Goal: Task Accomplishment & Management: Manage account settings

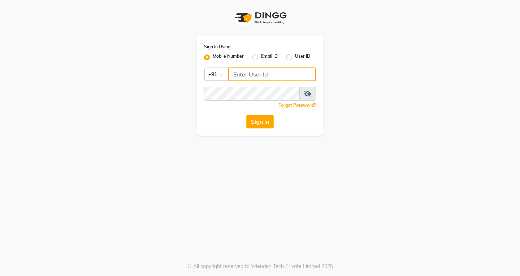
click at [237, 76] on input "Username" at bounding box center [272, 75] width 88 height 14
type input "6900231477"
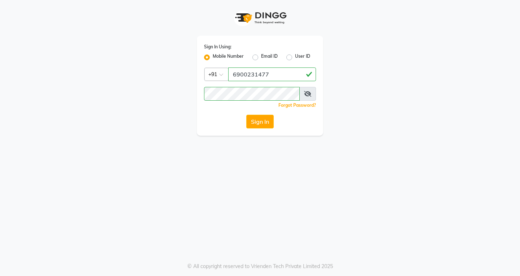
click at [312, 92] on span at bounding box center [307, 94] width 17 height 14
click at [308, 93] on icon at bounding box center [307, 94] width 7 height 6
click at [257, 123] on button "Sign In" at bounding box center [259, 122] width 27 height 14
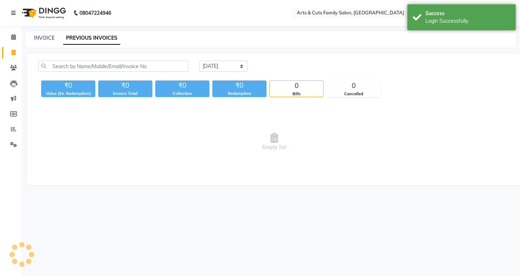
select select "en"
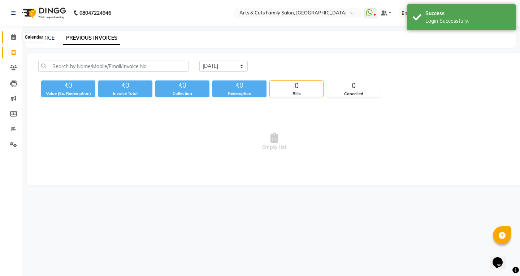
click at [11, 38] on icon at bounding box center [13, 36] width 5 height 5
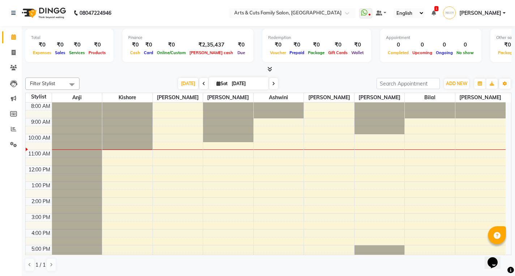
scroll to position [0, 0]
click at [12, 51] on icon at bounding box center [14, 51] width 4 height 5
select select "service"
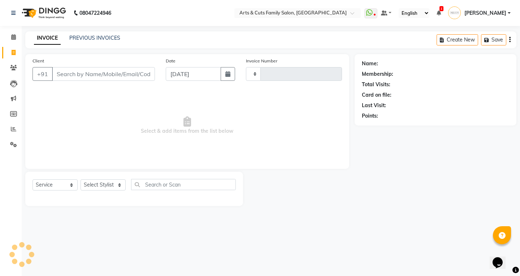
click at [90, 72] on input "Client" at bounding box center [103, 74] width 103 height 14
type input "3832"
select select "7513"
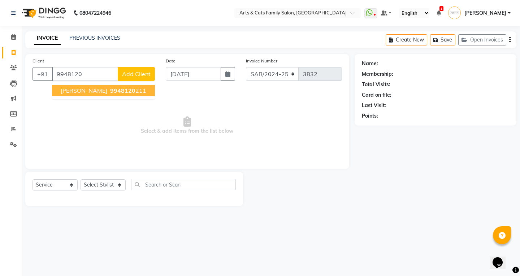
click at [113, 89] on ngb-highlight "9948120 211" at bounding box center [128, 90] width 38 height 7
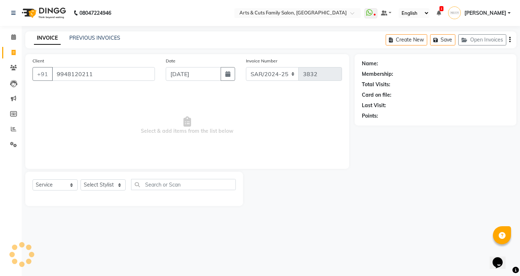
type input "9948120211"
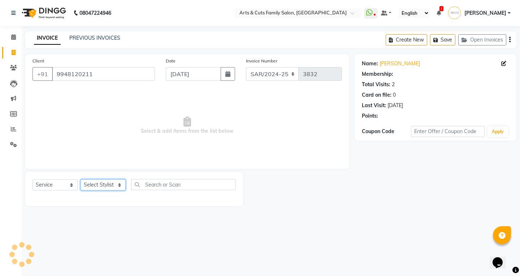
click at [105, 181] on select "Select Stylist [PERSON_NAME] Anji Ashwini [PERSON_NAME] Kishore [PERSON_NAME] […" at bounding box center [103, 185] width 45 height 11
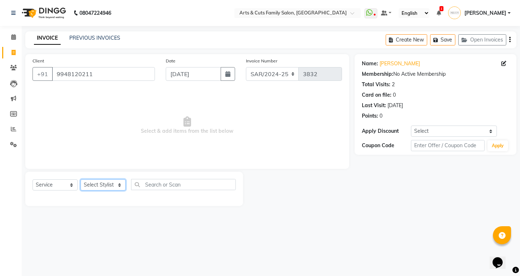
select select "66025"
click at [81, 180] on select "Select Stylist [PERSON_NAME] Anji Ashwini [PERSON_NAME] Kishore [PERSON_NAME] […" at bounding box center [103, 185] width 45 height 11
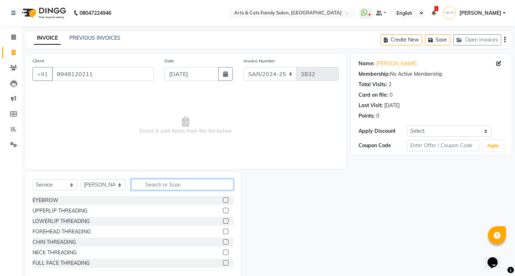
click at [155, 184] on input "text" at bounding box center [182, 184] width 102 height 11
type input "men"
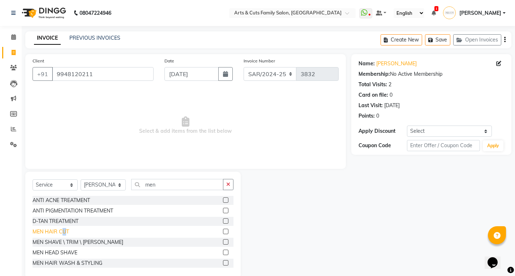
click at [65, 232] on div "MEN HAIR CUT" at bounding box center [51, 232] width 36 height 8
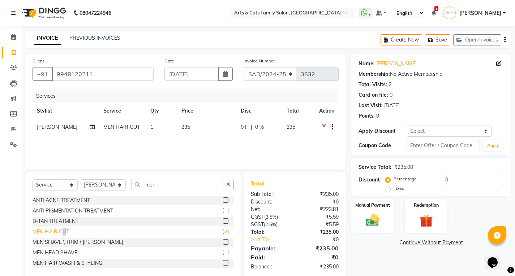
checkbox input "false"
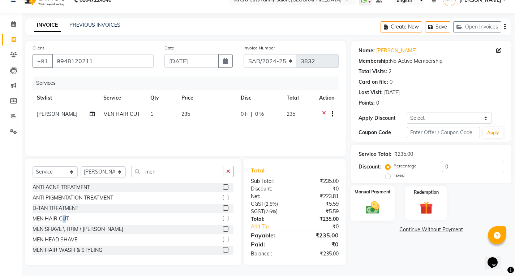
click at [375, 210] on img at bounding box center [372, 208] width 22 height 16
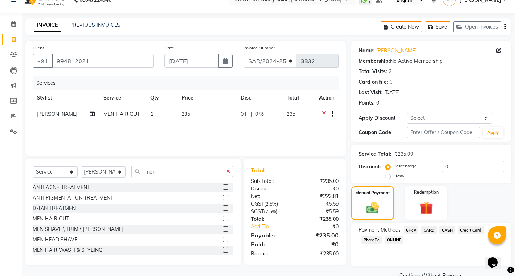
click at [407, 231] on span "GPay" at bounding box center [410, 230] width 15 height 8
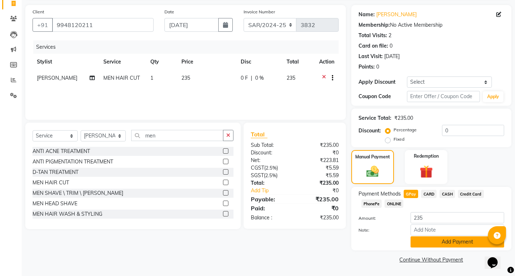
click at [453, 242] on button "Add Payment" at bounding box center [457, 242] width 94 height 11
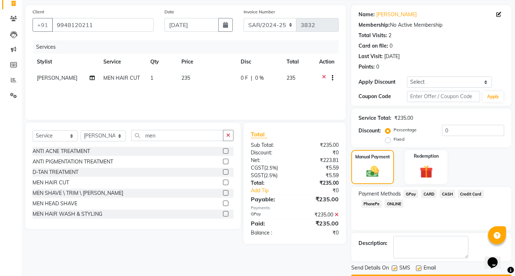
scroll to position [70, 0]
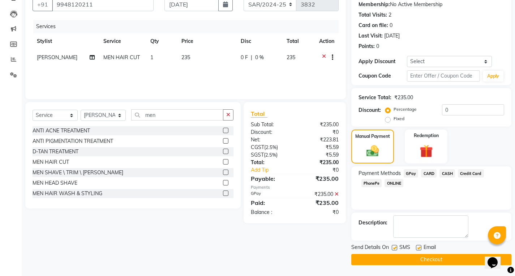
click at [419, 248] on label at bounding box center [418, 247] width 5 height 5
click at [419, 248] on input "checkbox" at bounding box center [418, 248] width 5 height 5
checkbox input "false"
click at [429, 258] on button "Checkout" at bounding box center [431, 259] width 160 height 11
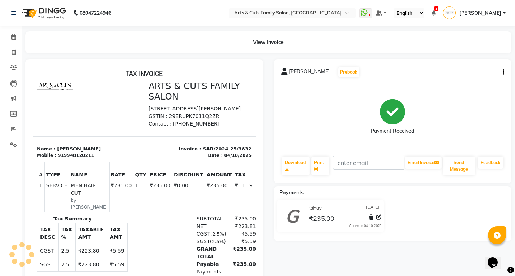
drag, startPoint x: 502, startPoint y: 151, endPoint x: 506, endPoint y: 150, distance: 4.5
click at [502, 151] on div "Sathya Prebook Payment Received Download Print Email Invoice Send Message Feedb…" at bounding box center [393, 121] width 238 height 124
click at [506, 150] on div "Sathya Prebook Payment Received Download Print Email Invoice Send Message Feedb…" at bounding box center [393, 121] width 238 height 124
click at [14, 39] on icon at bounding box center [13, 36] width 5 height 5
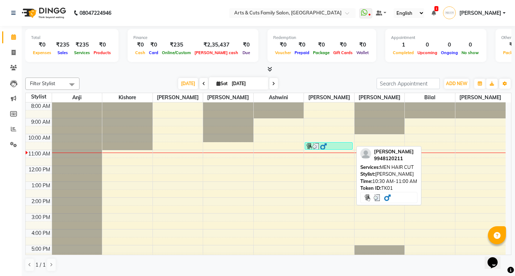
click at [315, 147] on img at bounding box center [315, 146] width 7 height 7
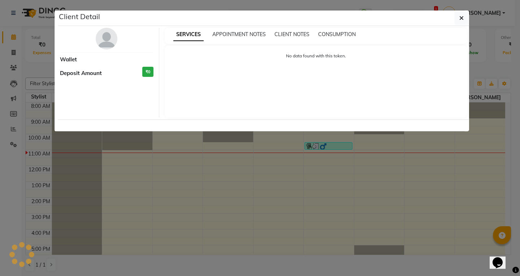
select select "3"
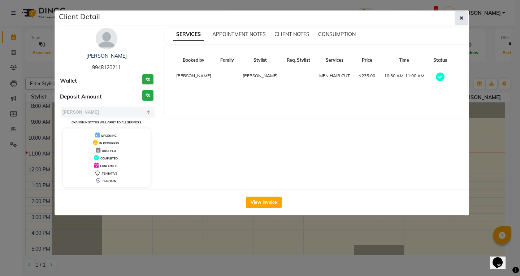
click at [461, 19] on icon "button" at bounding box center [461, 18] width 4 height 6
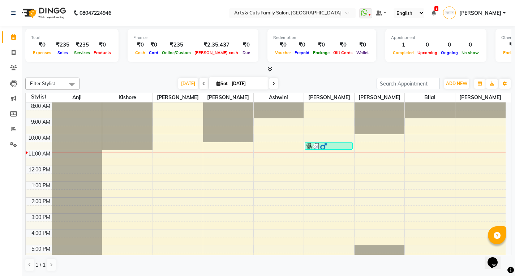
click at [304, 108] on td at bounding box center [279, 107] width 454 height 8
click at [309, 108] on td at bounding box center [279, 107] width 454 height 8
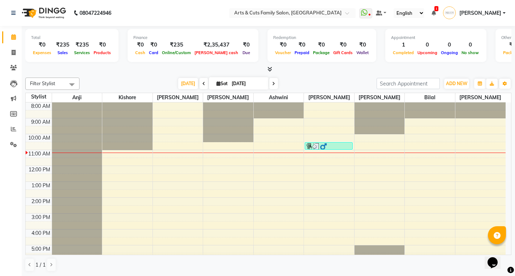
drag, startPoint x: 307, startPoint y: 108, endPoint x: 303, endPoint y: 113, distance: 5.9
click at [305, 113] on td at bounding box center [279, 114] width 454 height 8
click at [302, 111] on div at bounding box center [279, 111] width 50 height 16
click at [315, 117] on td at bounding box center [279, 114] width 454 height 8
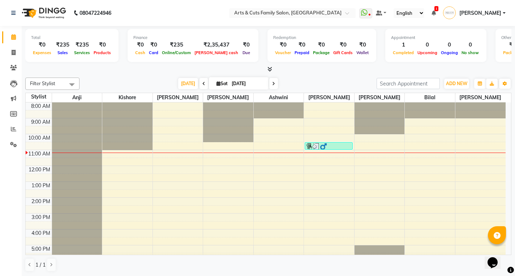
click at [263, 178] on div "8:00 AM 9:00 AM 10:00 AM 11:00 AM 12:00 PM 1:00 PM 2:00 PM 3:00 PM 4:00 PM 5:00…" at bounding box center [266, 206] width 480 height 206
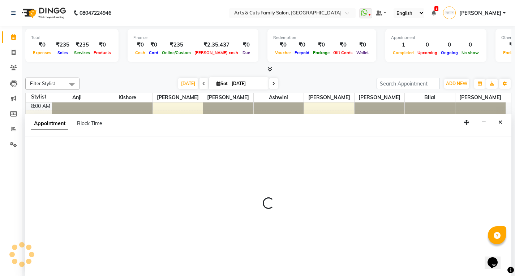
click at [263, 178] on div at bounding box center [268, 207] width 486 height 140
select select "64389"
select select "750"
select select "tentative"
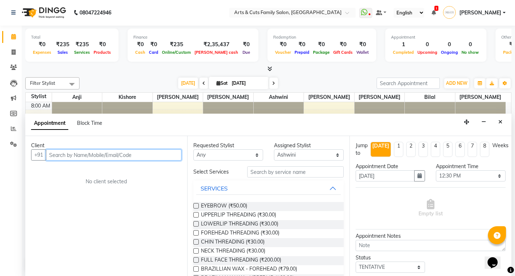
click at [82, 156] on input "text" at bounding box center [113, 155] width 135 height 11
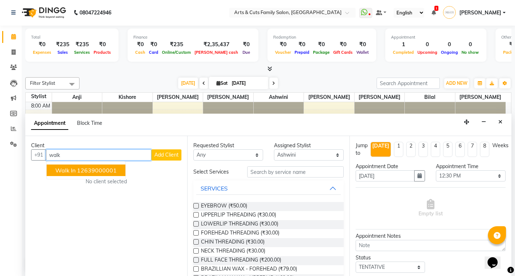
click at [87, 169] on ngb-highlight "12639000001" at bounding box center [97, 170] width 40 height 7
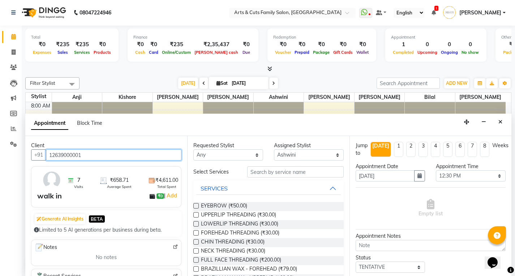
type input "12639000001"
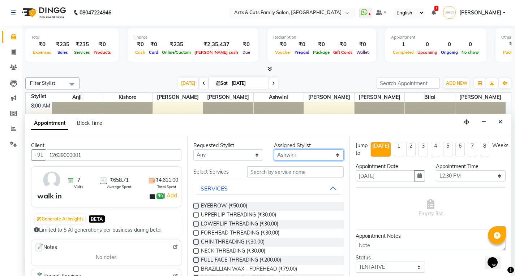
click at [283, 154] on select "Select Abdulla Anji Ashwini Bhavya Bilal Kishore Manisha Salman Sandya" at bounding box center [309, 155] width 70 height 11
select select "66025"
click at [274, 150] on select "Select Abdulla Anji Ashwini Bhavya Bilal Kishore Manisha Salman Sandya" at bounding box center [309, 155] width 70 height 11
click at [443, 175] on select "Select 09:00 AM 09:15 AM 09:30 AM 09:45 AM 10:00 AM 10:15 AM 10:30 AM 10:45 AM …" at bounding box center [471, 176] width 70 height 11
select select "540"
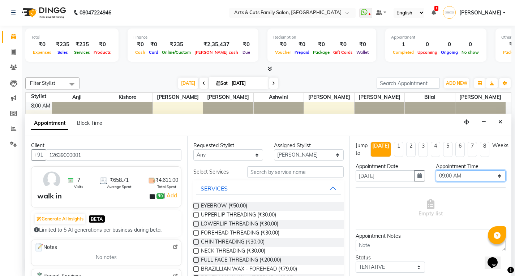
click at [436, 171] on select "Select 09:00 AM 09:15 AM 09:30 AM 09:45 AM 10:00 AM 10:15 AM 10:30 AM 10:45 AM …" at bounding box center [471, 176] width 70 height 11
click at [256, 172] on input "text" at bounding box center [295, 172] width 96 height 11
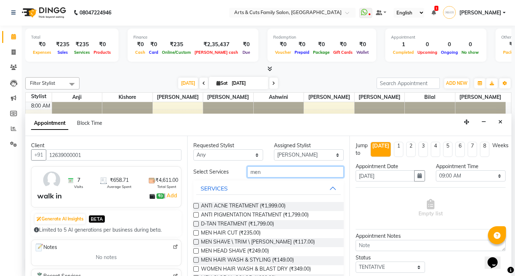
type input "men"
click at [198, 234] on label at bounding box center [195, 232] width 5 height 5
click at [198, 234] on input "checkbox" at bounding box center [195, 234] width 5 height 5
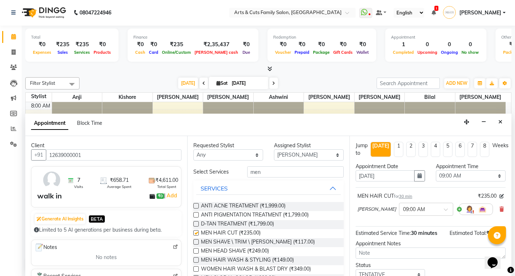
checkbox input "false"
click at [266, 174] on input "men" at bounding box center [295, 172] width 96 height 11
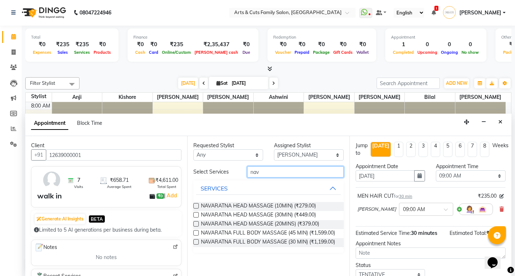
type input "nav"
click at [194, 207] on div "Requested Stylist Any Abdulla Anji Ashwini Bhavya Bilal Kishore Manisha Salman …" at bounding box center [268, 206] width 162 height 140
click at [196, 208] on label at bounding box center [195, 205] width 5 height 5
click at [196, 208] on input "checkbox" at bounding box center [195, 206] width 5 height 5
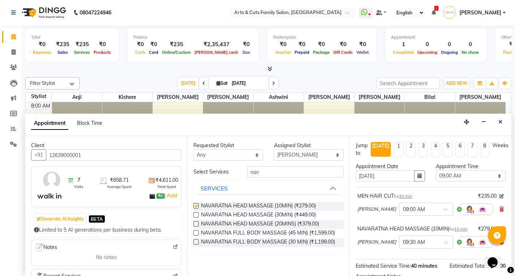
checkbox input "false"
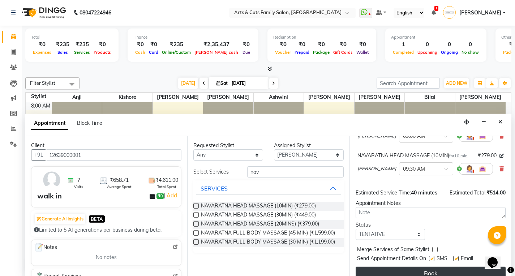
scroll to position [90, 0]
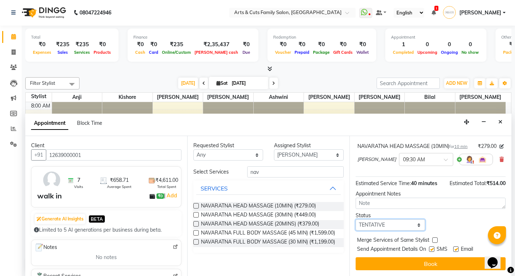
drag, startPoint x: 397, startPoint y: 221, endPoint x: 386, endPoint y: 228, distance: 13.6
click at [397, 221] on select "Select TENTATIVE CONFIRM CHECK-IN UPCOMING" at bounding box center [390, 225] width 70 height 11
select select "confirm booking"
click at [355, 220] on select "Select TENTATIVE CONFIRM CHECK-IN UPCOMING" at bounding box center [390, 225] width 70 height 11
click at [432, 237] on div "Merge Services of Same Stylist" at bounding box center [430, 241] width 150 height 9
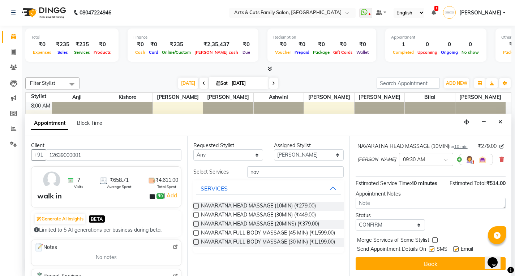
click at [433, 239] on label at bounding box center [434, 240] width 5 height 5
click at [433, 239] on input "checkbox" at bounding box center [434, 241] width 5 height 5
checkbox input "true"
click at [457, 252] on label at bounding box center [455, 249] width 5 height 5
click at [457, 252] on input "checkbox" at bounding box center [455, 250] width 5 height 5
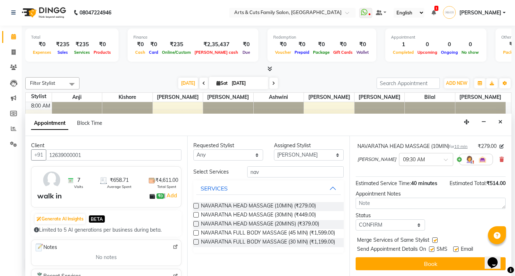
checkbox input "false"
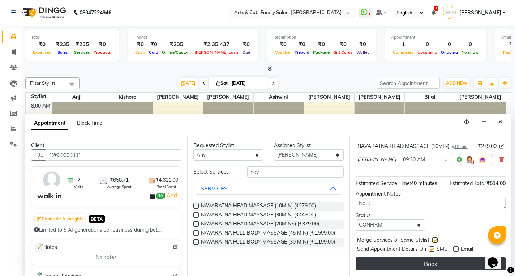
click at [435, 258] on button "Book" at bounding box center [430, 264] width 150 height 13
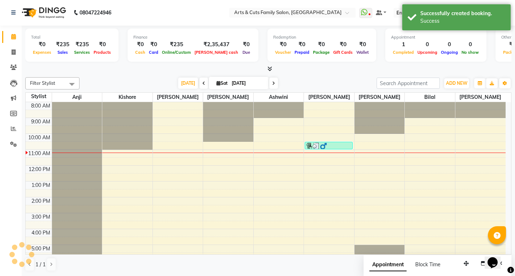
scroll to position [0, 0]
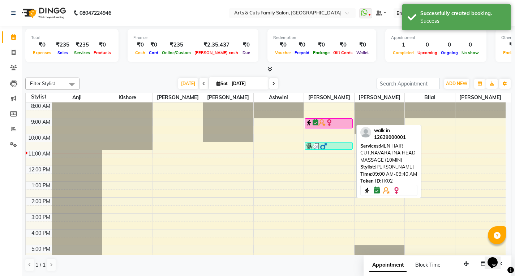
click at [311, 125] on img at bounding box center [308, 122] width 7 height 7
select select "3"
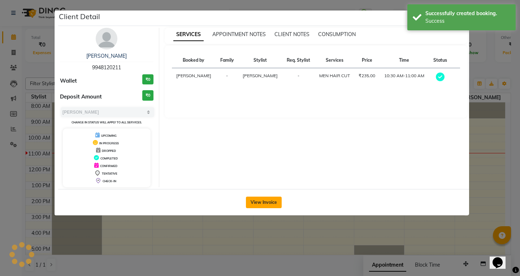
click at [257, 201] on button "View Invoice" at bounding box center [264, 203] width 36 height 12
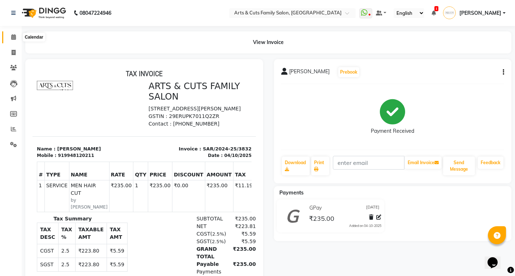
click at [13, 40] on span at bounding box center [13, 37] width 13 height 8
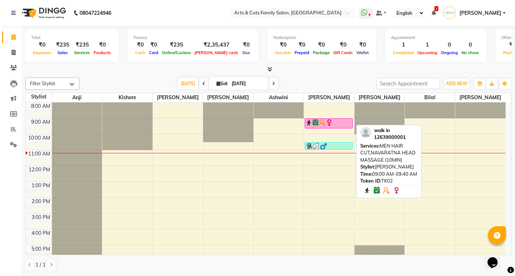
click at [317, 122] on icon at bounding box center [315, 122] width 6 height 0
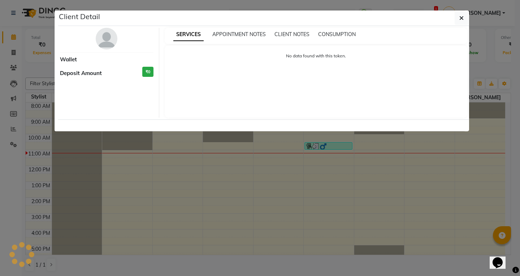
select select "6"
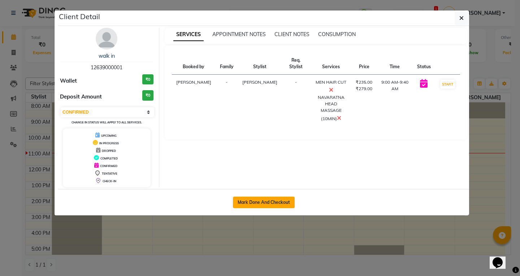
click at [259, 203] on button "Mark Done And Checkout" at bounding box center [264, 203] width 62 height 12
select select "service"
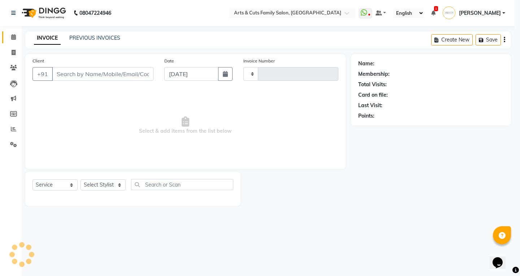
type input "3833"
select select "7513"
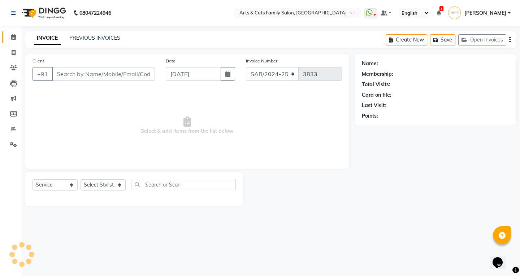
type input "12639000001"
select select "66025"
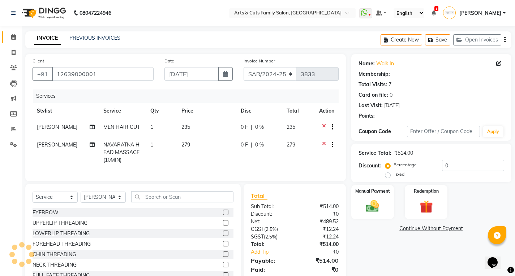
select select "1: Object"
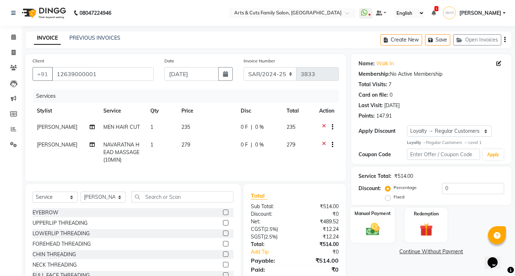
click at [370, 230] on img at bounding box center [372, 230] width 22 height 16
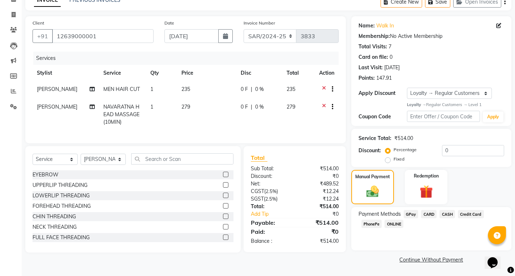
click at [397, 223] on span "ONLINE" at bounding box center [393, 224] width 19 height 8
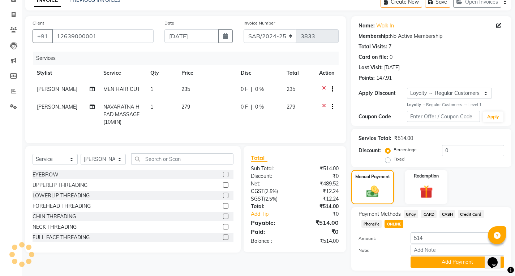
scroll to position [58, 0]
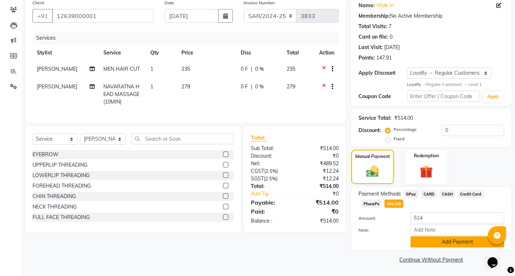
click at [431, 245] on button "Add Payment" at bounding box center [457, 242] width 94 height 11
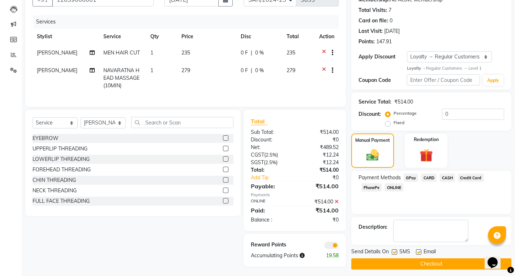
scroll to position [81, 0]
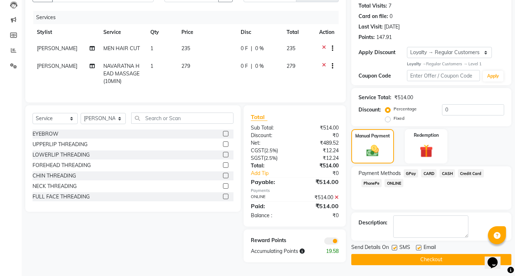
click at [372, 120] on div "Discount: Percentage Fixed 0" at bounding box center [431, 114] width 146 height 20
click at [391, 182] on span "ONLINE" at bounding box center [393, 183] width 19 height 8
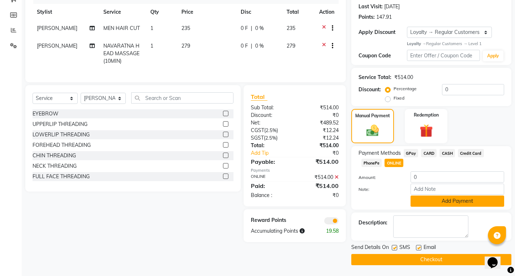
click at [423, 198] on button "Add Payment" at bounding box center [457, 201] width 94 height 11
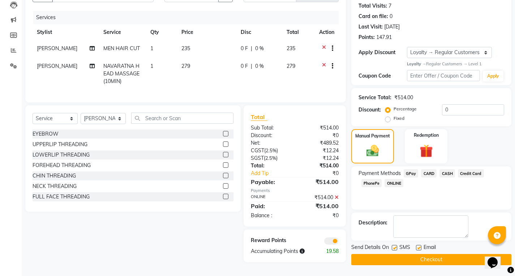
click at [390, 256] on button "Checkout" at bounding box center [431, 259] width 160 height 11
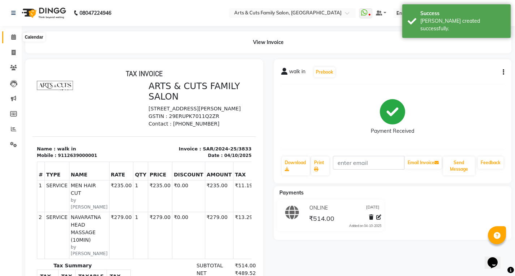
click at [9, 40] on span at bounding box center [13, 37] width 13 height 8
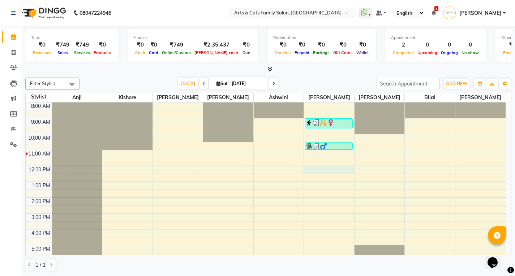
click at [311, 170] on div "8:00 AM 9:00 AM 10:00 AM 11:00 AM 12:00 PM 1:00 PM 2:00 PM 3:00 PM 4:00 PM 5:00…" at bounding box center [266, 206] width 480 height 206
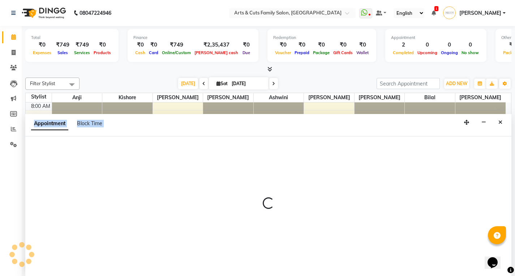
click at [311, 170] on div at bounding box center [268, 207] width 486 height 140
select select "66025"
select select "720"
select select "tentative"
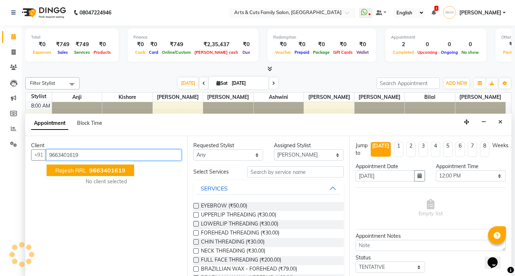
click at [74, 173] on span "Rajesh RRL" at bounding box center [70, 170] width 31 height 7
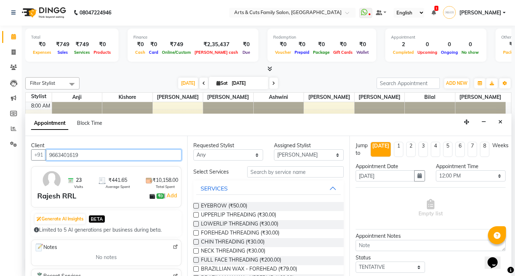
type input "9663401619"
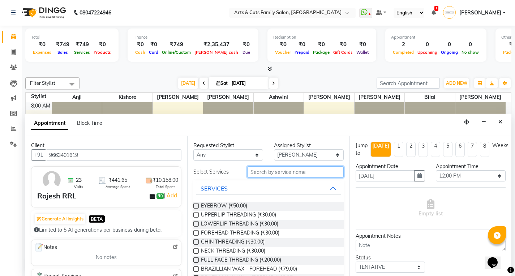
click at [267, 173] on input "text" at bounding box center [295, 172] width 96 height 11
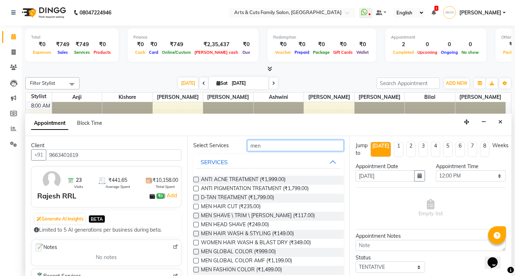
scroll to position [0, 0]
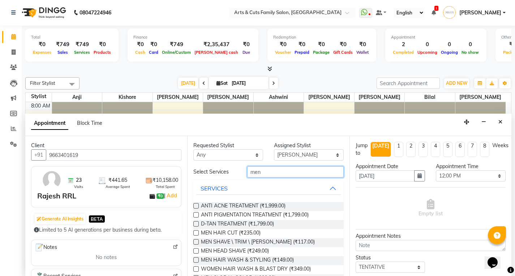
click at [259, 173] on input "men" at bounding box center [295, 172] width 96 height 11
click at [265, 170] on input "men" at bounding box center [295, 172] width 96 height 11
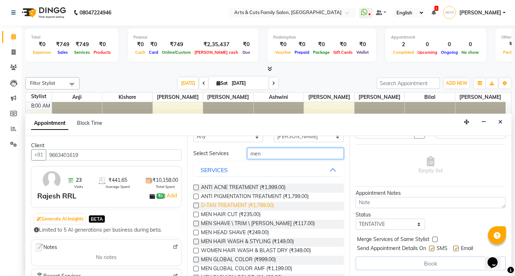
scroll to position [36, 0]
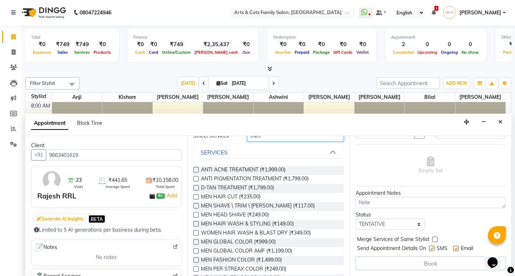
type input "men"
click at [197, 195] on label at bounding box center [195, 196] width 5 height 5
click at [197, 195] on input "checkbox" at bounding box center [195, 197] width 5 height 5
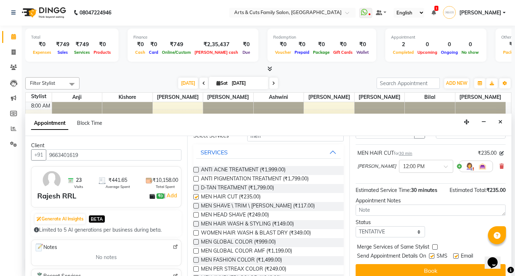
checkbox input "false"
click at [368, 224] on div "Status" at bounding box center [390, 223] width 70 height 8
click at [368, 230] on select "Select TENTATIVE CONFIRM CHECK-IN UPCOMING" at bounding box center [390, 231] width 70 height 11
select select "confirm booking"
click at [355, 226] on select "Select TENTATIVE CONFIRM CHECK-IN UPCOMING" at bounding box center [390, 231] width 70 height 11
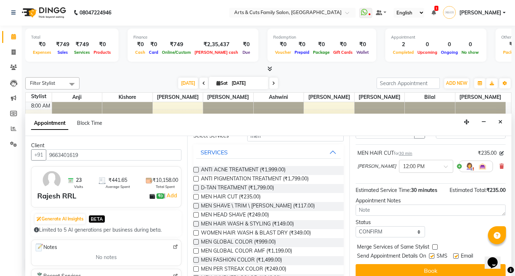
click at [436, 246] on label at bounding box center [434, 247] width 5 height 5
click at [436, 246] on input "checkbox" at bounding box center [434, 248] width 5 height 5
checkbox input "true"
click at [457, 257] on label at bounding box center [455, 256] width 5 height 5
click at [457, 257] on input "checkbox" at bounding box center [455, 257] width 5 height 5
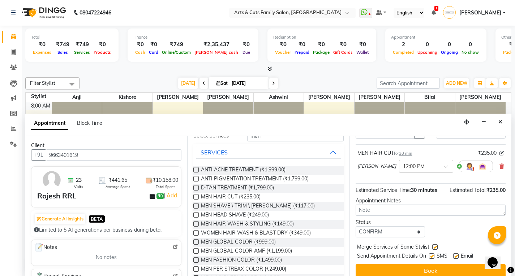
checkbox input "false"
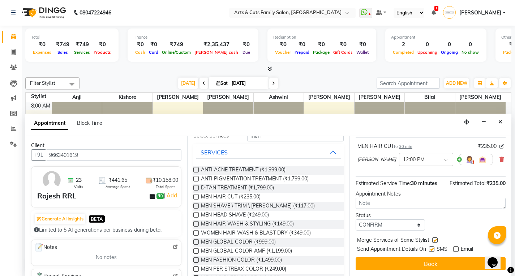
scroll to position [0, 0]
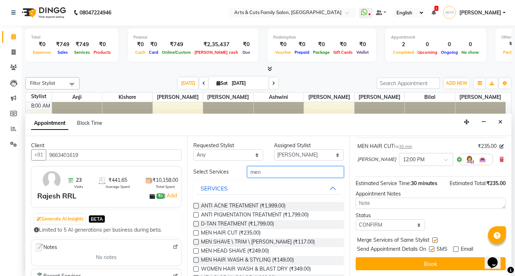
click at [255, 173] on input "men" at bounding box center [295, 172] width 96 height 11
type input "n"
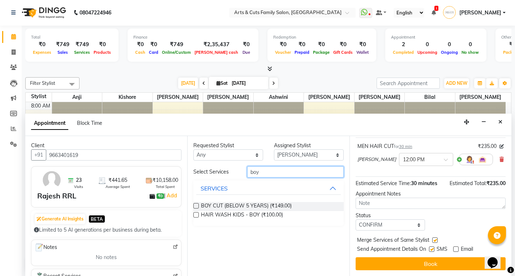
type input "boy"
click at [197, 206] on label at bounding box center [195, 205] width 5 height 5
click at [197, 206] on input "checkbox" at bounding box center [195, 206] width 5 height 5
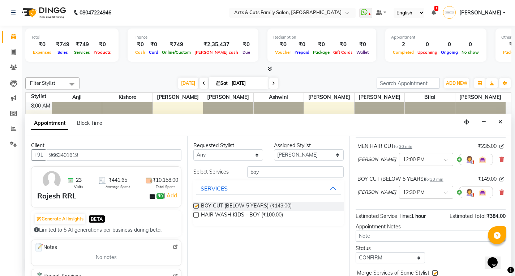
checkbox input "false"
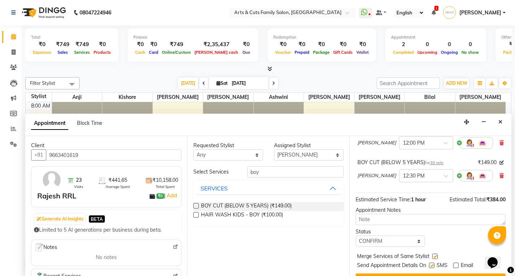
scroll to position [83, 0]
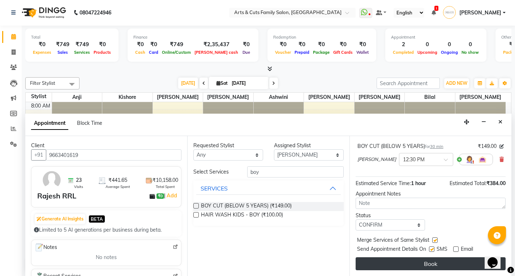
click at [394, 259] on button "Book" at bounding box center [430, 264] width 150 height 13
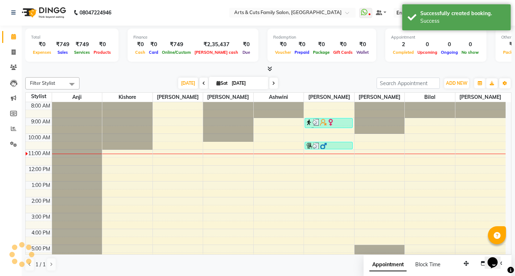
scroll to position [0, 0]
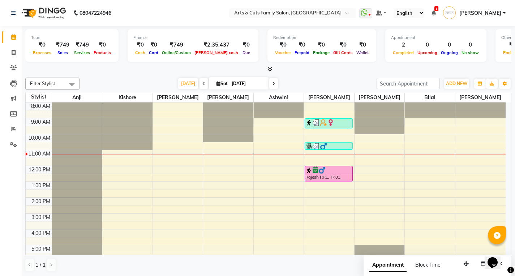
click at [307, 107] on td at bounding box center [279, 107] width 454 height 8
click at [292, 139] on div "8:00 AM 9:00 AM 10:00 AM 11:00 AM 12:00 PM 1:00 PM 2:00 PM 3:00 PM 4:00 PM 5:00…" at bounding box center [266, 206] width 480 height 206
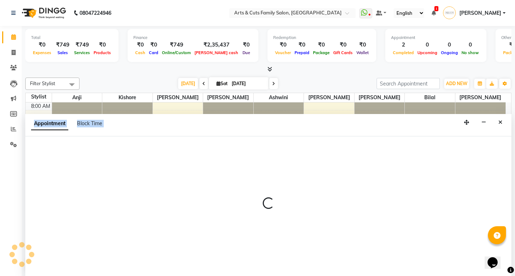
scroll to position [0, 0]
select select "64389"
select select "600"
select select "tentative"
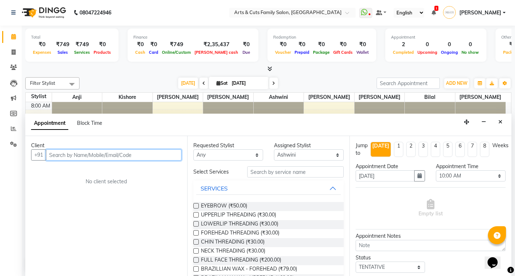
click at [66, 152] on input "text" at bounding box center [113, 155] width 135 height 11
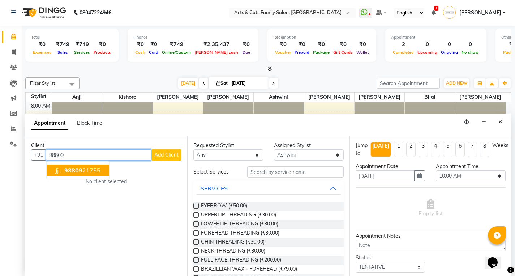
click at [70, 172] on span "98809" at bounding box center [73, 170] width 18 height 7
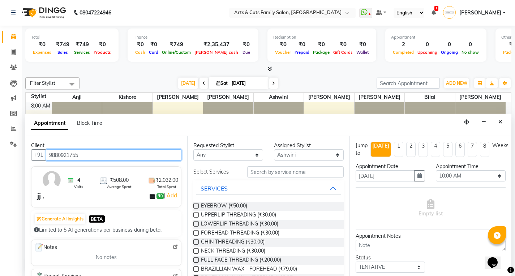
type input "9880921755"
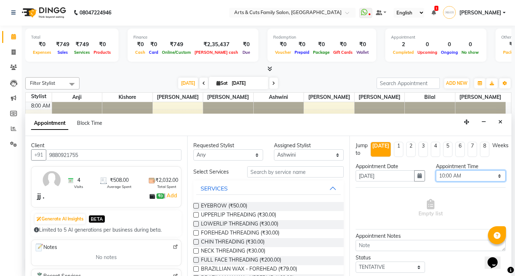
click at [450, 177] on select "Select 09:00 AM 09:15 AM 09:30 AM 09:45 AM 10:00 AM 10:15 AM 10:30 AM 10:45 AM …" at bounding box center [471, 176] width 70 height 11
select select "540"
click at [436, 171] on select "Select 09:00 AM 09:15 AM 09:30 AM 09:45 AM 10:00 AM 10:15 AM 10:30 AM 10:45 AM …" at bounding box center [471, 176] width 70 height 11
click at [289, 152] on select "Select Abdulla Anji Ashwini Bhavya Bilal Kishore Manisha Salman Sandya" at bounding box center [309, 155] width 70 height 11
select select "66025"
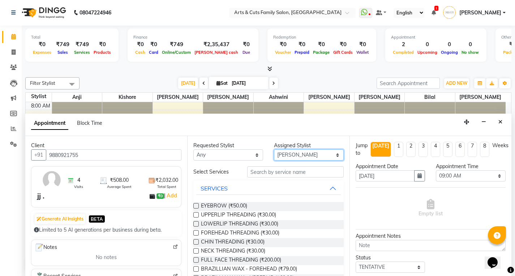
click at [274, 150] on select "Select Abdulla Anji Ashwini Bhavya Bilal Kishore Manisha Salman Sandya" at bounding box center [309, 155] width 70 height 11
click at [264, 174] on input "text" at bounding box center [295, 172] width 96 height 11
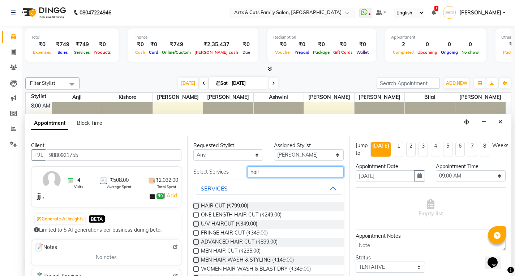
type input "hair"
click at [195, 253] on label at bounding box center [195, 251] width 5 height 5
click at [195, 253] on input "checkbox" at bounding box center [195, 252] width 5 height 5
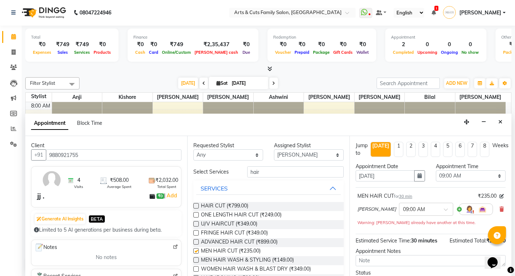
checkbox input "false"
click at [254, 175] on input "hair" at bounding box center [295, 172] width 96 height 11
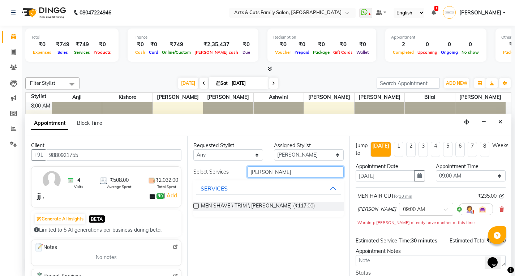
type input "beard"
click at [198, 208] on label at bounding box center [195, 205] width 5 height 5
click at [198, 208] on input "checkbox" at bounding box center [195, 206] width 5 height 5
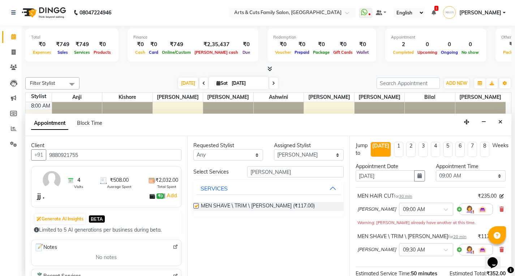
checkbox input "false"
click at [270, 178] on div "Select Services beard SERVICES MEN SHAVE \ TRIM \ BEARD (₹117.00)" at bounding box center [268, 192] width 150 height 51
click at [260, 173] on input "beard" at bounding box center [295, 172] width 96 height 11
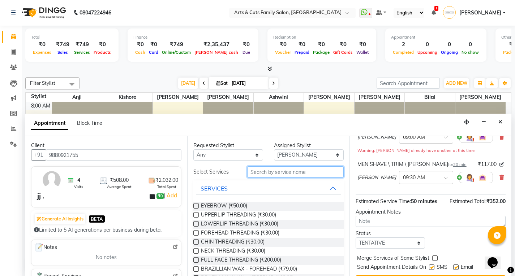
scroll to position [36, 0]
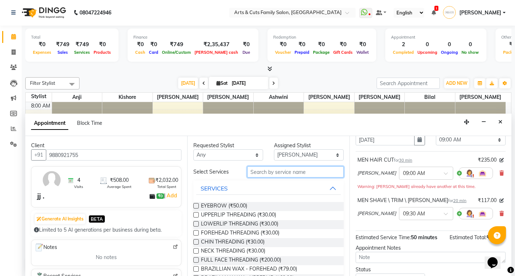
click at [258, 170] on input "text" at bounding box center [295, 172] width 96 height 11
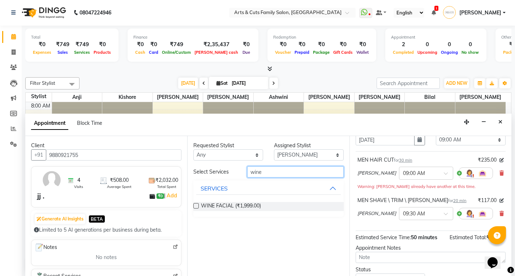
type input "wine"
click at [194, 205] on label at bounding box center [195, 205] width 5 height 5
click at [194, 205] on input "checkbox" at bounding box center [195, 206] width 5 height 5
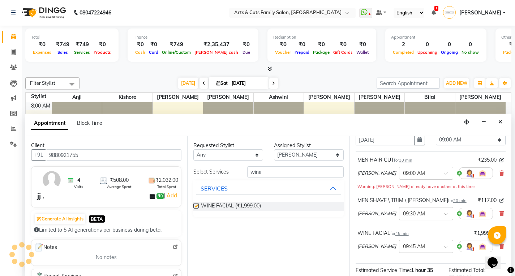
checkbox input "false"
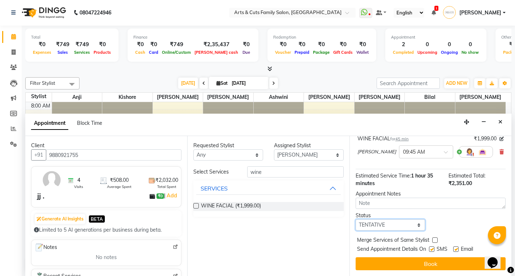
click at [367, 227] on select "Select TENTATIVE CONFIRM CHECK-IN UPCOMING" at bounding box center [390, 225] width 70 height 11
select select "confirm booking"
click at [355, 220] on select "Select TENTATIVE CONFIRM CHECK-IN UPCOMING" at bounding box center [390, 225] width 70 height 11
click at [435, 241] on label at bounding box center [434, 240] width 5 height 5
click at [435, 241] on input "checkbox" at bounding box center [434, 241] width 5 height 5
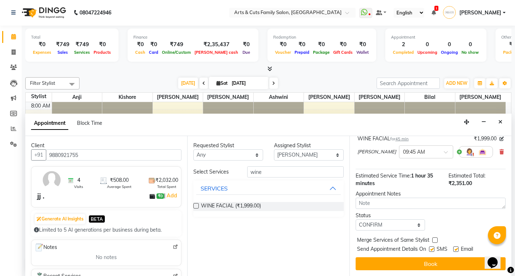
checkbox input "true"
click at [455, 251] on label at bounding box center [455, 249] width 5 height 5
click at [455, 251] on input "checkbox" at bounding box center [455, 250] width 5 height 5
checkbox input "false"
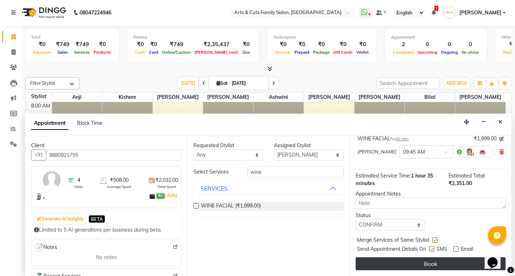
click at [409, 264] on button "Book" at bounding box center [430, 264] width 150 height 13
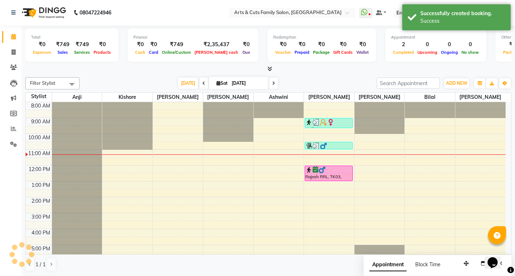
scroll to position [0, 0]
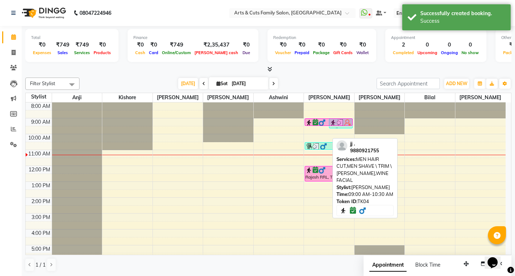
drag, startPoint x: 315, startPoint y: 141, endPoint x: 311, endPoint y: 124, distance: 17.0
click at [311, 124] on div "jj ., TK04, 09:00 AM-10:30 AM, MEN HAIR CUT,MEN SHAVE \ TRIM \ BEARD,WINE FACIA…" at bounding box center [329, 206] width 50 height 206
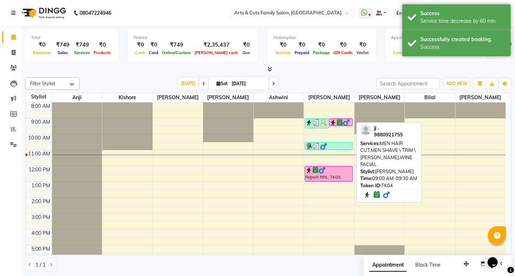
click at [336, 122] on img at bounding box center [332, 122] width 7 height 7
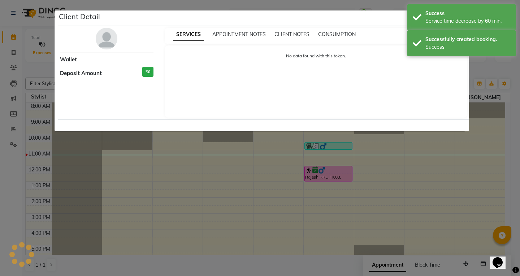
select select "6"
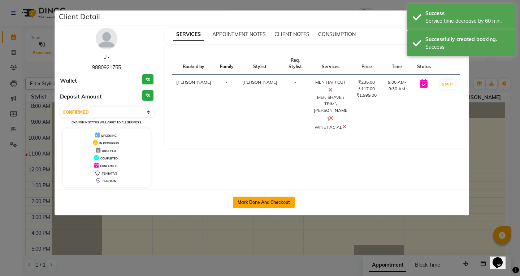
click at [247, 200] on button "Mark Done And Checkout" at bounding box center [264, 203] width 62 height 12
select select "service"
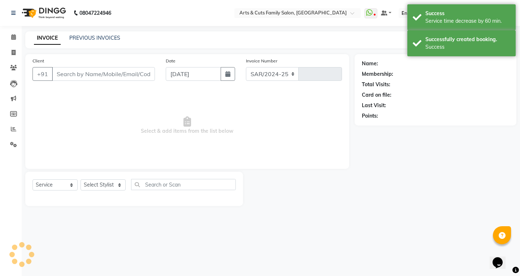
select select "7513"
type input "3834"
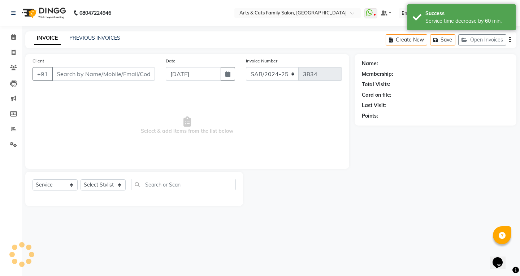
type input "9880921755"
select select "66025"
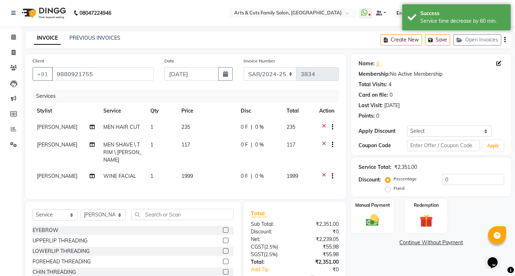
click at [186, 173] on span "1999" at bounding box center [187, 176] width 12 height 7
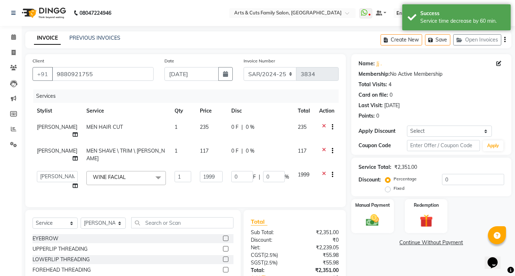
click at [195, 168] on td "1999" at bounding box center [210, 180] width 31 height 27
click at [208, 171] on input "1999" at bounding box center [211, 176] width 23 height 11
type input "999"
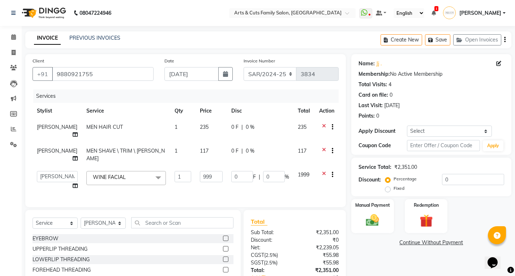
click at [240, 184] on div "Services Stylist Service Qty Price Disc Total Action Abdulla MEN HAIR CUT 1 235…" at bounding box center [186, 145] width 306 height 111
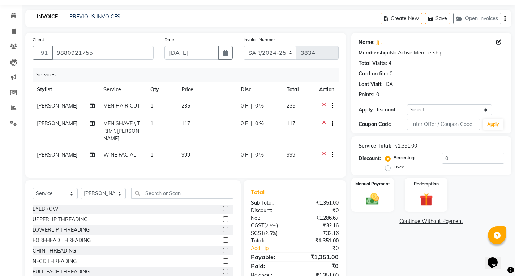
scroll to position [41, 0]
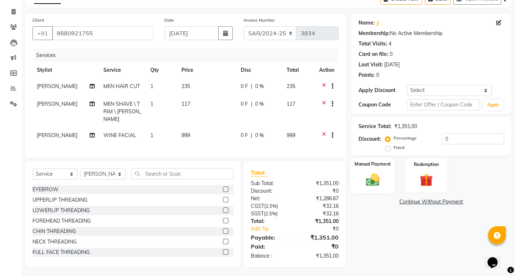
click at [371, 179] on img at bounding box center [372, 180] width 22 height 16
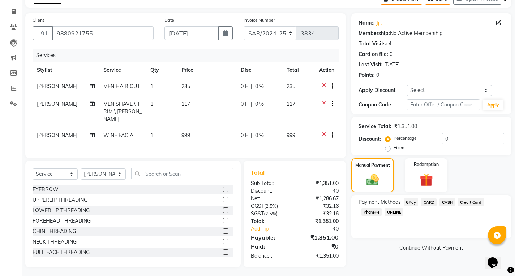
click at [394, 214] on span "ONLINE" at bounding box center [393, 212] width 19 height 8
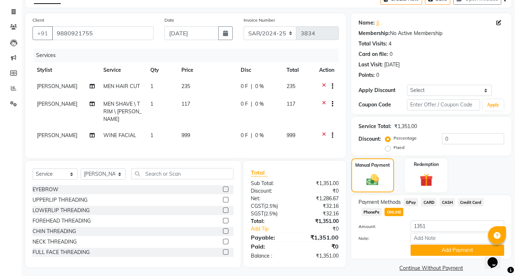
scroll to position [49, 0]
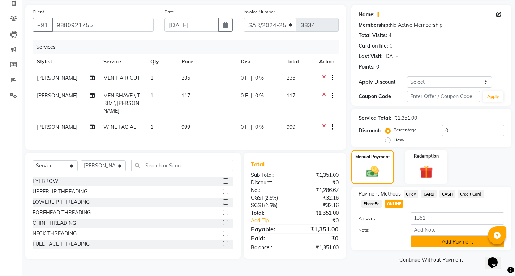
click at [430, 243] on button "Add Payment" at bounding box center [457, 242] width 94 height 11
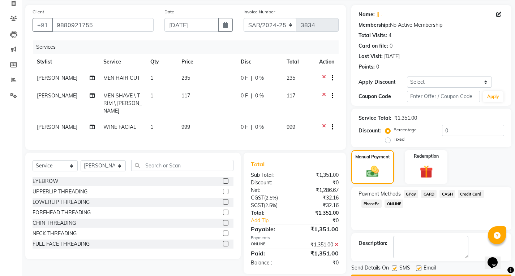
scroll to position [70, 0]
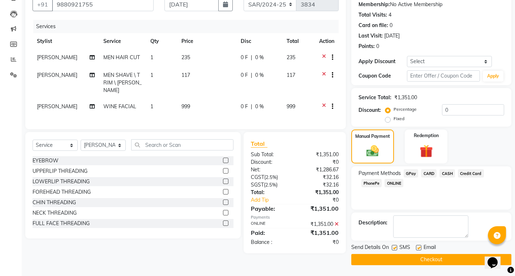
click at [416, 249] on label at bounding box center [418, 247] width 5 height 5
click at [416, 249] on input "checkbox" at bounding box center [418, 248] width 5 height 5
checkbox input "false"
click at [418, 259] on button "Checkout" at bounding box center [431, 259] width 160 height 11
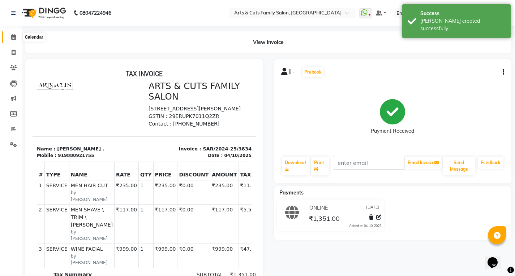
click at [13, 36] on icon at bounding box center [13, 36] width 5 height 5
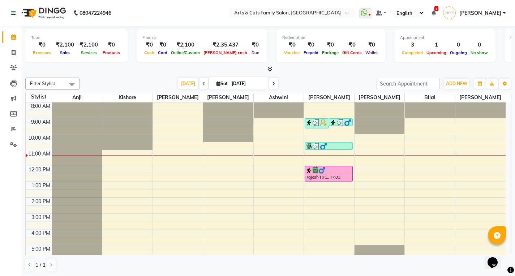
click at [307, 132] on div "8:00 AM 9:00 AM 10:00 AM 11:00 AM 12:00 PM 1:00 PM 2:00 PM 3:00 PM 4:00 PM 5:00…" at bounding box center [266, 206] width 480 height 206
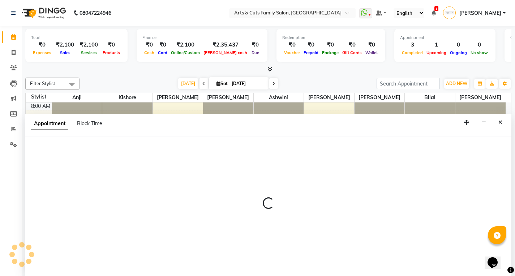
click at [307, 132] on div "Appointment Block Time" at bounding box center [268, 125] width 486 height 22
select select "66025"
select select "570"
select select "tentative"
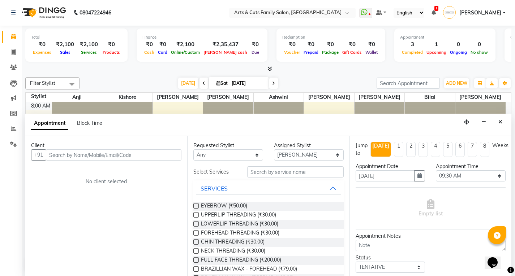
click at [64, 149] on div "Client" at bounding box center [106, 146] width 150 height 8
click at [63, 159] on input "text" at bounding box center [113, 155] width 135 height 11
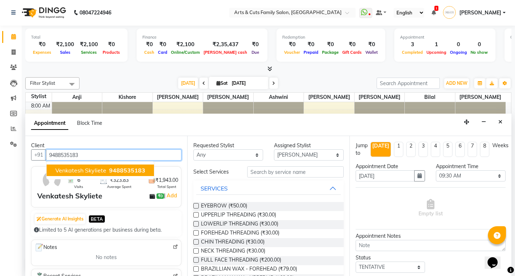
click at [78, 169] on span "Venkatesh Skyliete" at bounding box center [80, 170] width 51 height 7
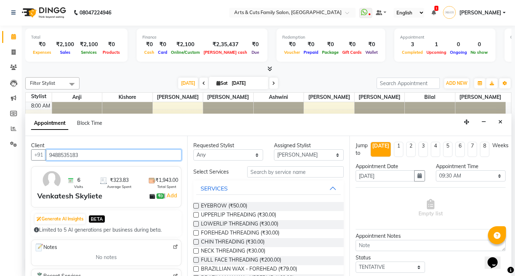
type input "9488535183"
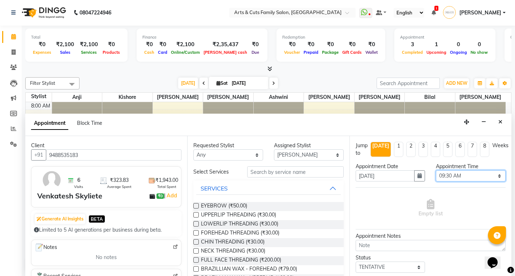
click at [455, 174] on select "Select 09:00 AM 09:15 AM 09:30 AM 09:45 AM 10:00 AM 10:15 AM 10:30 AM 10:45 AM …" at bounding box center [471, 176] width 70 height 11
click at [436, 171] on select "Select 09:00 AM 09:15 AM 09:30 AM 09:45 AM 10:00 AM 10:15 AM 10:30 AM 10:45 AM …" at bounding box center [471, 176] width 70 height 11
click at [268, 171] on input "text" at bounding box center [295, 172] width 96 height 11
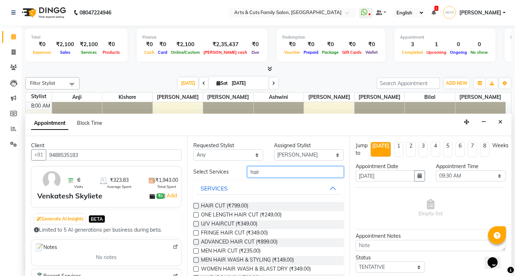
type input "hair"
click at [194, 251] on label at bounding box center [195, 251] width 5 height 5
click at [194, 251] on input "checkbox" at bounding box center [195, 252] width 5 height 5
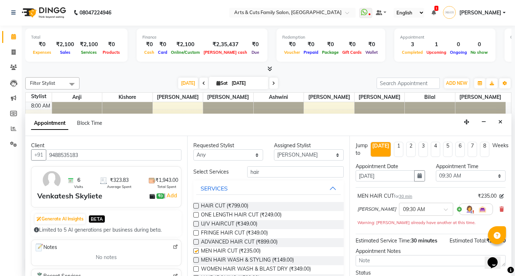
checkbox input "false"
click at [257, 175] on input "hair" at bounding box center [295, 172] width 96 height 11
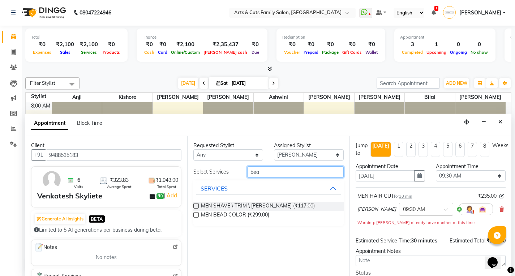
type input "bea"
click at [195, 205] on label at bounding box center [195, 205] width 5 height 5
click at [195, 205] on input "checkbox" at bounding box center [195, 206] width 5 height 5
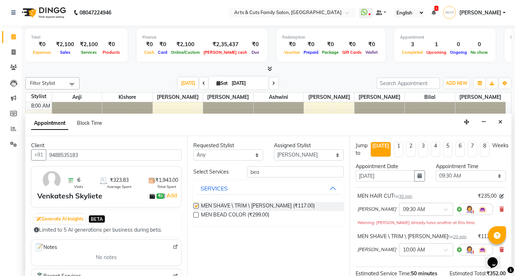
checkbox input "false"
click at [452, 174] on select "Select 09:00 AM 09:15 AM 09:30 AM 09:45 AM 10:00 AM 10:15 AM 10:30 AM 10:45 AM …" at bounding box center [471, 176] width 70 height 11
select select "600"
click at [436, 171] on select "Select 09:00 AM 09:15 AM 09:30 AM 09:45 AM 10:00 AM 10:15 AM 10:30 AM 10:45 AM …" at bounding box center [471, 176] width 70 height 11
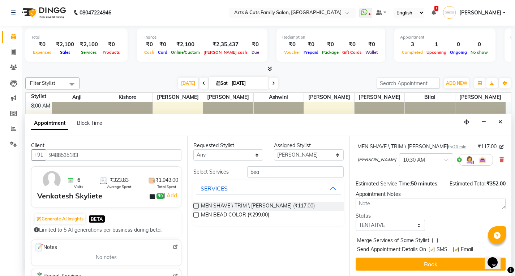
scroll to position [83, 0]
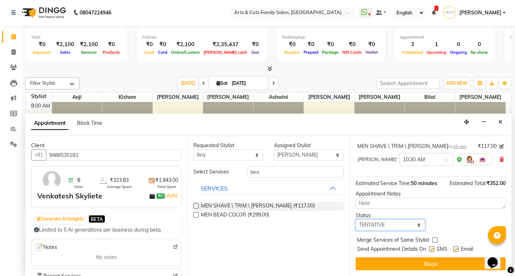
click at [368, 228] on select "Select TENTATIVE CONFIRM CHECK-IN UPCOMING" at bounding box center [390, 225] width 70 height 11
select select "confirm booking"
click at [355, 220] on select "Select TENTATIVE CONFIRM CHECK-IN UPCOMING" at bounding box center [390, 225] width 70 height 11
click at [433, 237] on div "Merge Services of Same Stylist" at bounding box center [430, 241] width 150 height 9
click at [434, 239] on label at bounding box center [434, 240] width 5 height 5
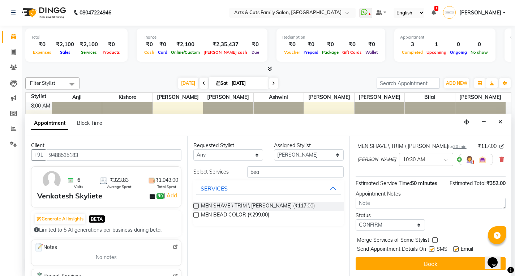
click at [434, 239] on input "checkbox" at bounding box center [434, 241] width 5 height 5
checkbox input "true"
click at [458, 250] on label at bounding box center [455, 249] width 5 height 5
click at [458, 250] on input "checkbox" at bounding box center [455, 250] width 5 height 5
checkbox input "false"
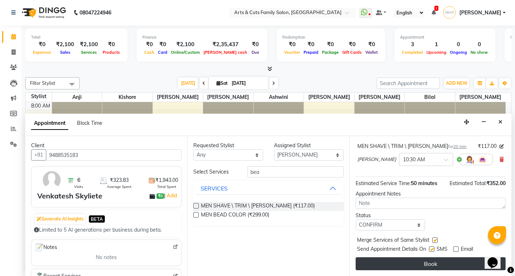
drag, startPoint x: 429, startPoint y: 264, endPoint x: 413, endPoint y: 262, distance: 16.5
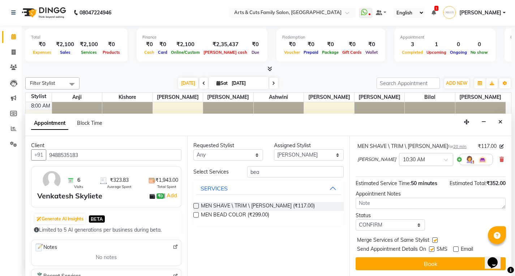
click at [428, 264] on button "Book" at bounding box center [430, 264] width 150 height 13
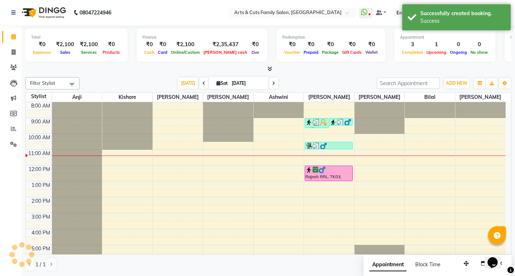
scroll to position [0, 0]
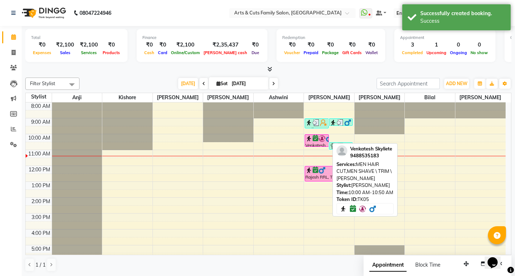
click at [321, 141] on img at bounding box center [321, 138] width 7 height 7
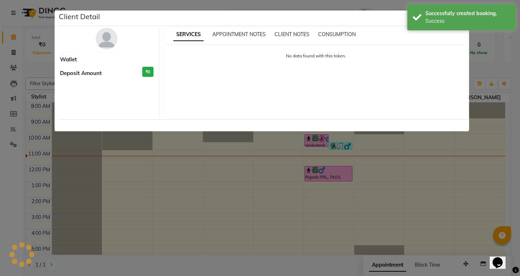
select select "6"
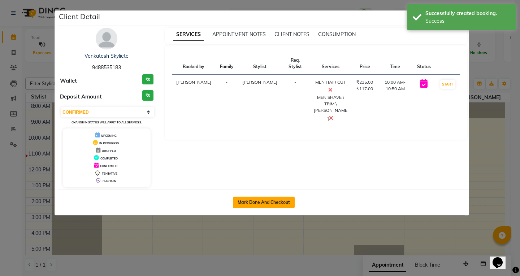
click at [267, 201] on button "Mark Done And Checkout" at bounding box center [264, 203] width 62 height 12
select select "service"
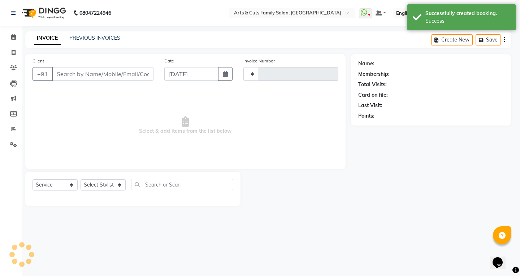
type input "3835"
select select "7513"
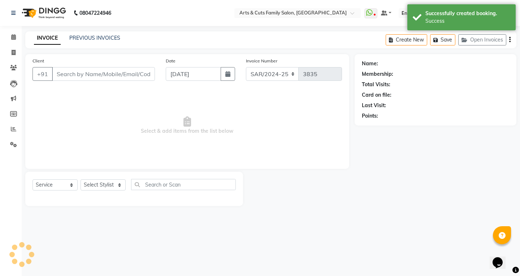
type input "9488535183"
select select "66025"
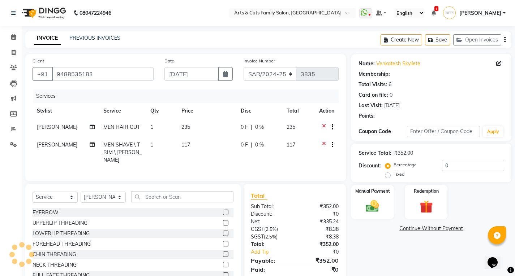
select select "1: Object"
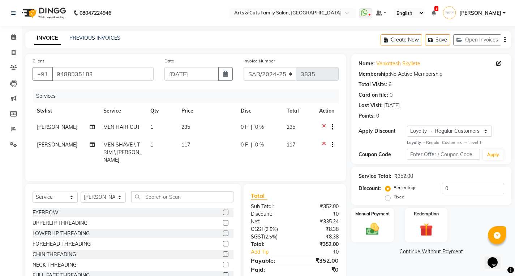
scroll to position [23, 0]
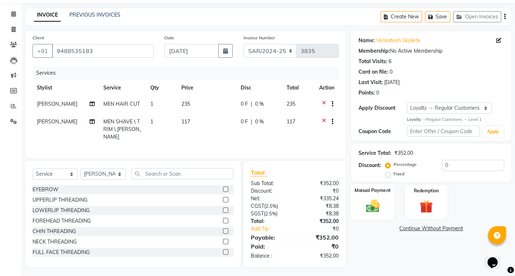
click at [373, 202] on img at bounding box center [372, 207] width 22 height 16
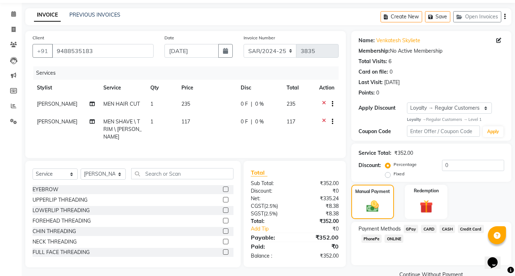
scroll to position [38, 0]
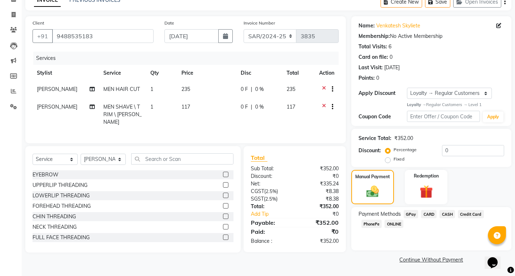
click at [396, 225] on span "ONLINE" at bounding box center [393, 224] width 19 height 8
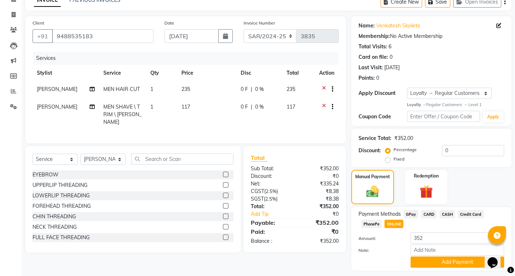
scroll to position [58, 0]
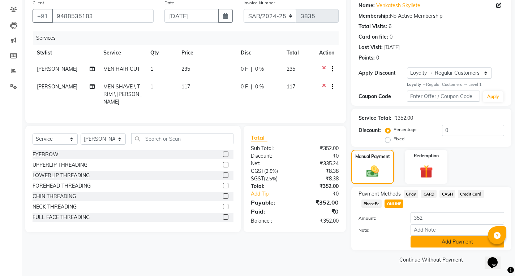
click at [443, 242] on button "Add Payment" at bounding box center [457, 242] width 94 height 11
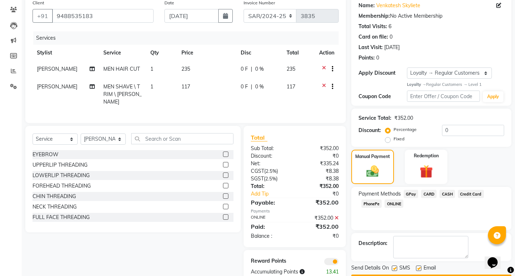
scroll to position [79, 0]
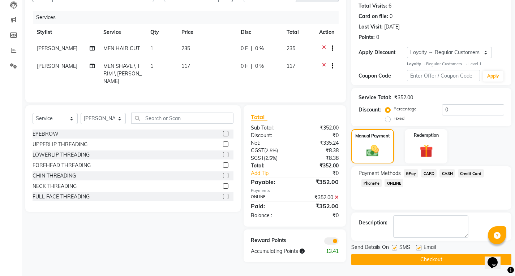
click at [415, 259] on button "Checkout" at bounding box center [431, 259] width 160 height 11
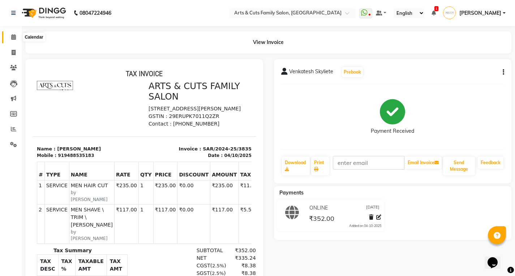
click at [14, 36] on icon at bounding box center [13, 36] width 5 height 5
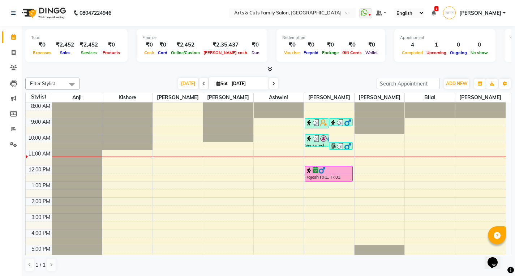
click at [308, 194] on div "8:00 AM 9:00 AM 10:00 AM 11:00 AM 12:00 PM 1:00 PM 2:00 PM 3:00 PM 4:00 PM 5:00…" at bounding box center [266, 206] width 480 height 206
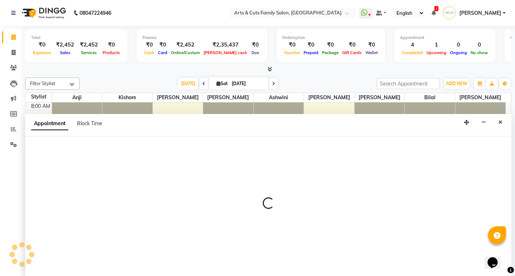
scroll to position [0, 0]
select select "66025"
select select "810"
select select "tentative"
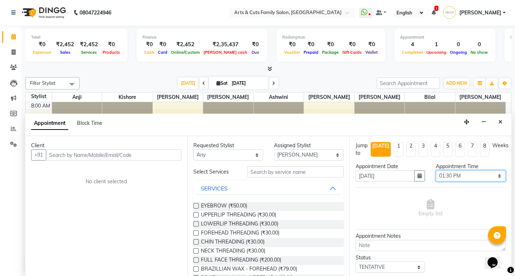
click at [447, 178] on select "Select 09:00 AM 09:15 AM 09:30 AM 09:45 AM 10:00 AM 10:15 AM 10:30 AM 10:45 AM …" at bounding box center [471, 176] width 70 height 11
select select "780"
click at [436, 171] on select "Select 09:00 AM 09:15 AM 09:30 AM 09:45 AM 10:00 AM 10:15 AM 10:30 AM 10:45 AM …" at bounding box center [471, 176] width 70 height 11
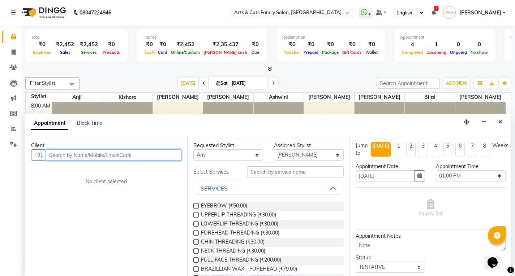
click at [103, 157] on input "text" at bounding box center [113, 155] width 135 height 11
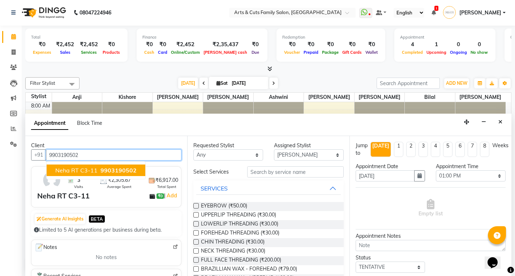
click at [96, 174] on span "Neha RT C3-11" at bounding box center [76, 170] width 42 height 7
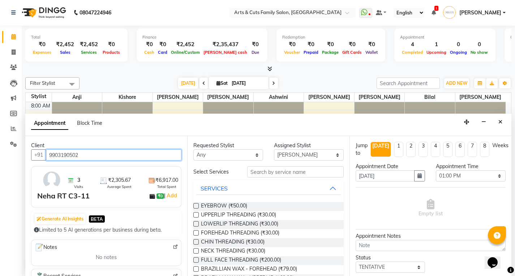
type input "9903190502"
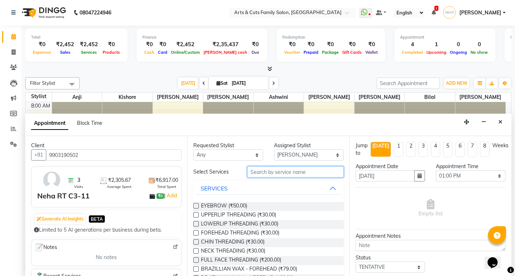
click at [258, 172] on input "text" at bounding box center [295, 172] width 96 height 11
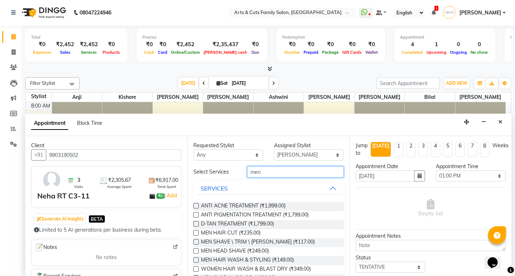
type input "men"
click at [198, 233] on label at bounding box center [195, 232] width 5 height 5
click at [198, 233] on input "checkbox" at bounding box center [195, 234] width 5 height 5
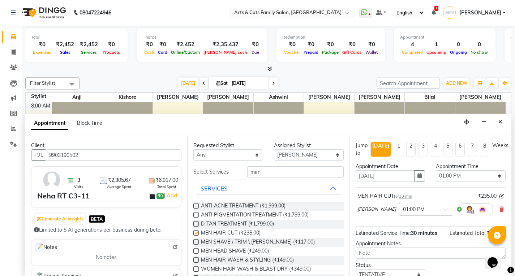
checkbox input "false"
click at [256, 176] on input "men" at bounding box center [295, 172] width 96 height 11
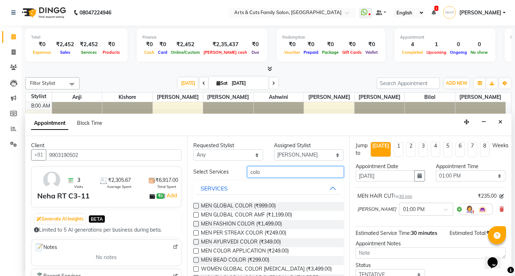
type input "colo"
click at [197, 213] on label at bounding box center [195, 214] width 5 height 5
click at [197, 213] on input "checkbox" at bounding box center [195, 215] width 5 height 5
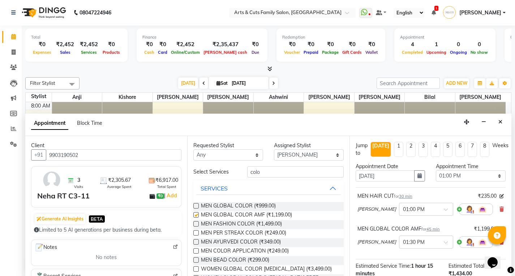
checkbox input "false"
click at [256, 171] on input "colo" at bounding box center [295, 172] width 96 height 11
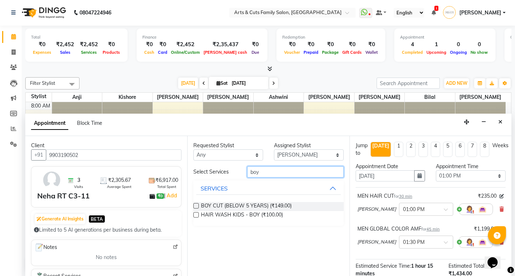
type input "boy"
click at [192, 206] on div "Requested Stylist Any Abdulla Anji Ashwini Bhavya Bilal Kishore Manisha Salman …" at bounding box center [268, 206] width 162 height 140
click at [197, 208] on label at bounding box center [195, 205] width 5 height 5
click at [197, 208] on input "checkbox" at bounding box center [195, 206] width 5 height 5
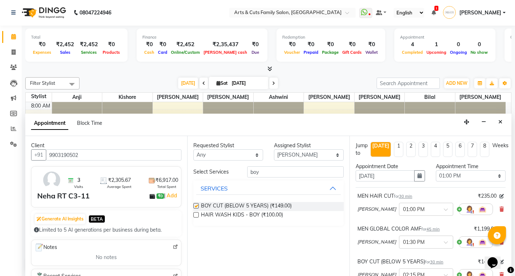
checkbox input "false"
click at [258, 176] on input "boy" at bounding box center [295, 172] width 96 height 11
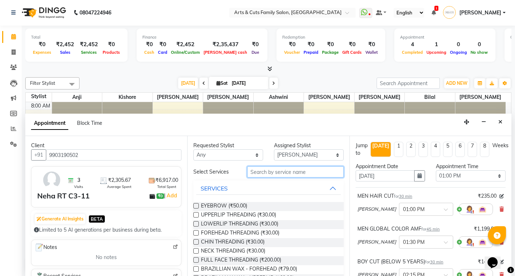
click at [262, 172] on input "text" at bounding box center [295, 172] width 96 height 11
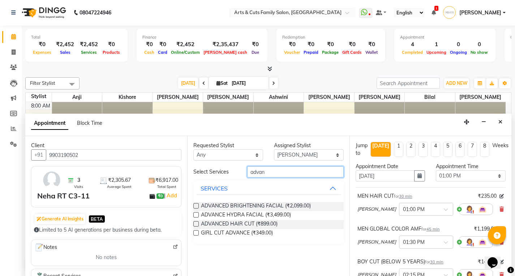
type input "advan"
click at [288, 158] on select "Select Abdulla Anji Ashwini Bhavya Bilal Kishore Manisha Salman Sandya" at bounding box center [309, 155] width 70 height 11
select select "84494"
click at [274, 150] on select "Select Abdulla Anji Ashwini Bhavya Bilal Kishore Manisha Salman Sandya" at bounding box center [309, 155] width 70 height 11
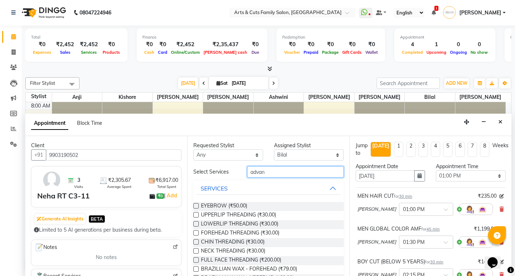
click at [271, 175] on input "advan" at bounding box center [295, 172] width 96 height 11
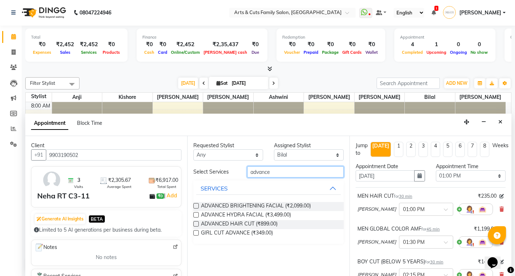
type input "advance"
click at [196, 224] on label at bounding box center [195, 223] width 5 height 5
click at [196, 224] on input "checkbox" at bounding box center [195, 225] width 5 height 5
click at [195, 224] on label at bounding box center [195, 223] width 5 height 5
click at [195, 224] on input "checkbox" at bounding box center [195, 225] width 5 height 5
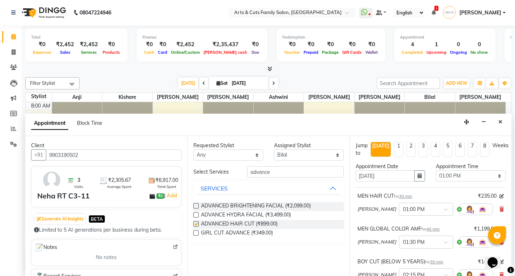
checkbox input "false"
click at [262, 174] on input "advance" at bounding box center [295, 172] width 96 height 11
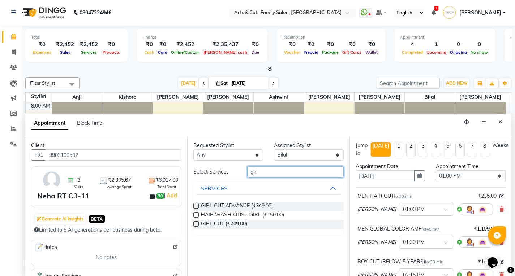
type input "girl"
click at [199, 207] on div "GIRL CUT ADVANCE (₹349.00)" at bounding box center [268, 206] width 150 height 9
click at [195, 207] on label at bounding box center [195, 205] width 5 height 5
click at [195, 207] on input "checkbox" at bounding box center [195, 206] width 5 height 5
click at [197, 206] on label at bounding box center [195, 205] width 5 height 5
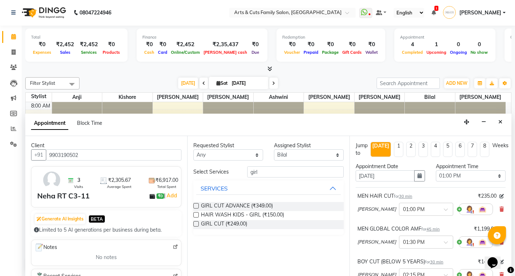
click at [197, 206] on input "checkbox" at bounding box center [195, 206] width 5 height 5
checkbox input "false"
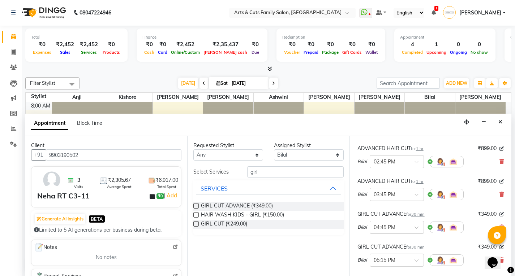
scroll to position [110, 0]
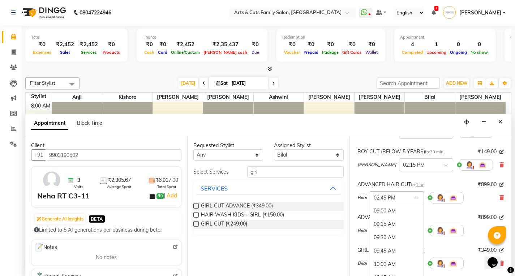
click at [386, 195] on input "text" at bounding box center [390, 198] width 32 height 8
click at [383, 227] on div "01:00 PM" at bounding box center [396, 225] width 53 height 13
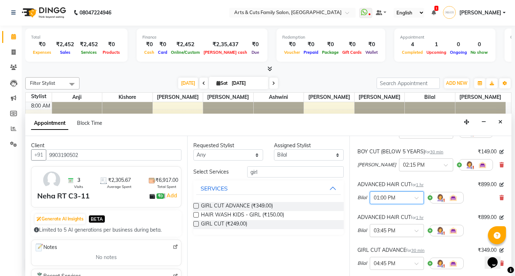
click at [382, 230] on input "text" at bounding box center [390, 230] width 32 height 8
click at [385, 258] on div "02:00 PM" at bounding box center [396, 258] width 53 height 13
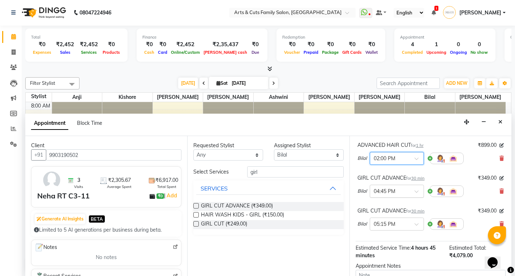
click at [385, 193] on input "text" at bounding box center [390, 191] width 32 height 8
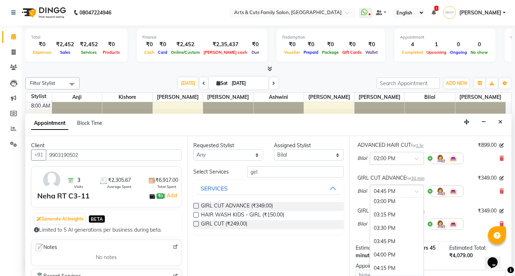
scroll to position [306, 0]
click at [388, 220] on div "03:00 PM" at bounding box center [396, 219] width 53 height 13
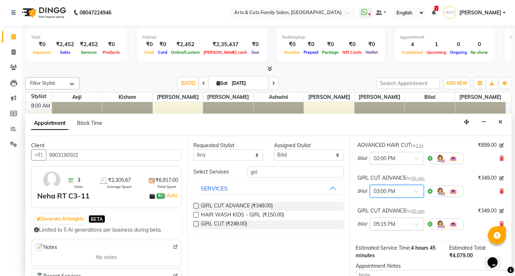
click at [393, 224] on input "text" at bounding box center [390, 224] width 32 height 8
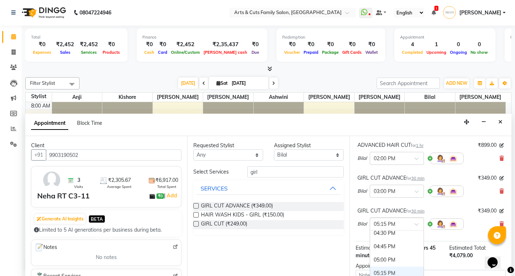
scroll to position [369, 0]
click at [376, 242] on div "04:00 PM" at bounding box center [396, 242] width 53 height 13
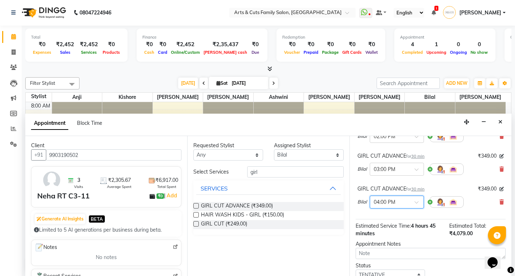
scroll to position [255, 0]
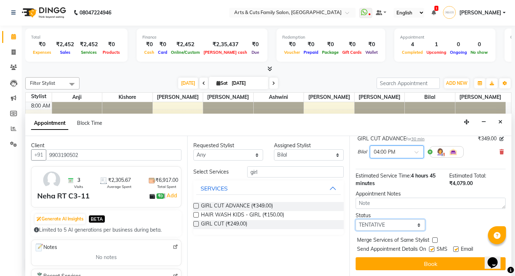
drag, startPoint x: 379, startPoint y: 228, endPoint x: 379, endPoint y: 220, distance: 7.9
click at [379, 228] on select "Select TENTATIVE CONFIRM CHECK-IN UPCOMING" at bounding box center [390, 225] width 70 height 11
select select "confirm booking"
click at [355, 220] on select "Select TENTATIVE CONFIRM CHECK-IN UPCOMING" at bounding box center [390, 225] width 70 height 11
click at [455, 251] on label at bounding box center [455, 249] width 5 height 5
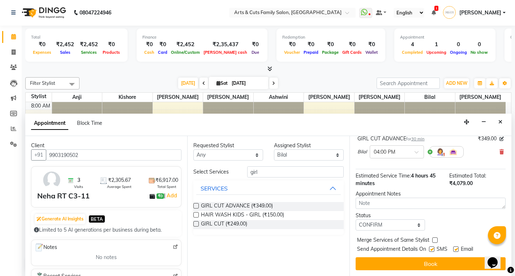
click at [455, 251] on input "checkbox" at bounding box center [455, 250] width 5 height 5
checkbox input "false"
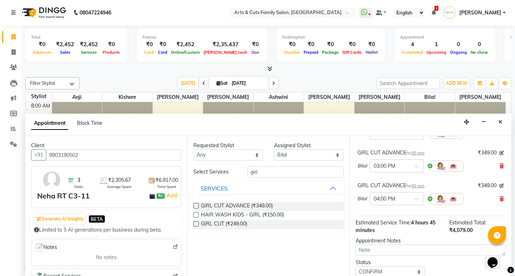
scroll to position [219, 0]
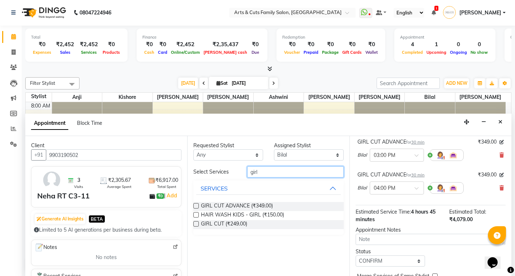
click at [257, 175] on input "girl" at bounding box center [295, 172] width 96 height 11
click at [257, 174] on input "girl" at bounding box center [295, 172] width 96 height 11
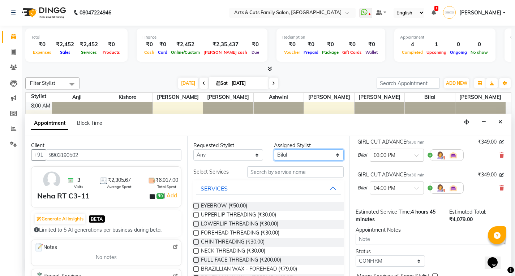
drag, startPoint x: 288, startPoint y: 154, endPoint x: 270, endPoint y: 156, distance: 17.9
click at [283, 154] on select "Select Abdulla Anji Ashwini Bhavya Bilal Kishore Manisha Salman Sandya" at bounding box center [309, 155] width 70 height 11
select select "63866"
click at [274, 150] on select "Select Abdulla Anji Ashwini Bhavya Bilal Kishore Manisha Salman Sandya" at bounding box center [309, 155] width 70 height 11
click at [255, 169] on input "text" at bounding box center [295, 172] width 96 height 11
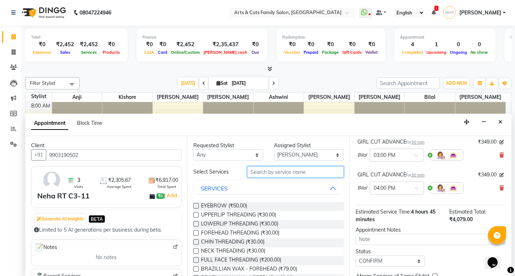
type input "c"
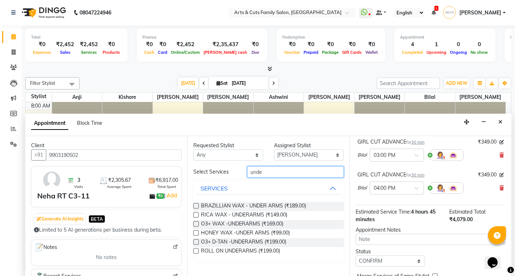
type input "unde"
click at [196, 216] on label at bounding box center [195, 214] width 5 height 5
click at [196, 216] on input "checkbox" at bounding box center [195, 215] width 5 height 5
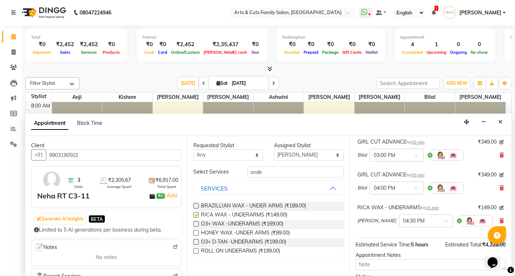
checkbox input "false"
click at [258, 172] on input "unde" at bounding box center [295, 172] width 96 height 11
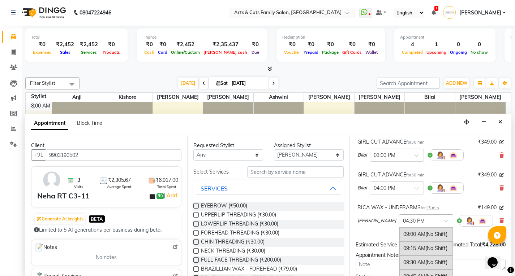
click at [403, 224] on input "text" at bounding box center [419, 221] width 32 height 8
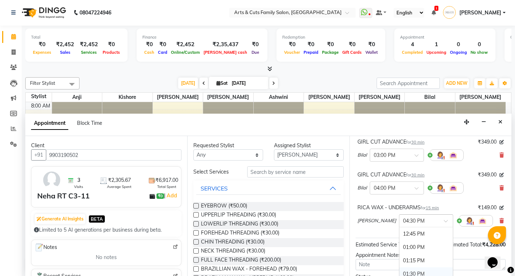
scroll to position [189, 0]
click at [399, 263] on div "01:00 PM" at bounding box center [425, 263] width 53 height 13
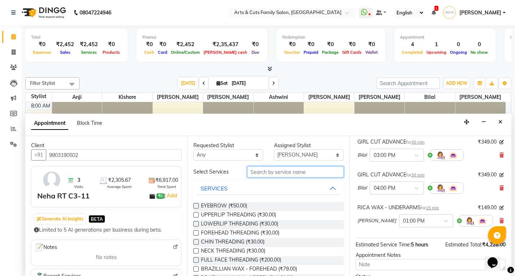
click at [260, 172] on input "text" at bounding box center [295, 172] width 96 height 11
click at [194, 208] on label at bounding box center [195, 205] width 5 height 5
click at [194, 208] on input "checkbox" at bounding box center [195, 206] width 5 height 5
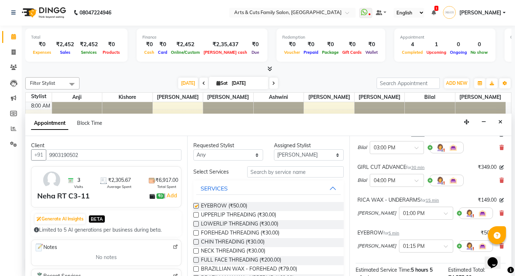
scroll to position [219, 0]
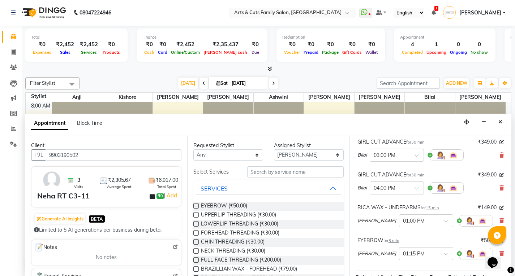
checkbox input "false"
click at [266, 173] on input "text" at bounding box center [295, 172] width 96 height 11
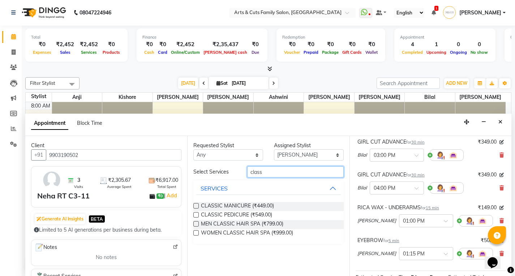
type input "class"
click at [195, 215] on label at bounding box center [195, 214] width 5 height 5
click at [195, 215] on input "checkbox" at bounding box center [195, 215] width 5 height 5
checkbox input "false"
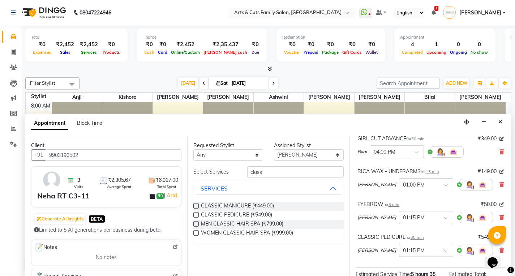
click at [403, 250] on input "text" at bounding box center [419, 250] width 32 height 8
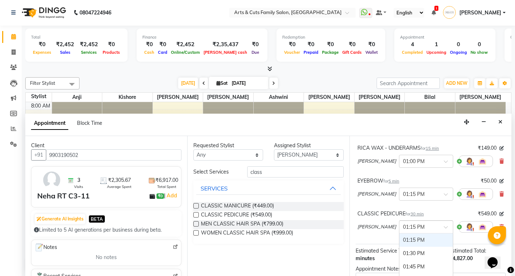
scroll to position [298, 0]
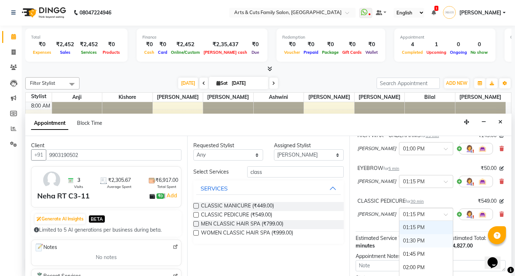
click at [399, 242] on div "01:30 PM" at bounding box center [425, 240] width 53 height 13
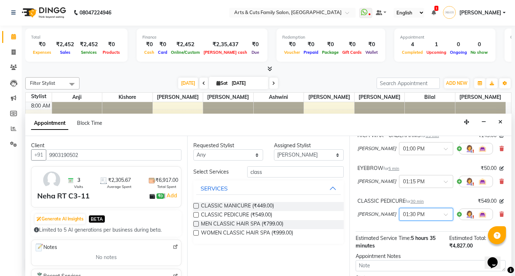
click at [262, 165] on div "Requested Stylist Any Abdulla Anji Ashwini Bhavya Bilal Kishore Manisha Salman …" at bounding box center [268, 206] width 162 height 140
click at [261, 174] on input "class" at bounding box center [295, 172] width 96 height 11
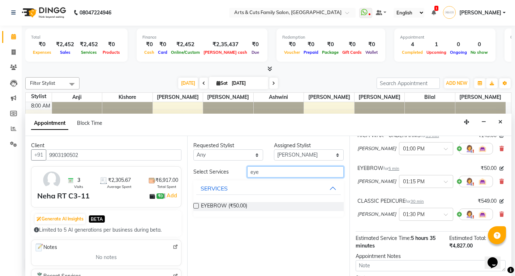
type input "eye"
click at [195, 206] on label at bounding box center [195, 205] width 5 height 5
click at [195, 206] on input "checkbox" at bounding box center [195, 206] width 5 height 5
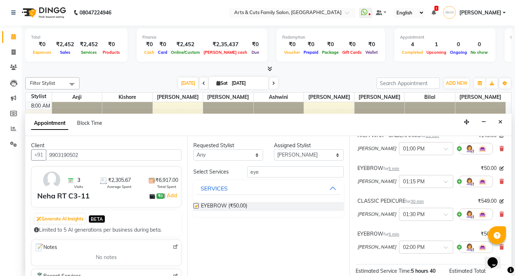
checkbox input "false"
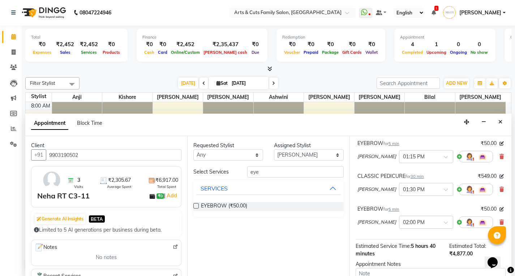
scroll to position [321, 0]
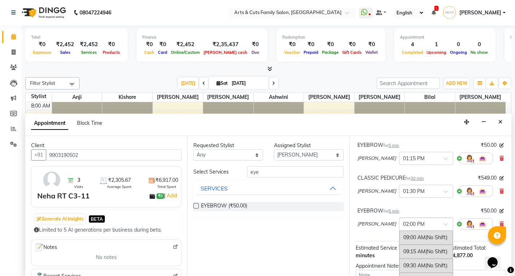
click at [403, 226] on input "text" at bounding box center [419, 224] width 32 height 8
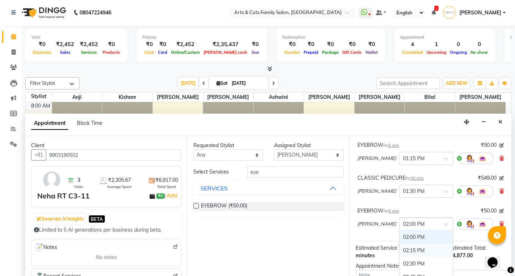
click at [399, 253] on div "02:15 PM" at bounding box center [425, 250] width 53 height 13
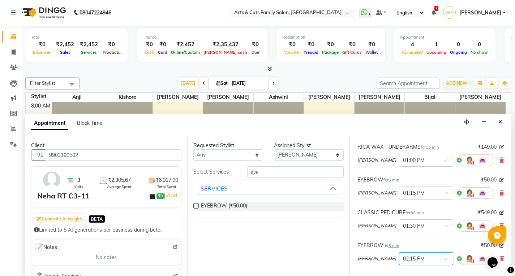
scroll to position [285, 0]
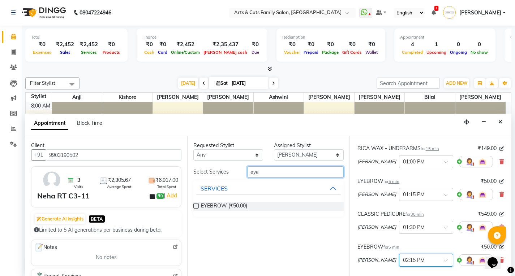
click at [261, 176] on input "eye" at bounding box center [295, 172] width 96 height 11
type input "fruit"
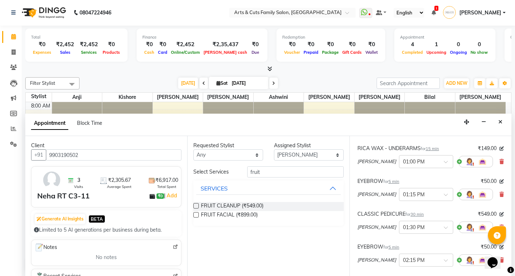
click at [196, 213] on label at bounding box center [195, 214] width 5 height 5
click at [196, 213] on input "checkbox" at bounding box center [195, 215] width 5 height 5
click at [197, 216] on label at bounding box center [195, 214] width 5 height 5
click at [197, 216] on input "checkbox" at bounding box center [195, 215] width 5 height 5
checkbox input "false"
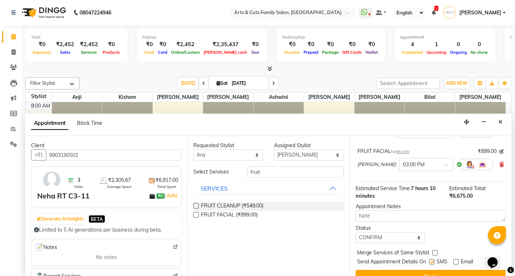
scroll to position [459, 0]
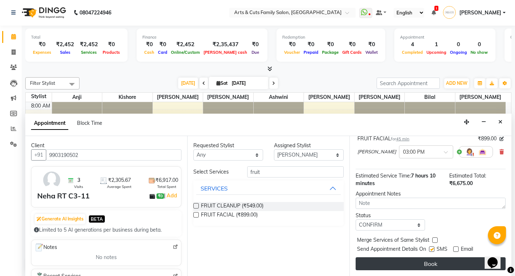
click at [422, 265] on button "Book" at bounding box center [430, 264] width 150 height 13
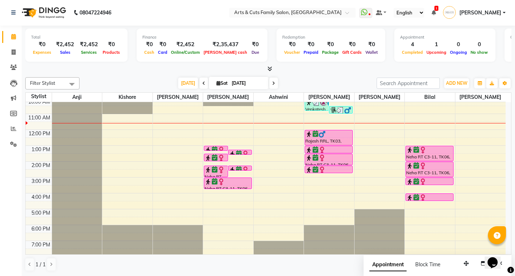
scroll to position [0, 0]
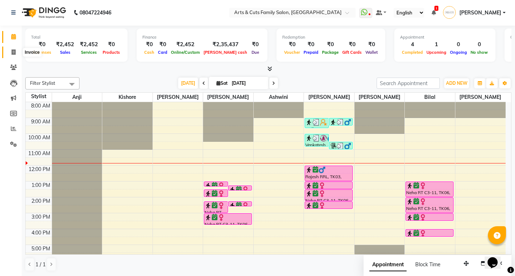
click at [16, 56] on span at bounding box center [13, 52] width 13 height 8
select select "service"
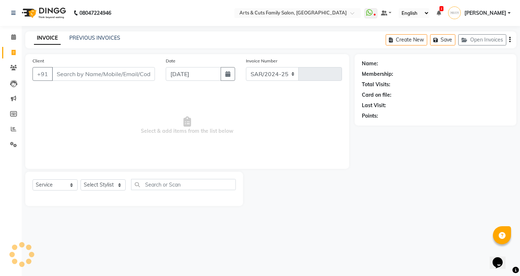
select select "7513"
type input "3836"
click at [71, 71] on input "Client" at bounding box center [103, 74] width 103 height 14
click at [64, 73] on input "Client" at bounding box center [103, 74] width 103 height 14
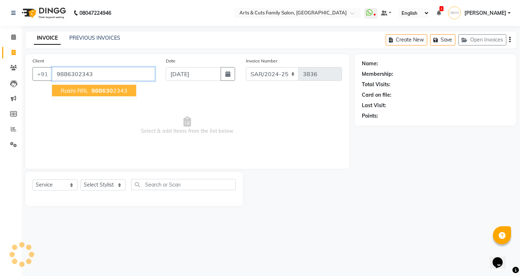
type input "9886302343"
select select "1: Object"
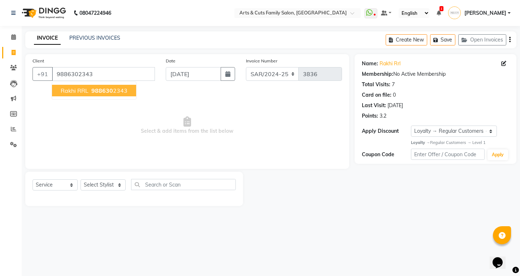
click at [84, 94] on span "Rakhi RRL" at bounding box center [75, 90] width 28 height 7
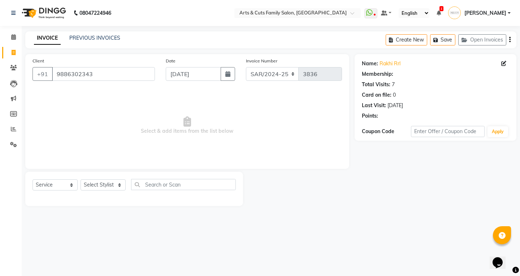
select select "1: Object"
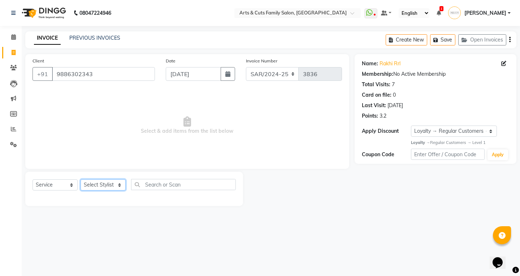
drag, startPoint x: 94, startPoint y: 185, endPoint x: 100, endPoint y: 180, distance: 7.7
click at [94, 185] on select "Select Stylist [PERSON_NAME] Anji Ashwini [PERSON_NAME] Kishore [PERSON_NAME] […" at bounding box center [103, 185] width 45 height 11
select select "84494"
click at [81, 180] on select "Select Stylist [PERSON_NAME] Anji Ashwini [PERSON_NAME] Kishore [PERSON_NAME] […" at bounding box center [103, 185] width 45 height 11
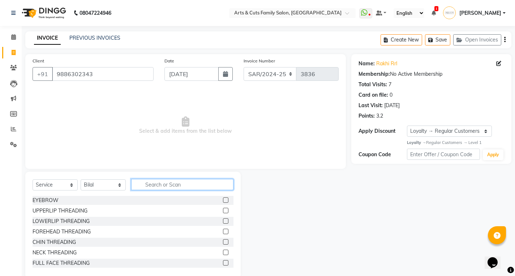
click at [154, 187] on input "text" at bounding box center [182, 184] width 102 height 11
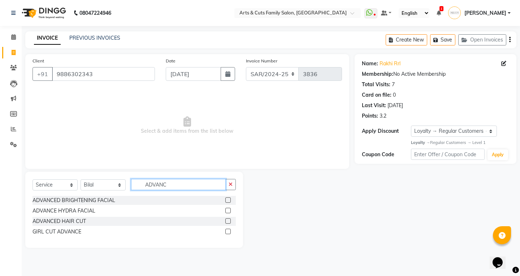
type input "ADVANC"
click at [229, 223] on label at bounding box center [227, 221] width 5 height 5
click at [229, 223] on input "checkbox" at bounding box center [227, 221] width 5 height 5
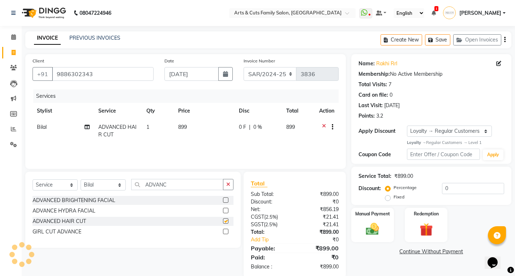
checkbox input "false"
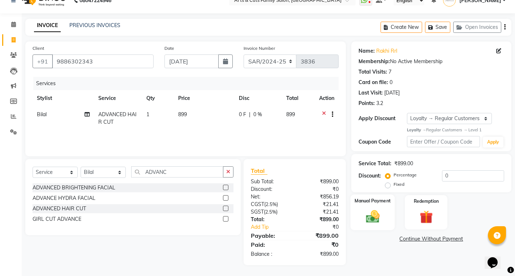
click at [366, 208] on div "Manual Payment" at bounding box center [372, 213] width 44 height 36
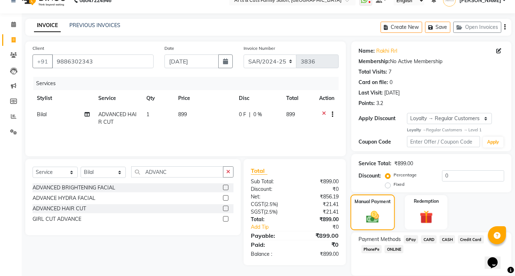
scroll to position [38, 0]
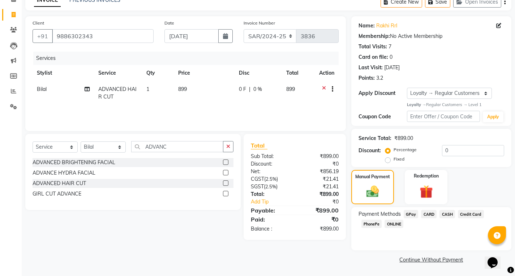
click at [397, 221] on span "ONLINE" at bounding box center [393, 224] width 19 height 8
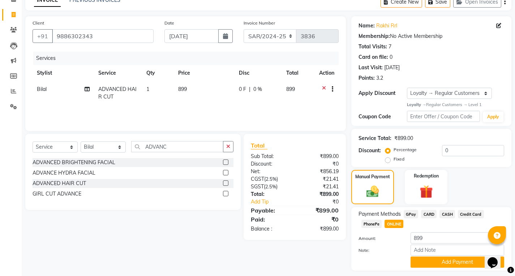
scroll to position [58, 0]
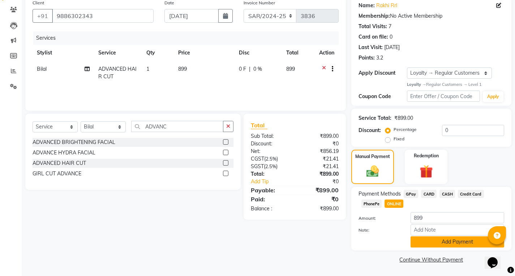
click at [435, 240] on button "Add Payment" at bounding box center [457, 242] width 94 height 11
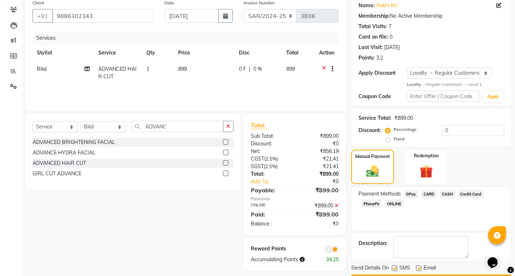
scroll to position [79, 0]
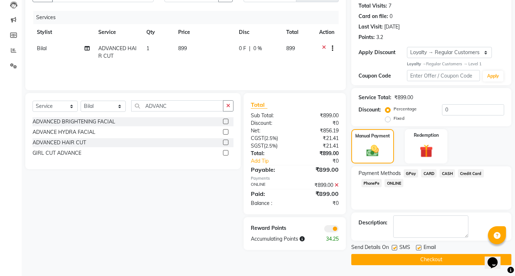
click at [417, 248] on label at bounding box center [418, 247] width 5 height 5
click at [417, 248] on input "checkbox" at bounding box center [418, 248] width 5 height 5
checkbox input "false"
click at [407, 264] on button "Checkout" at bounding box center [431, 259] width 160 height 11
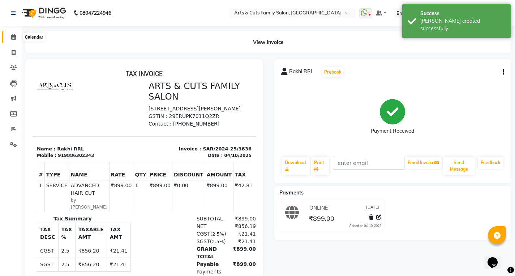
click at [16, 39] on icon at bounding box center [13, 36] width 5 height 5
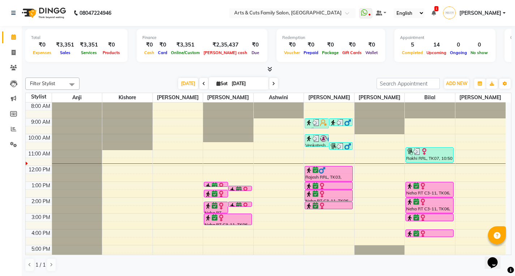
scroll to position [36, 0]
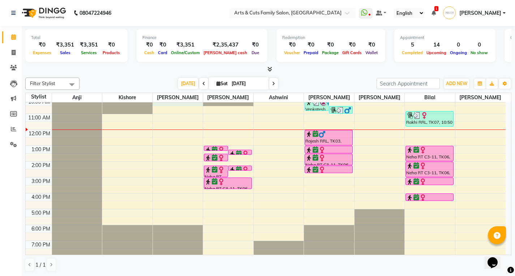
click at [164, 105] on div "8:00 AM 9:00 AM 10:00 AM 11:00 AM 12:00 PM 1:00 PM 2:00 PM 3:00 PM 4:00 PM 5:00…" at bounding box center [266, 169] width 480 height 206
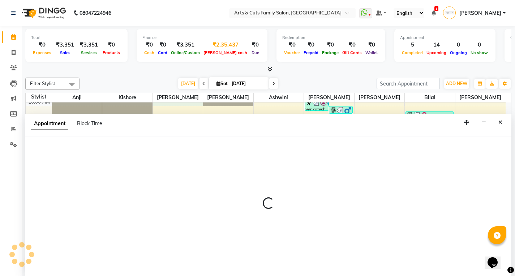
scroll to position [0, 0]
click at [219, 53] on span "[PERSON_NAME] cash" at bounding box center [225, 52] width 47 height 5
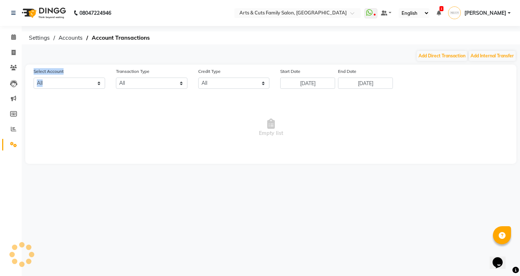
select select "5084"
click at [219, 53] on div "Add Direct Transaction Add Internal Transfer" at bounding box center [270, 56] width 491 height 12
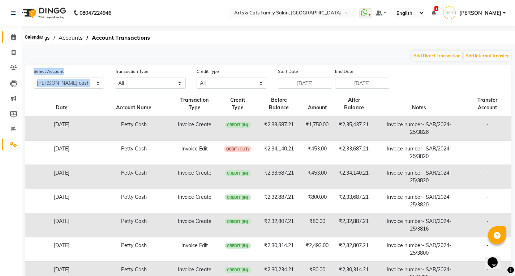
click at [12, 40] on span at bounding box center [13, 37] width 13 height 8
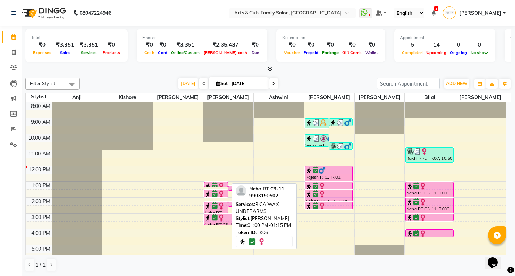
click at [197, 141] on tbody "8:00 AM 9:00 AM 10:00 AM 11:00 AM 12:00 PM 1:00 PM 2:00 PM 3:00 PM 4:00 PM 5:00…" at bounding box center [266, 206] width 480 height 206
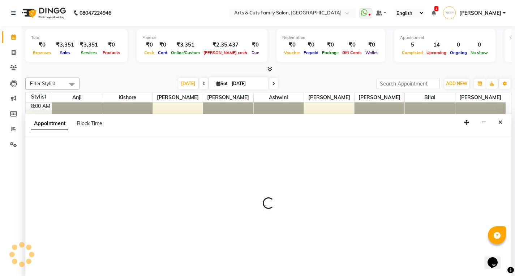
scroll to position [0, 0]
click at [260, 128] on div "Appointment Block Time" at bounding box center [268, 125] width 486 height 22
select select "63866"
select select "600"
select select "tentative"
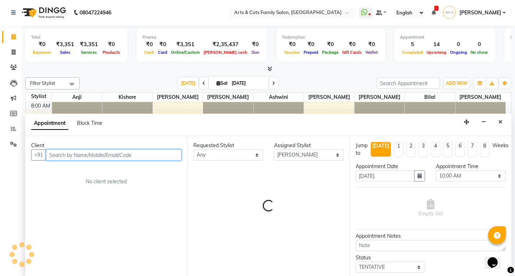
click at [262, 128] on div "Appointment Block Time" at bounding box center [268, 125] width 486 height 22
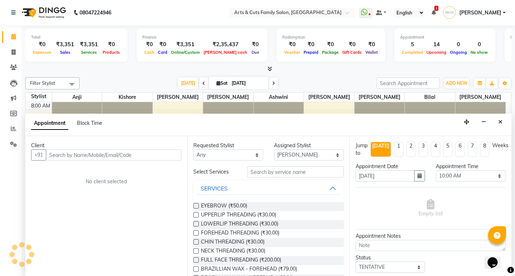
click at [262, 128] on div "Appointment Block Time" at bounding box center [268, 125] width 486 height 22
click at [496, 125] on button "Close" at bounding box center [500, 122] width 10 height 11
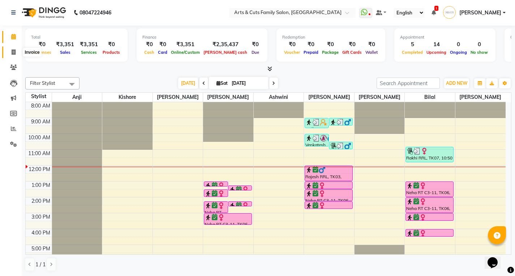
click at [13, 50] on icon at bounding box center [14, 51] width 4 height 5
select select "service"
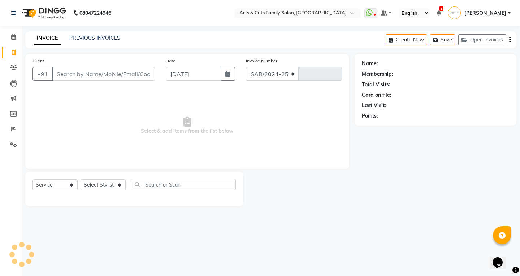
select select "7513"
type input "3837"
click at [82, 85] on div "Client +91" at bounding box center [93, 72] width 133 height 30
click at [73, 71] on input "Client" at bounding box center [103, 74] width 103 height 14
click at [76, 70] on input "Client" at bounding box center [103, 74] width 103 height 14
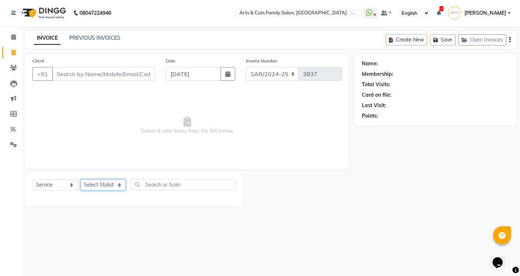
click at [108, 180] on select "Select Stylist [PERSON_NAME] Anji Ashwini [PERSON_NAME] Kishore [PERSON_NAME] […" at bounding box center [103, 185] width 45 height 11
click at [67, 73] on input "Client" at bounding box center [103, 74] width 103 height 14
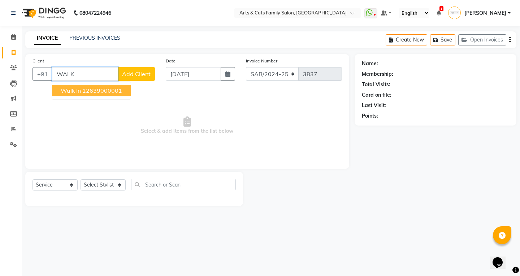
click at [88, 89] on ngb-highlight "12639000001" at bounding box center [102, 90] width 40 height 7
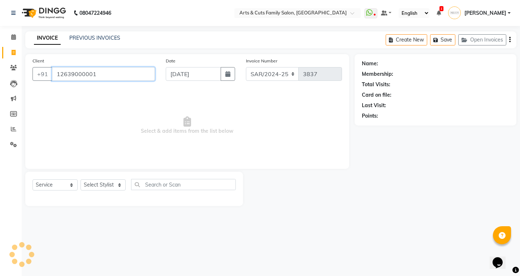
type input "12639000001"
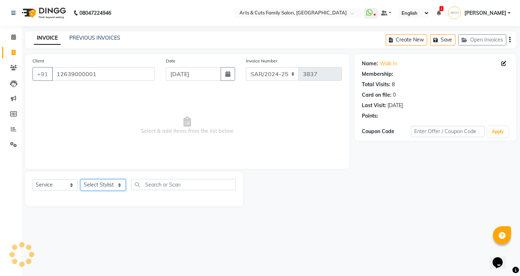
select select "1: Object"
drag, startPoint x: 93, startPoint y: 188, endPoint x: 96, endPoint y: 180, distance: 8.7
click at [94, 188] on select "Select Stylist [PERSON_NAME] Anji Ashwini [PERSON_NAME] Kishore [PERSON_NAME] […" at bounding box center [103, 185] width 45 height 11
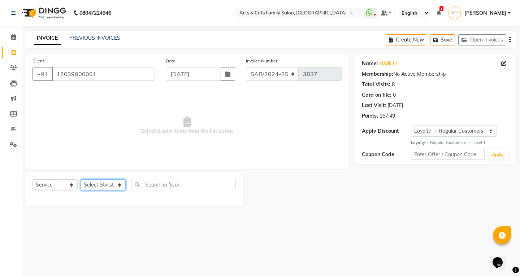
select select "66025"
click at [81, 180] on select "Select Stylist [PERSON_NAME] Anji Ashwini [PERSON_NAME] Kishore [PERSON_NAME] […" at bounding box center [103, 185] width 45 height 11
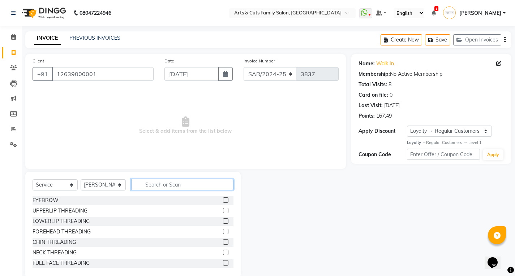
click at [149, 181] on input "text" at bounding box center [182, 184] width 102 height 11
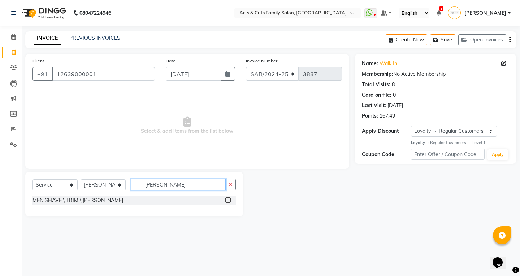
type input "BEARD"
click at [229, 199] on label at bounding box center [227, 200] width 5 height 5
click at [229, 199] on input "checkbox" at bounding box center [227, 200] width 5 height 5
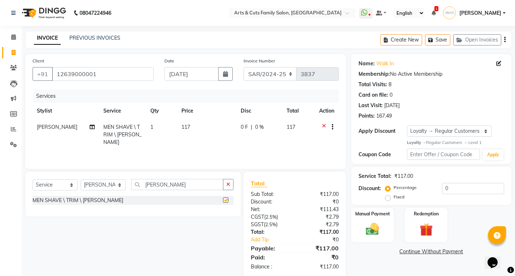
checkbox input "false"
click at [177, 191] on div "Select Service Product Membership Package Voucher Prepaid Gift Card Select Styl…" at bounding box center [133, 187] width 201 height 17
click at [165, 184] on input "BEARD" at bounding box center [177, 184] width 92 height 11
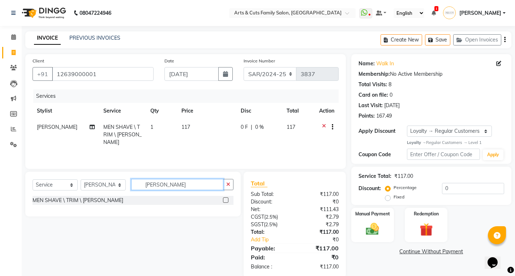
click at [165, 184] on input "BEARD" at bounding box center [177, 184] width 92 height 11
type input "AMF"
click at [225, 202] on label at bounding box center [225, 200] width 5 height 5
click at [225, 202] on input "checkbox" at bounding box center [225, 200] width 5 height 5
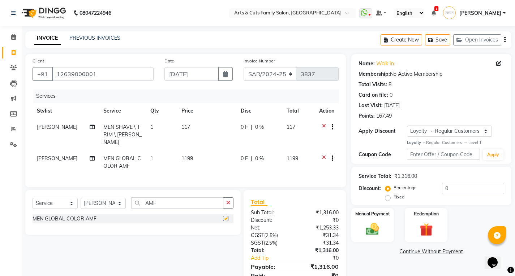
checkbox input "false"
click at [155, 198] on input "AMF" at bounding box center [177, 203] width 92 height 11
click at [156, 204] on input "AMF" at bounding box center [177, 203] width 92 height 11
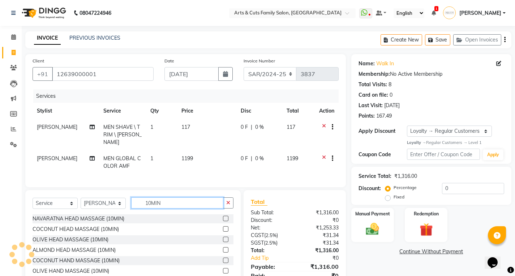
type input "10MIN"
click at [223, 226] on label at bounding box center [225, 228] width 5 height 5
click at [223, 227] on input "checkbox" at bounding box center [225, 229] width 5 height 5
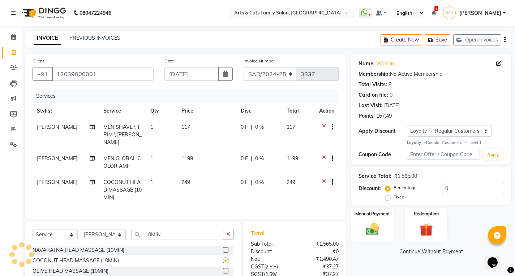
checkbox input "false"
click at [157, 232] on input "10MIN" at bounding box center [177, 234] width 92 height 11
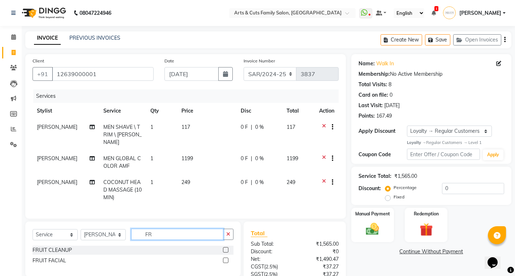
type input "F"
type input "AYUR"
click at [226, 248] on label at bounding box center [225, 249] width 5 height 5
click at [226, 248] on input "checkbox" at bounding box center [225, 250] width 5 height 5
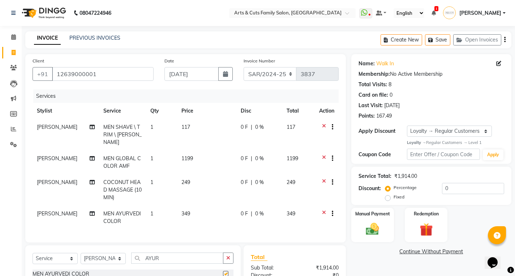
checkbox input "false"
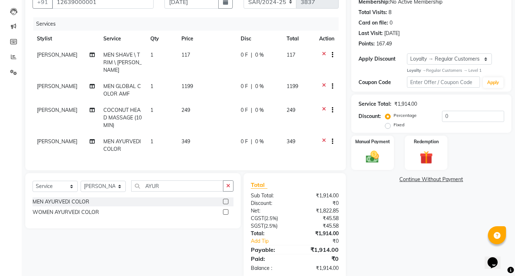
scroll to position [84, 0]
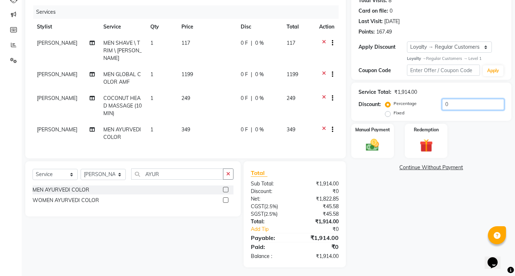
click at [450, 107] on input "0" at bounding box center [473, 104] width 62 height 11
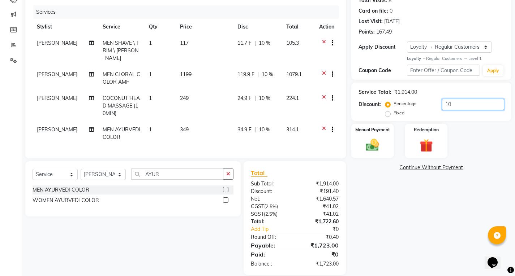
type input "1"
type input "10"
click at [373, 143] on img at bounding box center [372, 146] width 22 height 16
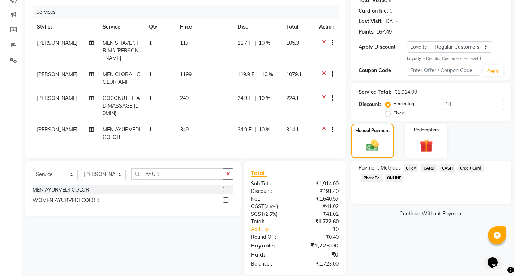
click at [394, 179] on span "ONLINE" at bounding box center [393, 178] width 19 height 8
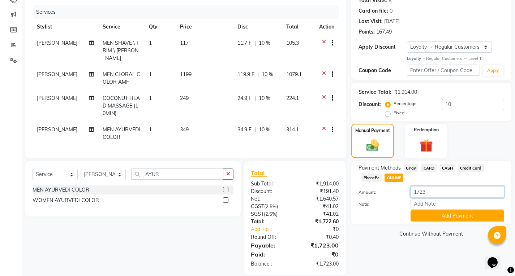
click at [437, 194] on input "1723" at bounding box center [457, 191] width 94 height 11
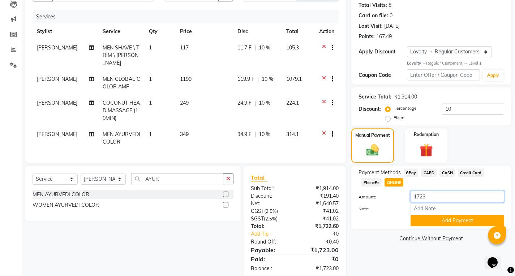
scroll to position [92, 0]
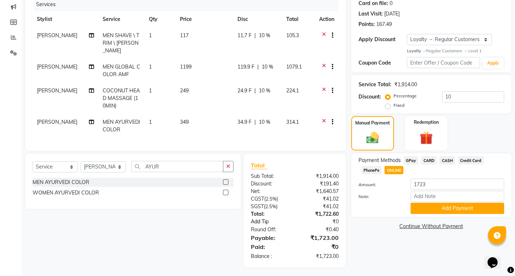
click at [262, 220] on link "Add Tip" at bounding box center [273, 222] width 57 height 8
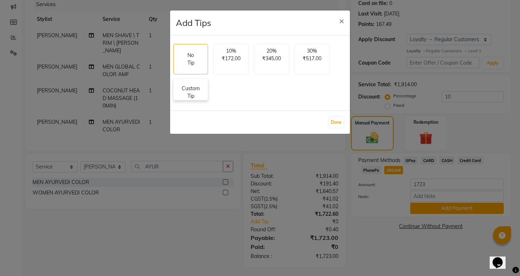
click at [191, 94] on p "Custom Tip" at bounding box center [190, 92] width 25 height 15
select select "66025"
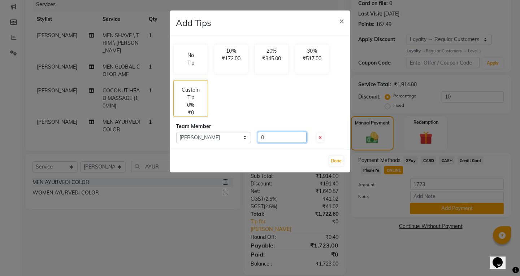
click at [269, 135] on input "0" at bounding box center [282, 137] width 49 height 11
type input "100"
click at [336, 158] on button "Done" at bounding box center [336, 161] width 14 height 10
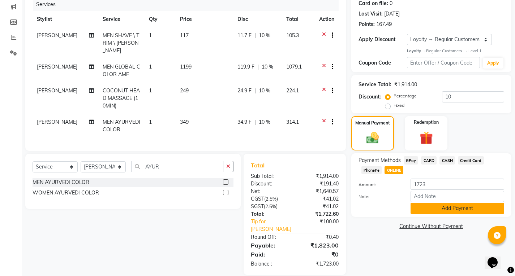
click at [431, 208] on button "Add Payment" at bounding box center [457, 208] width 94 height 11
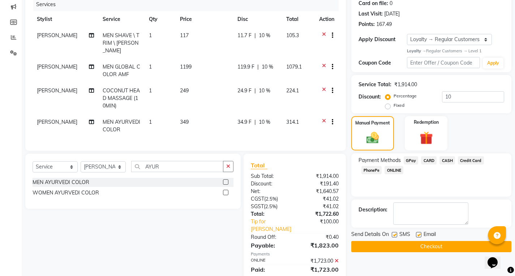
scroll to position [155, 0]
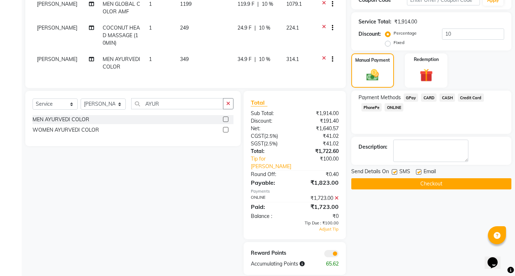
click at [413, 185] on button "Checkout" at bounding box center [431, 183] width 160 height 11
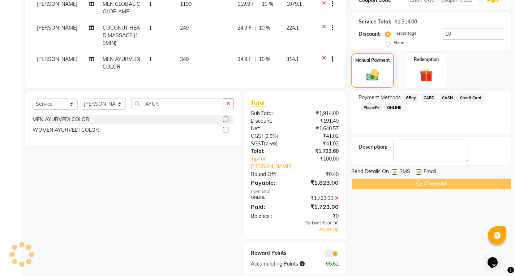
scroll to position [0, 0]
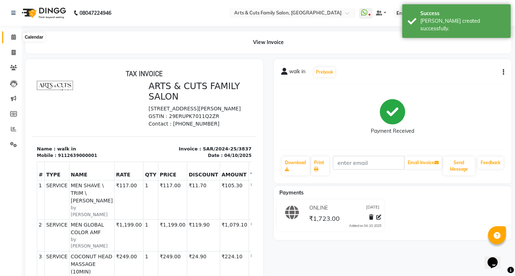
click at [14, 37] on icon at bounding box center [13, 36] width 5 height 5
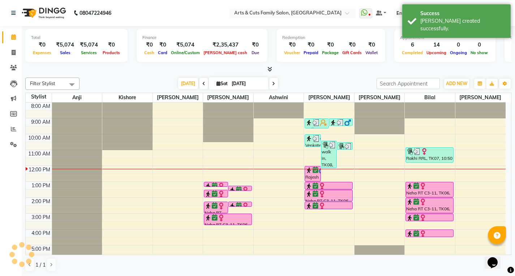
click at [199, 84] on span at bounding box center [203, 83] width 9 height 11
type input "[DATE]"
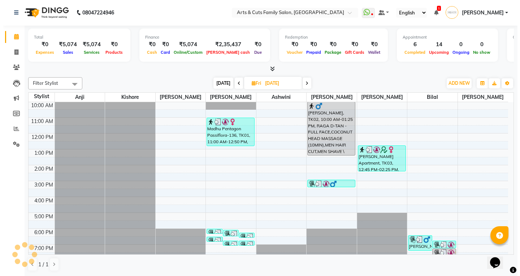
scroll to position [54, 0]
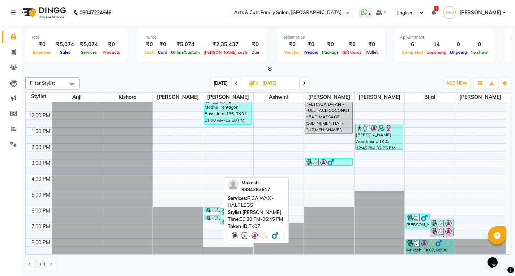
click at [215, 216] on img at bounding box center [215, 219] width 7 height 7
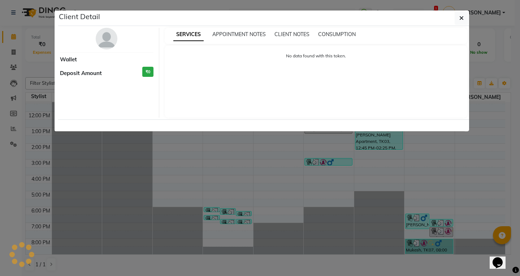
select select "3"
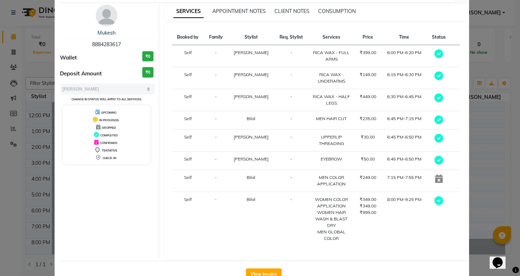
scroll to position [45, 0]
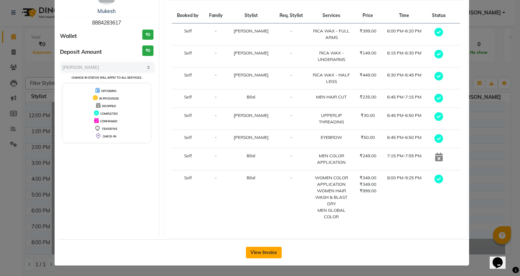
click at [252, 253] on button "View Invoice" at bounding box center [264, 253] width 36 height 12
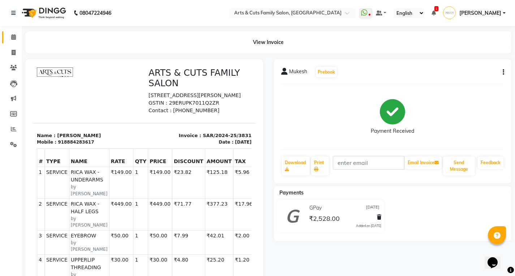
drag, startPoint x: 12, startPoint y: 43, endPoint x: 13, endPoint y: 35, distance: 8.0
click at [12, 43] on link "Calendar" at bounding box center [10, 37] width 17 height 12
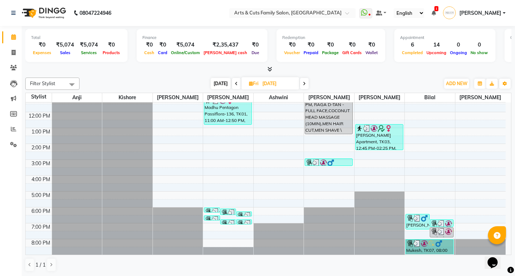
scroll to position [0, 0]
click at [303, 81] on icon at bounding box center [304, 83] width 3 height 4
type input "[DATE]"
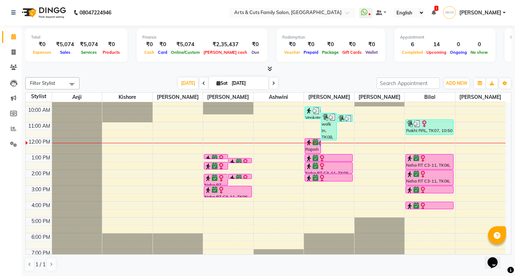
scroll to position [0, 0]
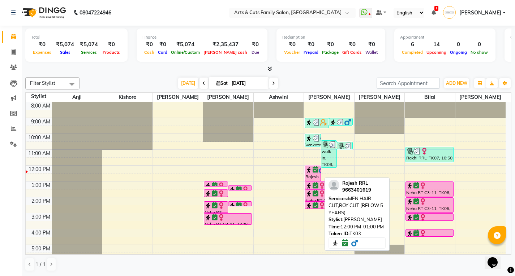
click at [311, 176] on div "Rajesh RRL, TK03, 12:00 PM-01:00 PM, MEN HAIR CUT,BOY CUT (BELOW 5 YEARS)" at bounding box center [312, 173] width 15 height 15
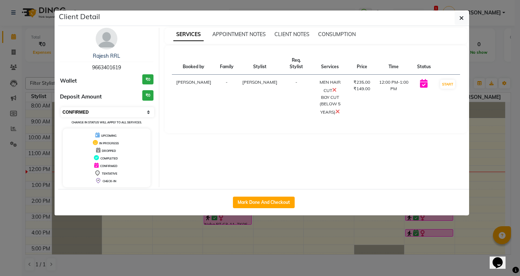
click at [92, 115] on select "Select IN SERVICE CONFIRMED TENTATIVE CHECK IN MARK DONE DROPPED UPCOMING" at bounding box center [108, 112] width 94 height 10
select select "1"
click at [61, 107] on select "Select IN SERVICE CONFIRMED TENTATIVE CHECK IN MARK DONE DROPPED UPCOMING" at bounding box center [108, 112] width 94 height 10
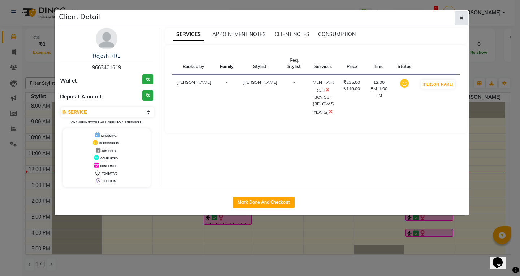
click at [459, 18] on button "button" at bounding box center [462, 18] width 14 height 14
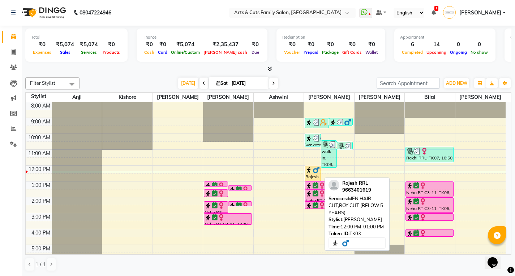
click at [310, 174] on div "Rajesh RRL, TK03, 12:00 PM-01:00 PM, MEN HAIR CUT,BOY CUT (BELOW 5 YEARS)" at bounding box center [312, 173] width 15 height 15
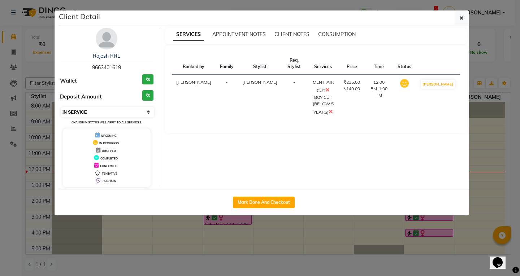
click at [92, 116] on select "Select IN SERVICE CONFIRMED TENTATIVE CHECK IN MARK DONE DROPPED UPCOMING" at bounding box center [108, 112] width 94 height 10
select select "6"
click at [61, 107] on select "Select IN SERVICE CONFIRMED TENTATIVE CHECK IN MARK DONE DROPPED UPCOMING" at bounding box center [108, 112] width 94 height 10
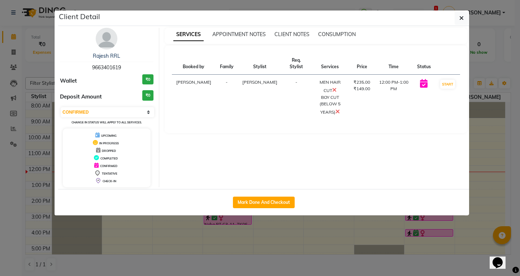
click at [479, 138] on ngb-modal-window "Client Detail Rajesh RRL 9663401619 Wallet ₹0 Deposit Amount ₹0 Select IN SERVI…" at bounding box center [260, 138] width 520 height 276
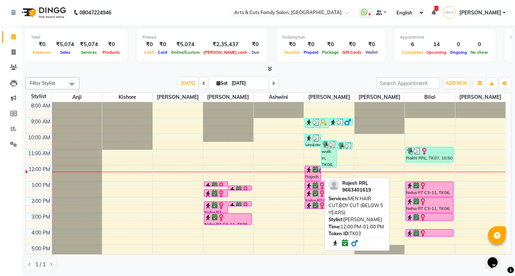
click at [314, 176] on div "Rajesh RRL, TK03, 12:00 PM-01:00 PM, MEN HAIR CUT,BOY CUT (BELOW 5 YEARS)" at bounding box center [312, 173] width 15 height 15
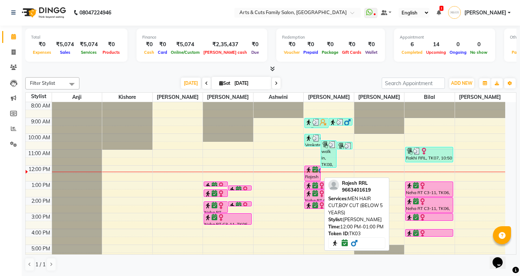
select select "6"
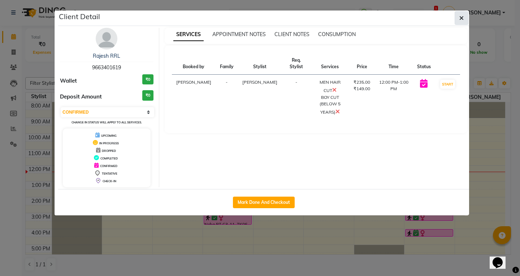
click at [462, 18] on icon "button" at bounding box center [461, 18] width 4 height 6
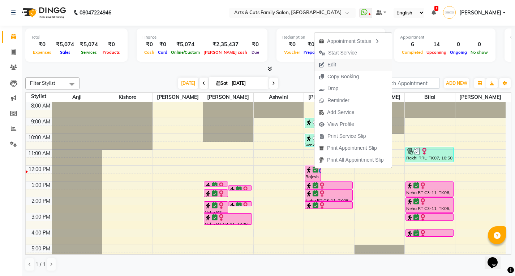
click at [340, 69] on span "Edit" at bounding box center [327, 65] width 26 height 12
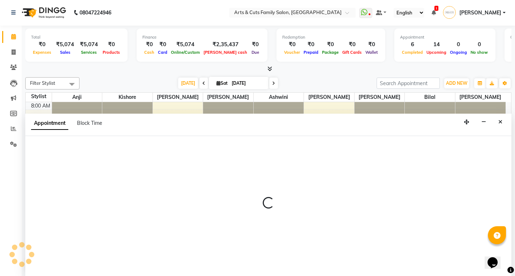
select select "confirm booking"
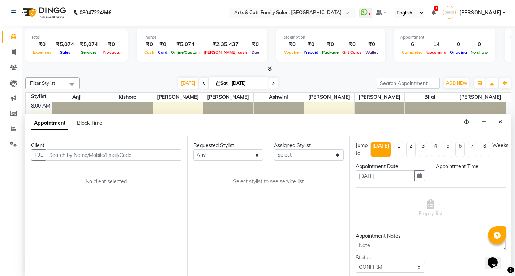
select select "66025"
select select "720"
select select "2982"
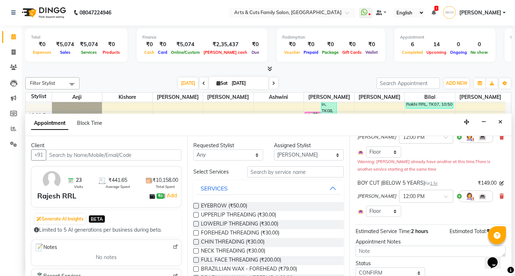
scroll to position [99, 0]
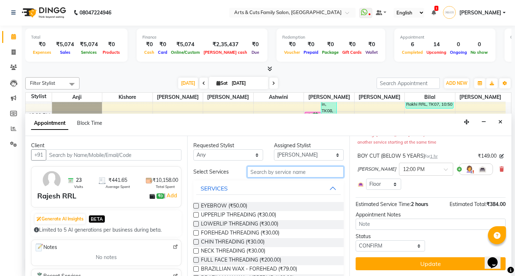
click at [264, 172] on input "text" at bounding box center [295, 172] width 96 height 11
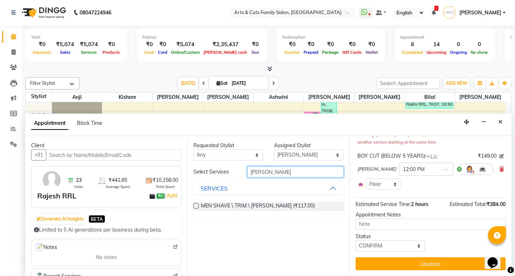
type input "BEARD"
click at [195, 206] on label at bounding box center [195, 205] width 5 height 5
click at [195, 206] on input "checkbox" at bounding box center [195, 206] width 5 height 5
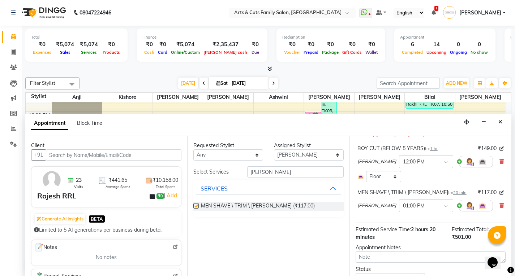
checkbox input "false"
click at [263, 174] on input "BEARD" at bounding box center [295, 172] width 96 height 11
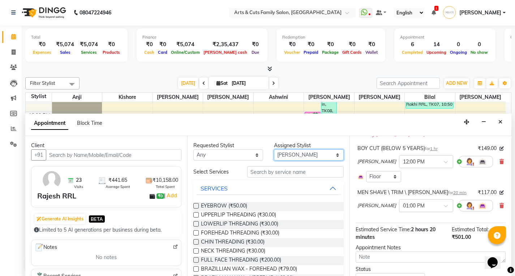
click at [299, 152] on select "Select Abdulla Anji Ashwini Bhavya Bilal Kishore Manisha Salman Sandya" at bounding box center [309, 155] width 70 height 11
select select "84494"
click at [274, 150] on select "Select Abdulla Anji Ashwini Bhavya Bilal Kishore Manisha Salman Sandya" at bounding box center [309, 155] width 70 height 11
click at [272, 168] on input "text" at bounding box center [295, 172] width 96 height 11
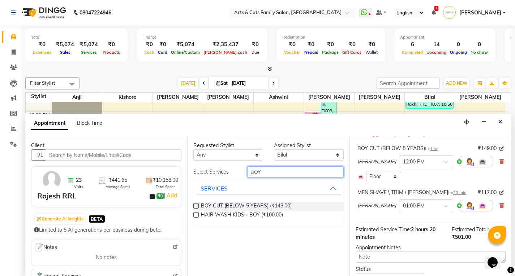
type input "BOY"
click at [195, 208] on label at bounding box center [195, 205] width 5 height 5
click at [195, 208] on input "checkbox" at bounding box center [195, 206] width 5 height 5
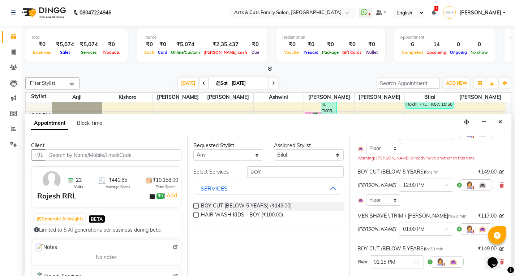
scroll to position [63, 0]
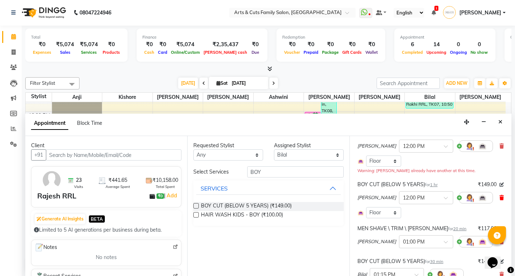
click at [499, 199] on icon at bounding box center [501, 197] width 4 height 5
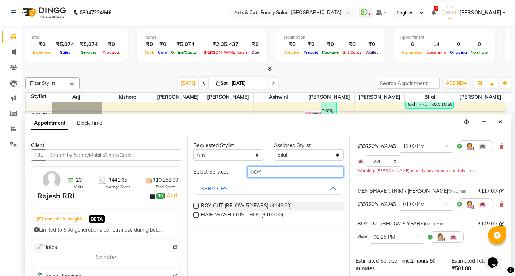
click at [271, 171] on input "BOY" at bounding box center [295, 172] width 96 height 11
click at [197, 205] on label at bounding box center [195, 205] width 5 height 5
click at [197, 205] on input "checkbox" at bounding box center [195, 206] width 5 height 5
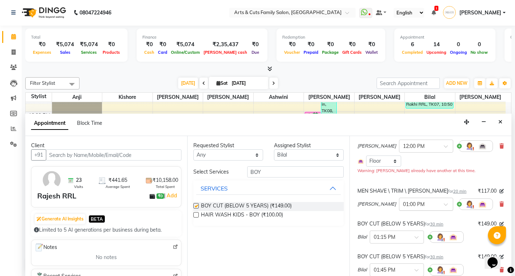
checkbox input "false"
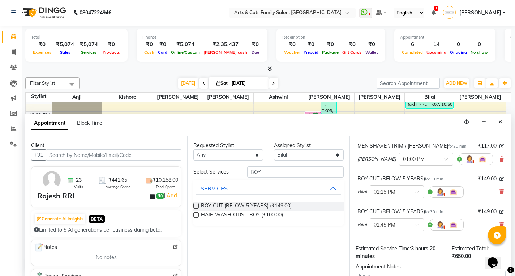
scroll to position [160, 0]
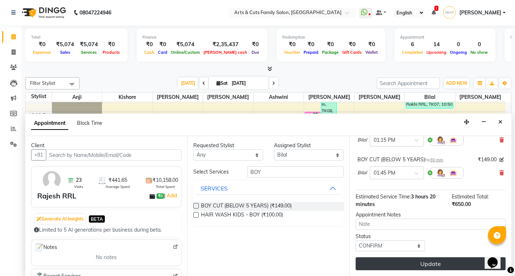
click at [406, 262] on button "Update" at bounding box center [430, 264] width 150 height 13
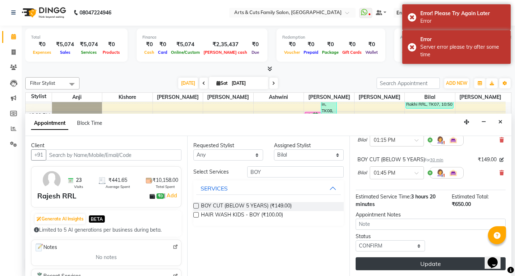
click at [397, 268] on button "Update" at bounding box center [430, 264] width 150 height 13
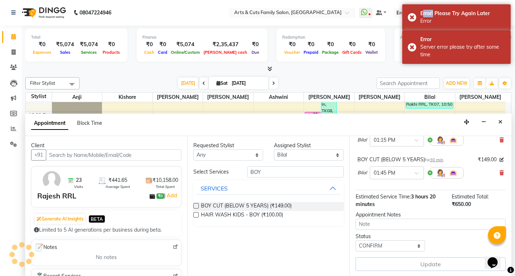
click at [397, 269] on div "Update" at bounding box center [430, 265] width 150 height 14
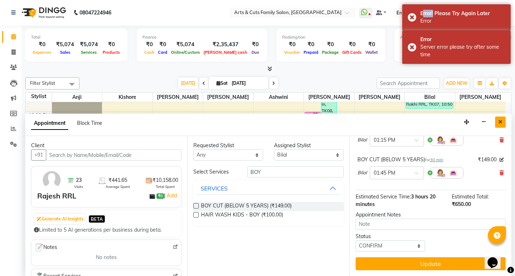
click at [495, 123] on button "Close" at bounding box center [500, 122] width 10 height 11
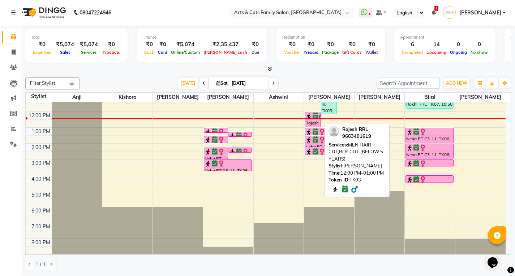
click at [313, 120] on div "Rajesh RRL, TK03, 12:00 PM-01:00 PM, MEN HAIR CUT,BOY CUT (BELOW 5 YEARS)" at bounding box center [312, 119] width 15 height 15
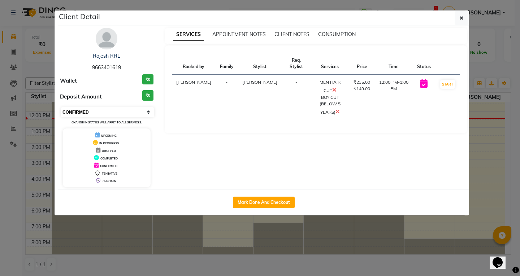
click at [97, 108] on select "Select IN SERVICE CONFIRMED TENTATIVE CHECK IN MARK DONE DROPPED UPCOMING" at bounding box center [108, 112] width 94 height 10
select select "5"
click at [61, 107] on select "Select IN SERVICE CONFIRMED TENTATIVE CHECK IN MARK DONE DROPPED UPCOMING" at bounding box center [108, 112] width 94 height 10
click at [459, 16] on button "button" at bounding box center [462, 18] width 14 height 14
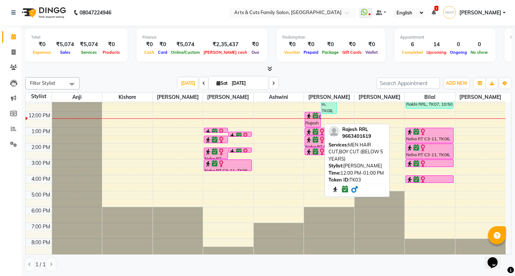
click at [314, 116] on icon at bounding box center [315, 116] width 6 height 0
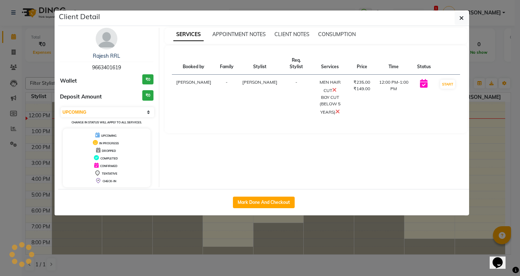
select select "6"
click at [465, 13] on button "button" at bounding box center [462, 18] width 14 height 14
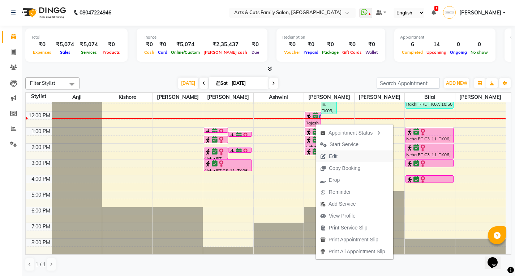
click at [329, 155] on span "Edit" at bounding box center [333, 157] width 9 height 8
select select "tentative"
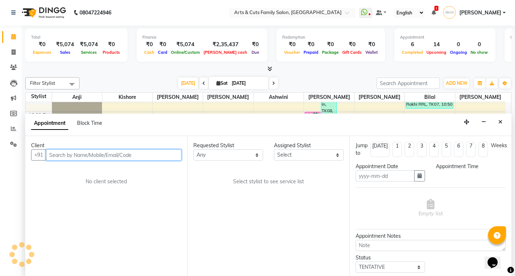
type input "[DATE]"
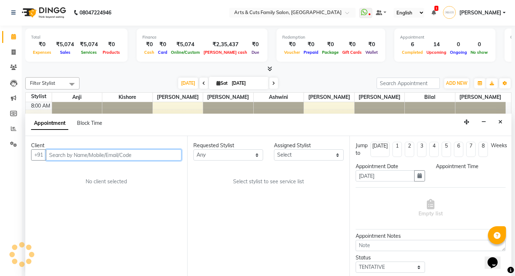
select select "confirm booking"
select select "720"
select select "66025"
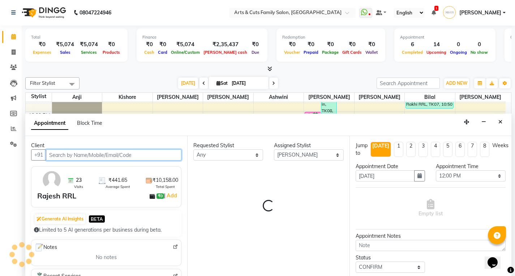
select select "2982"
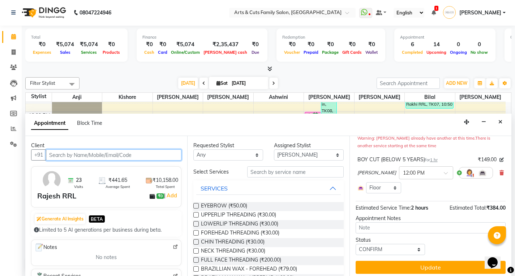
scroll to position [99, 0]
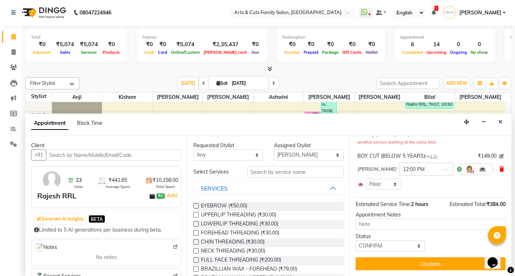
click at [499, 170] on icon at bounding box center [501, 169] width 4 height 5
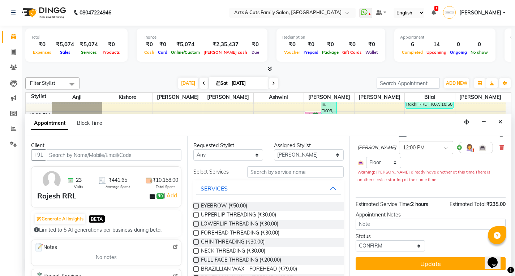
scroll to position [62, 0]
click at [259, 171] on input "text" at bounding box center [295, 172] width 96 height 11
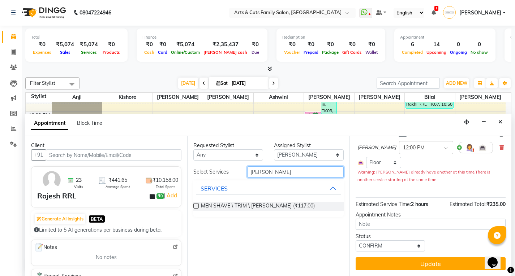
type input "BEARD"
click at [197, 206] on label at bounding box center [195, 205] width 5 height 5
click at [197, 206] on input "checkbox" at bounding box center [195, 206] width 5 height 5
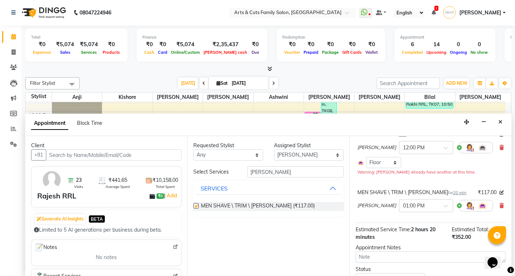
scroll to position [95, 0]
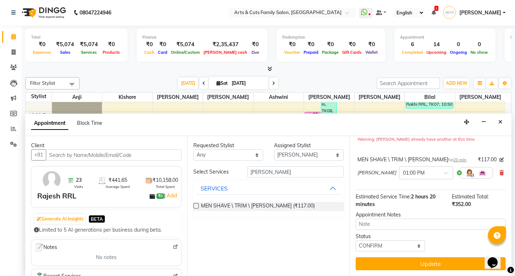
checkbox input "false"
click at [276, 173] on input "BEARD" at bounding box center [295, 172] width 96 height 11
click at [290, 154] on select "Select Abdulla Anji Ashwini Bhavya Bilal Kishore Manisha Salman Sandya" at bounding box center [309, 155] width 70 height 11
select select "84494"
click at [274, 150] on select "Select Abdulla Anji Ashwini Bhavya Bilal Kishore Manisha Salman Sandya" at bounding box center [309, 155] width 70 height 11
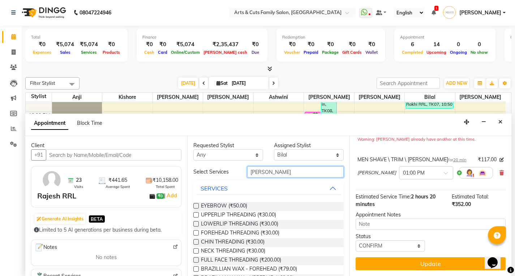
click at [263, 172] on input "BEARD" at bounding box center [295, 172] width 96 height 11
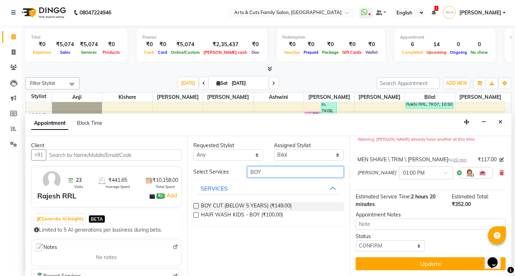
type input "BOY"
click at [198, 205] on label at bounding box center [195, 205] width 5 height 5
click at [198, 205] on input "checkbox" at bounding box center [195, 206] width 5 height 5
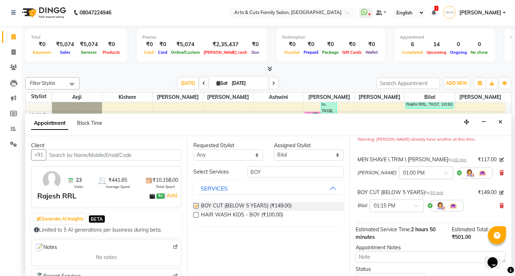
scroll to position [99, 0]
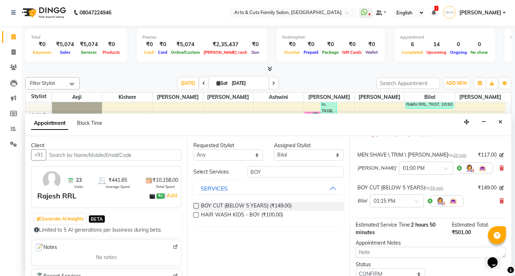
checkbox input "false"
click at [267, 167] on input "BOY" at bounding box center [295, 172] width 96 height 11
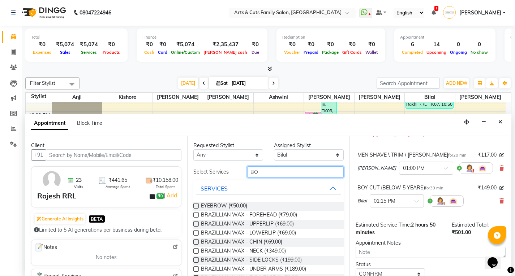
type input "BOY"
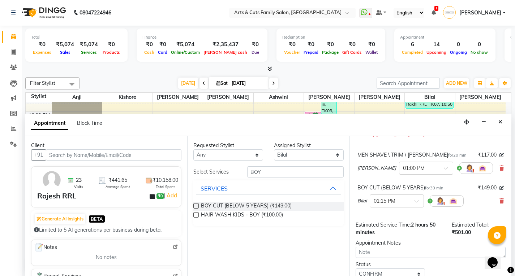
click at [196, 206] on label at bounding box center [195, 205] width 5 height 5
click at [196, 206] on input "checkbox" at bounding box center [195, 206] width 5 height 5
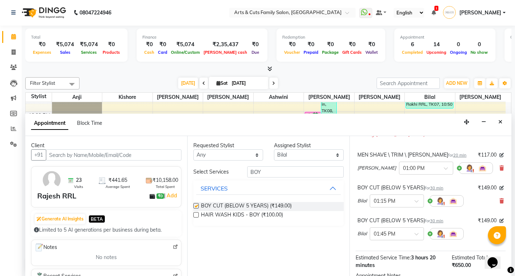
checkbox input "false"
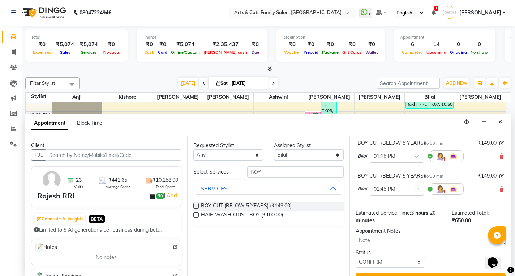
scroll to position [160, 0]
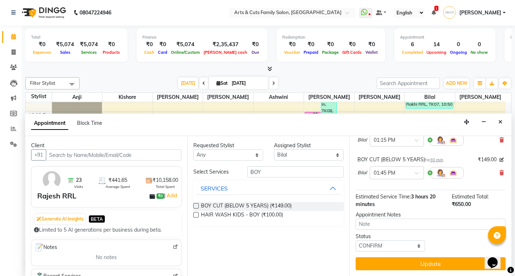
click at [403, 263] on button "Update" at bounding box center [430, 264] width 150 height 13
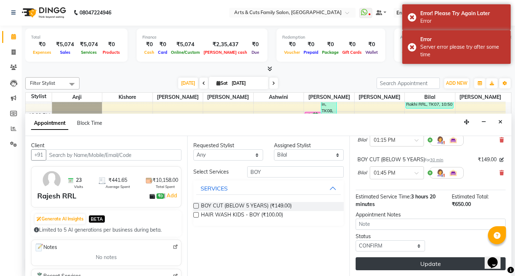
click at [400, 262] on button "Update" at bounding box center [430, 264] width 150 height 13
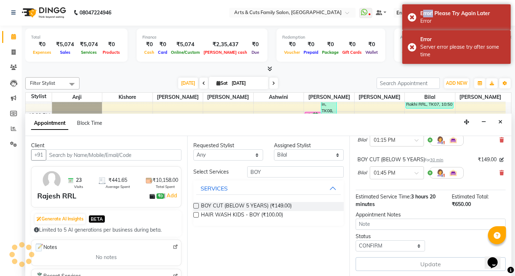
click at [400, 262] on div "Update" at bounding box center [430, 265] width 150 height 14
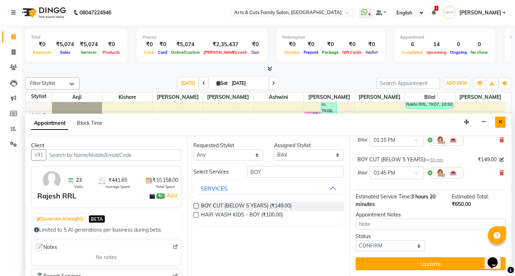
click at [497, 121] on button "Close" at bounding box center [500, 122] width 10 height 11
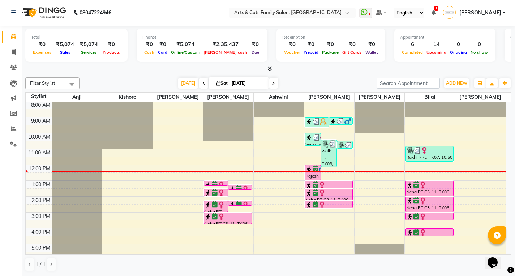
scroll to position [0, 0]
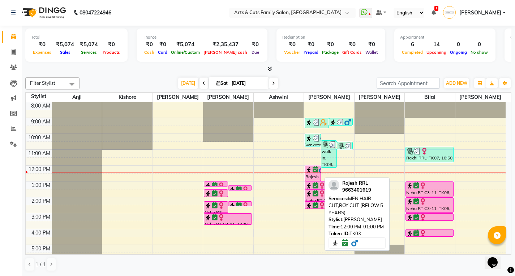
click at [314, 170] on icon at bounding box center [315, 170] width 6 height 0
select select "6"
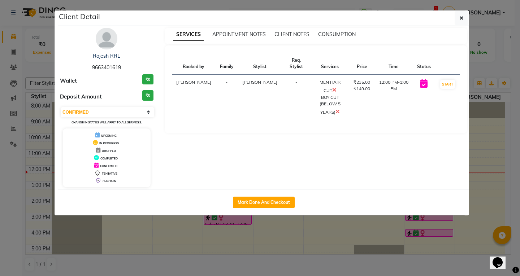
click at [101, 65] on span "9663401619" at bounding box center [106, 67] width 29 height 7
copy span "9663401619"
click at [461, 16] on icon "button" at bounding box center [461, 18] width 4 height 6
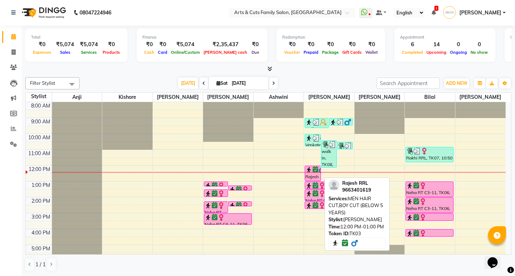
click at [312, 175] on div "Rajesh RRL, TK03, 12:00 PM-01:00 PM, MEN HAIR CUT,BOY CUT (BELOW 5 YEARS)" at bounding box center [312, 173] width 15 height 15
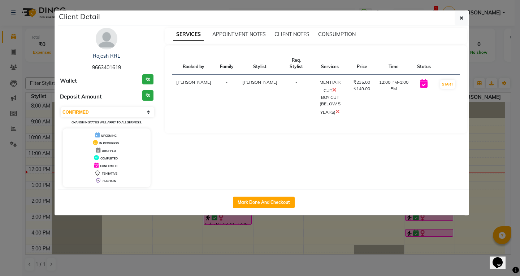
click at [95, 70] on span "9663401619" at bounding box center [106, 67] width 29 height 7
copy span "9663401619"
click at [75, 108] on select "Select IN SERVICE CONFIRMED TENTATIVE CHECK IN MARK DONE DROPPED UPCOMING" at bounding box center [108, 112] width 94 height 10
select select "2"
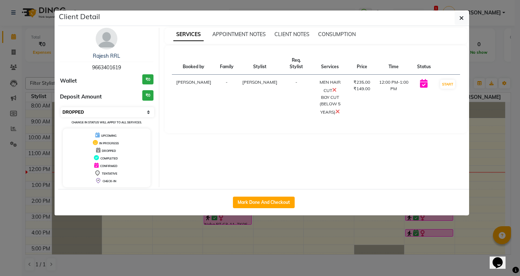
click at [61, 107] on select "Select IN SERVICE CONFIRMED TENTATIVE CHECK IN MARK DONE DROPPED UPCOMING" at bounding box center [108, 112] width 94 height 10
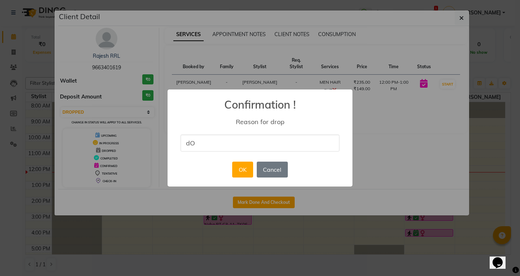
type input "d"
type input "Double booked"
click at [207, 177] on div "× Confirmation ! Reason for drop Double booked OK No Cancel" at bounding box center [260, 138] width 185 height 97
click at [237, 164] on button "OK" at bounding box center [242, 170] width 21 height 16
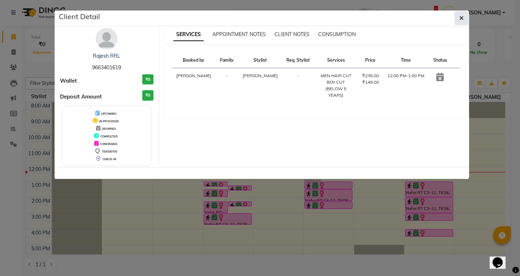
click at [459, 16] on button "button" at bounding box center [462, 18] width 14 height 14
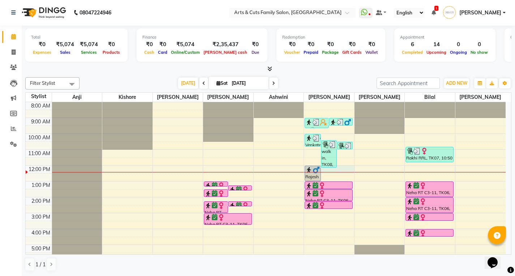
click at [325, 171] on div "8:00 AM 9:00 AM 10:00 AM 11:00 AM 12:00 PM 1:00 PM 2:00 PM 3:00 PM 4:00 PM 5:00…" at bounding box center [266, 205] width 480 height 206
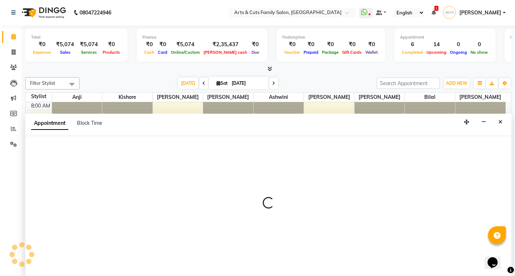
click at [325, 171] on div at bounding box center [268, 206] width 486 height 140
select select "66025"
select select "tentative"
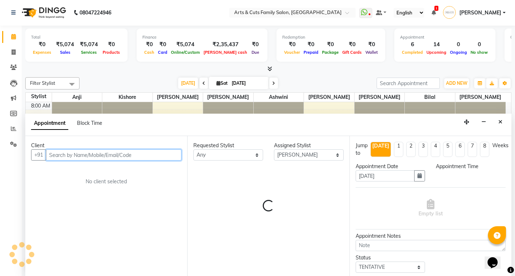
select select "720"
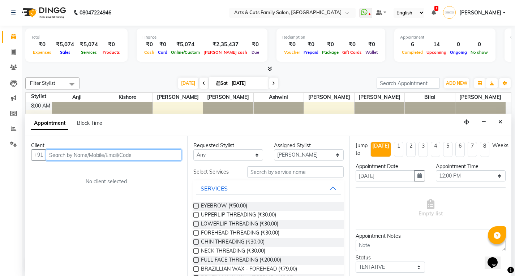
click at [70, 155] on input "text" at bounding box center [113, 155] width 135 height 11
paste input "9663401619"
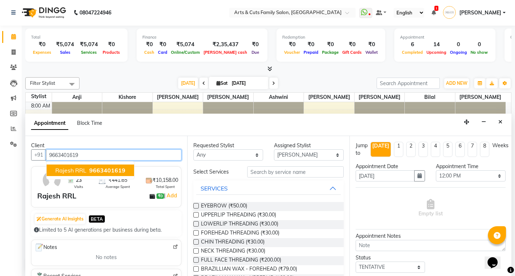
click at [73, 172] on span "Rajesh RRL" at bounding box center [70, 170] width 31 height 7
type input "9663401619"
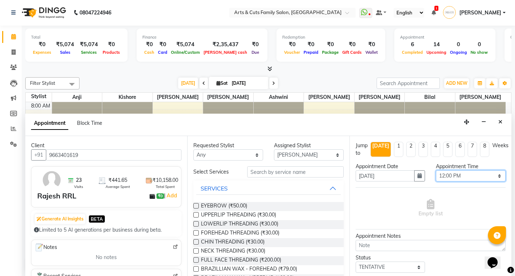
click at [454, 176] on select "Select 09:00 AM 09:15 AM 09:30 AM 09:45 AM 10:00 AM 10:15 AM 10:30 AM 10:45 AM …" at bounding box center [471, 176] width 70 height 11
select select "750"
click at [436, 171] on select "Select 09:00 AM 09:15 AM 09:30 AM 09:45 AM 10:00 AM 10:15 AM 10:30 AM 10:45 AM …" at bounding box center [471, 176] width 70 height 11
click at [281, 155] on select "Select Abdulla Anji Ashwini Bhavya Bilal Kishore Manisha Salman Sandya" at bounding box center [309, 155] width 70 height 11
click at [274, 150] on select "Select Abdulla Anji Ashwini Bhavya Bilal Kishore Manisha Salman Sandya" at bounding box center [309, 155] width 70 height 11
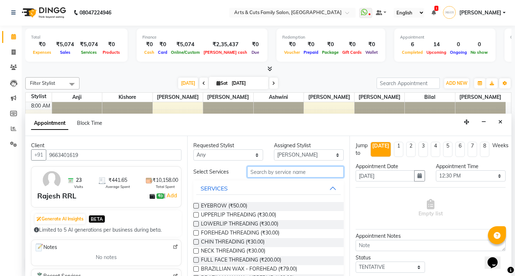
click at [265, 171] on input "text" at bounding box center [295, 172] width 96 height 11
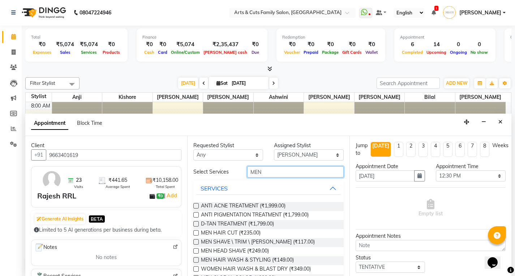
type input "MEN"
click at [197, 233] on label at bounding box center [195, 232] width 5 height 5
click at [197, 233] on input "checkbox" at bounding box center [195, 234] width 5 height 5
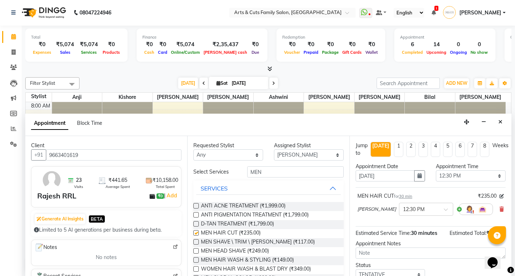
checkbox input "false"
click at [254, 176] on input "MEN" at bounding box center [295, 172] width 96 height 11
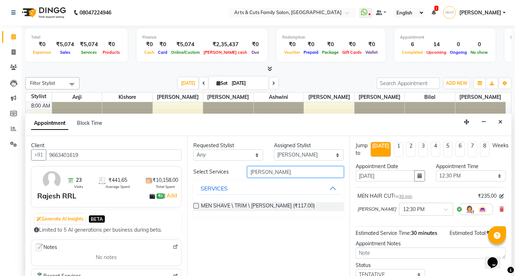
type input "BEARD"
click at [195, 205] on label at bounding box center [195, 205] width 5 height 5
click at [195, 205] on input "checkbox" at bounding box center [195, 206] width 5 height 5
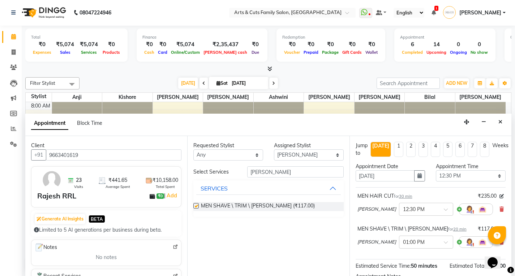
checkbox input "false"
click at [266, 168] on input "BEARD" at bounding box center [295, 172] width 96 height 11
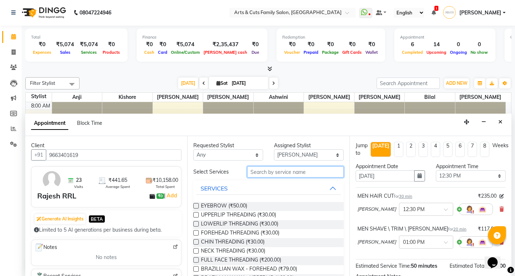
click at [267, 174] on input "text" at bounding box center [295, 172] width 96 height 11
click at [294, 156] on select "Select Abdulla Anji Ashwini Bhavya Bilal Kishore Manisha Salman Sandya" at bounding box center [309, 155] width 70 height 11
select select "84494"
click at [274, 150] on select "Select Abdulla Anji Ashwini Bhavya Bilal Kishore Manisha Salman Sandya" at bounding box center [309, 155] width 70 height 11
click at [254, 174] on input "text" at bounding box center [295, 172] width 96 height 11
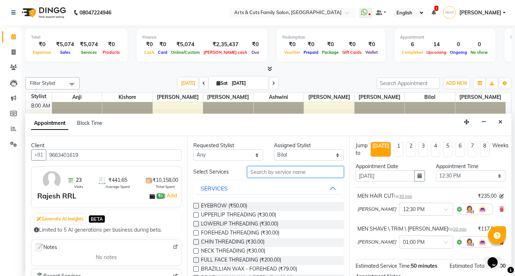
type input "b"
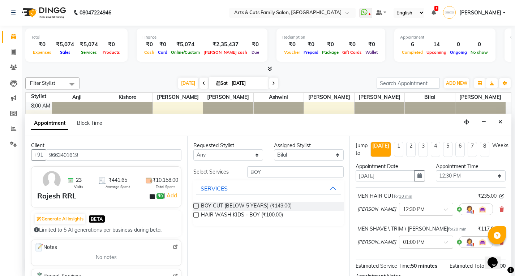
click at [195, 205] on label at bounding box center [195, 205] width 5 height 5
click at [195, 205] on input "checkbox" at bounding box center [195, 206] width 5 height 5
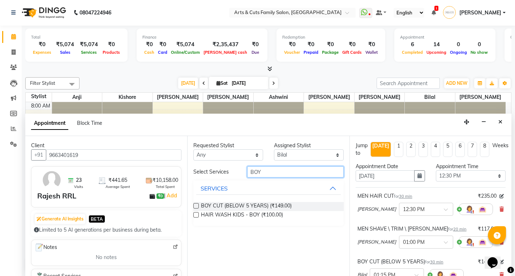
click at [262, 174] on input "BOY" at bounding box center [295, 172] width 96 height 11
click at [192, 203] on div "Requested Stylist Any Abdulla Anji Ashwini Bhavya Bilal Kishore Manisha Salman …" at bounding box center [268, 206] width 162 height 140
click at [197, 206] on label at bounding box center [195, 205] width 5 height 5
click at [197, 206] on input "checkbox" at bounding box center [195, 206] width 5 height 5
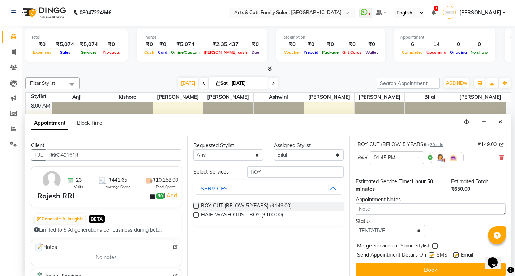
scroll to position [156, 0]
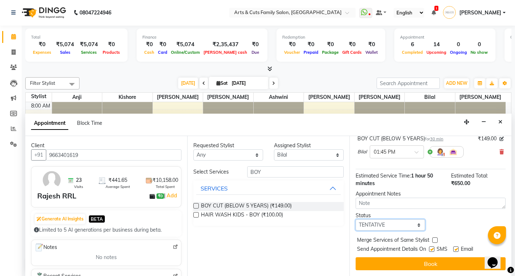
click at [373, 226] on select "Select TENTATIVE CONFIRM CHECK-IN UPCOMING" at bounding box center [390, 225] width 70 height 11
click at [372, 223] on select "Select TENTATIVE CONFIRM CHECK-IN UPCOMING" at bounding box center [390, 225] width 70 height 11
click at [355, 220] on select "Select TENTATIVE CONFIRM CHECK-IN UPCOMING" at bounding box center [390, 225] width 70 height 11
click at [433, 239] on label at bounding box center [434, 240] width 5 height 5
click at [433, 239] on input "checkbox" at bounding box center [434, 241] width 5 height 5
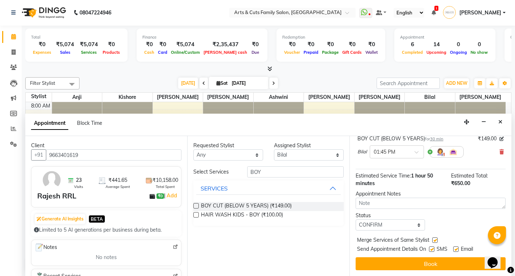
click at [456, 251] on label at bounding box center [455, 249] width 5 height 5
click at [456, 251] on input "checkbox" at bounding box center [455, 250] width 5 height 5
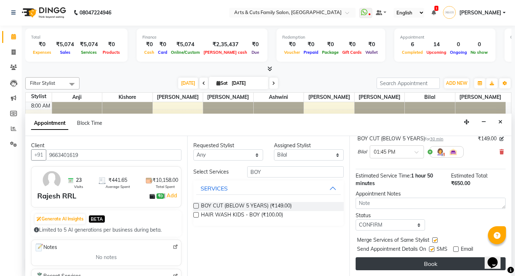
click at [428, 267] on button "Book" at bounding box center [430, 264] width 150 height 13
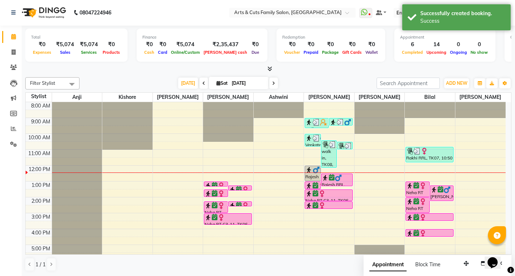
scroll to position [0, 0]
click at [333, 171] on div "8:00 AM 9:00 AM 10:00 AM 11:00 AM 12:00 PM 1:00 PM 2:00 PM 3:00 PM 4:00 PM 5:00…" at bounding box center [266, 206] width 480 height 206
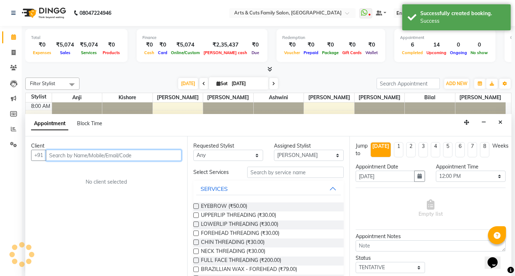
scroll to position [0, 0]
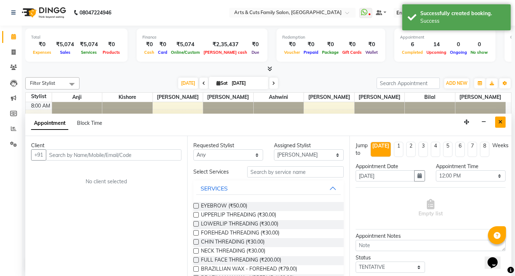
click at [497, 125] on button "Close" at bounding box center [500, 122] width 10 height 11
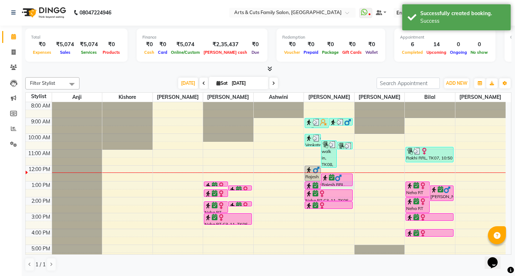
click at [336, 187] on div "8:00 AM 9:00 AM 10:00 AM 11:00 AM 12:00 PM 1:00 PM 2:00 PM 3:00 PM 4:00 PM 5:00…" at bounding box center [266, 205] width 480 height 206
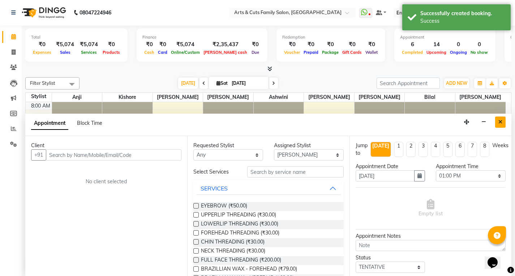
click at [501, 125] on button "Close" at bounding box center [500, 122] width 10 height 11
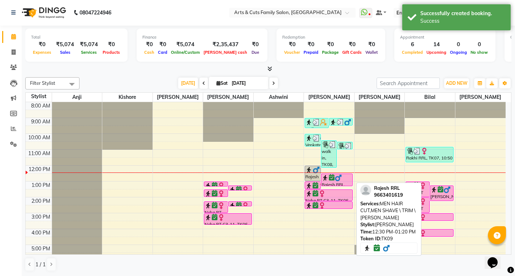
click at [340, 181] on img at bounding box center [338, 177] width 7 height 7
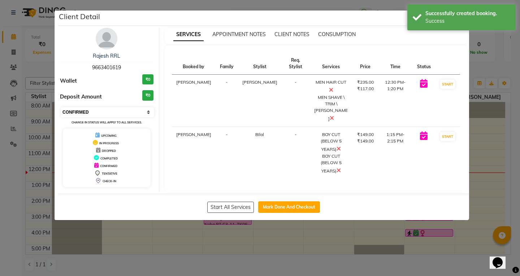
drag, startPoint x: 90, startPoint y: 112, endPoint x: 86, endPoint y: 117, distance: 6.9
click at [90, 112] on select "Select IN SERVICE CONFIRMED TENTATIVE CHECK IN MARK DONE DROPPED UPCOMING" at bounding box center [108, 112] width 94 height 10
click at [61, 107] on select "Select IN SERVICE CONFIRMED TENTATIVE CHECK IN MARK DONE DROPPED UPCOMING" at bounding box center [108, 112] width 94 height 10
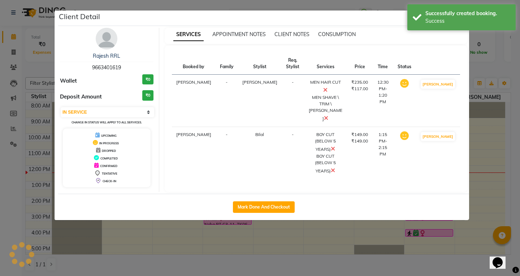
click at [504, 151] on ngb-modal-window "Client Detail Rajesh RRL 9663401619 Wallet ₹0 Deposit Amount ₹0 Select IN SERVI…" at bounding box center [260, 138] width 520 height 276
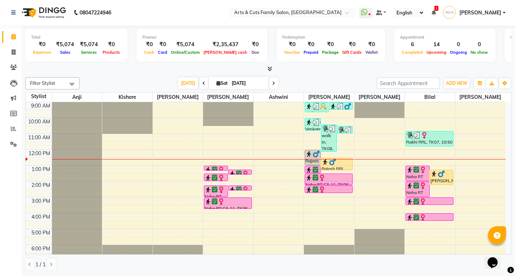
scroll to position [0, 0]
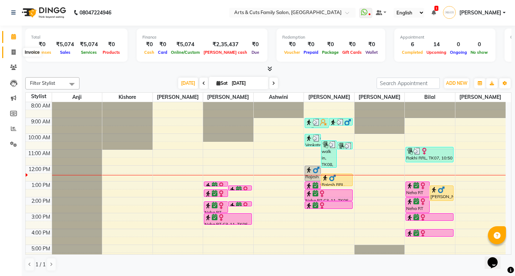
click at [12, 53] on icon at bounding box center [14, 51] width 4 height 5
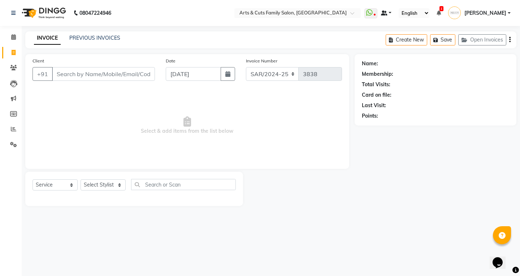
click at [392, 10] on link at bounding box center [386, 13] width 11 height 8
click at [421, 25] on link "Default Panel" at bounding box center [409, 26] width 57 height 10
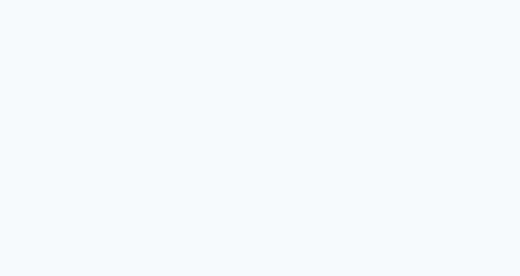
select select "service"
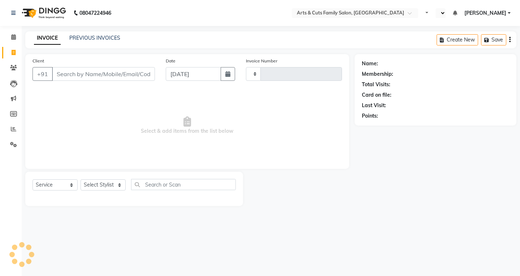
select select "en"
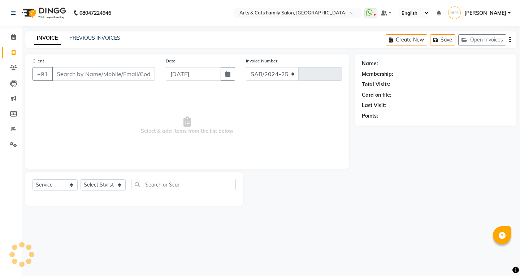
select select "7513"
type input "3838"
click at [94, 38] on link "PREVIOUS INVOICES" at bounding box center [94, 38] width 51 height 7
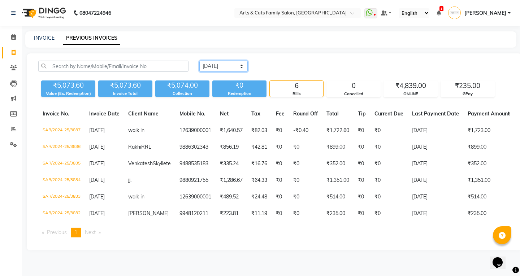
click at [219, 62] on select "Today Yesterday Custom Range" at bounding box center [223, 66] width 48 height 11
select select "range"
click at [199, 61] on select "Today Yesterday Custom Range" at bounding box center [223, 66] width 48 height 11
click at [282, 68] on input "04-10-2025" at bounding box center [282, 66] width 51 height 10
select select "10"
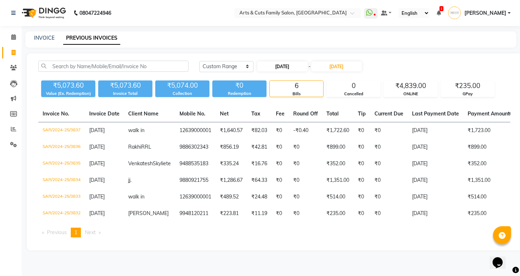
select select "2025"
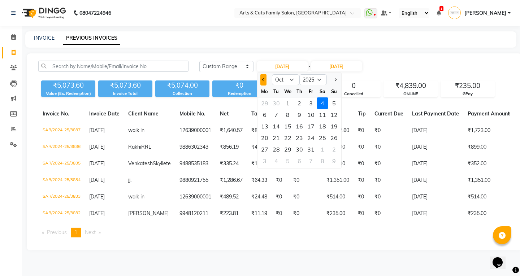
click at [265, 83] on button "Previous month" at bounding box center [263, 80] width 6 height 12
select select "9"
click at [324, 129] on div "20" at bounding box center [323, 127] width 12 height 12
type input "20-09-2025"
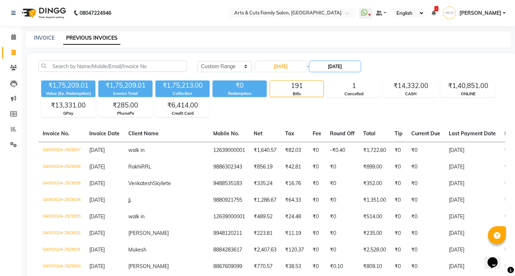
click at [332, 69] on input "[DATE]" at bounding box center [335, 66] width 51 height 10
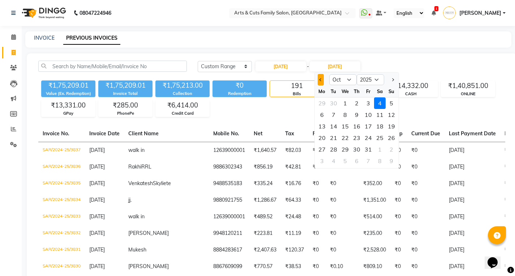
click at [318, 79] on button "Previous month" at bounding box center [321, 80] width 6 height 12
select select "9"
click at [381, 127] on div "20" at bounding box center [380, 127] width 12 height 12
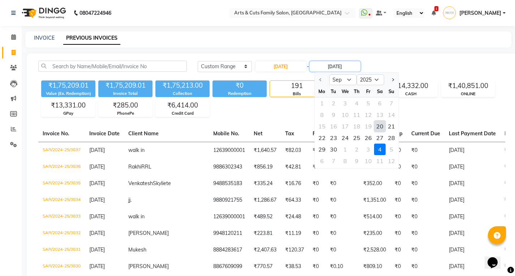
type input "20-09-2025"
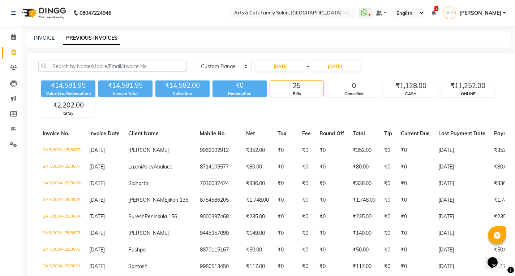
click at [401, 64] on div "Today Yesterday Custom Range 20-09-2025 - 20-09-2025" at bounding box center [351, 67] width 307 height 12
click at [294, 68] on input "20-09-2025" at bounding box center [280, 66] width 51 height 10
select select "9"
select select "2025"
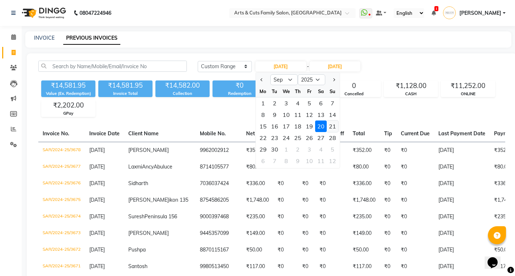
click at [331, 127] on div "21" at bounding box center [333, 127] width 12 height 12
type input "[DATE]"
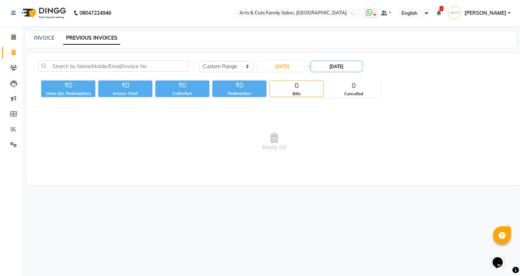
click at [347, 66] on input "20-09-2025" at bounding box center [336, 66] width 51 height 10
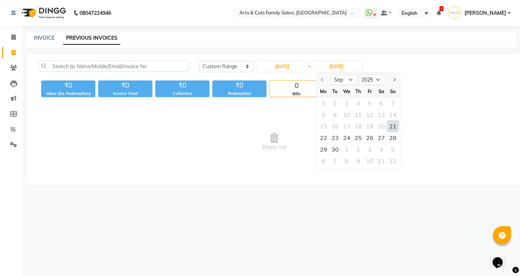
click at [392, 128] on div "21" at bounding box center [393, 127] width 12 height 12
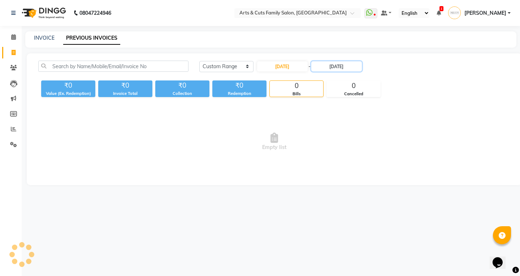
type input "[DATE]"
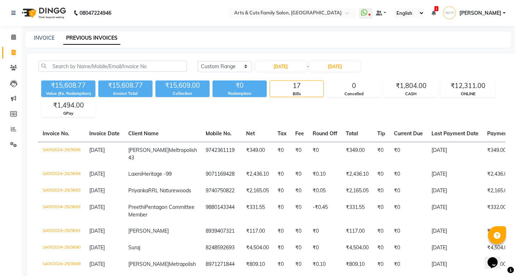
click at [392, 41] on div "INVOICE PREVIOUS INVOICES" at bounding box center [263, 38] width 477 height 8
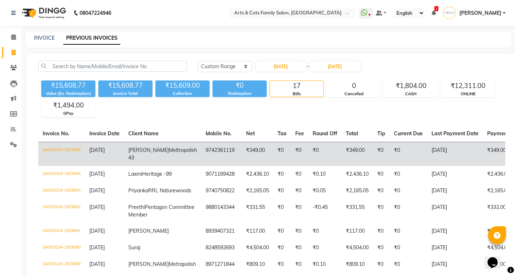
click at [102, 152] on span "[DATE]" at bounding box center [97, 150] width 16 height 7
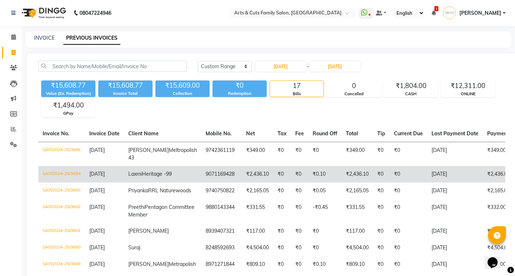
click at [95, 177] on span "[DATE]" at bounding box center [97, 174] width 16 height 7
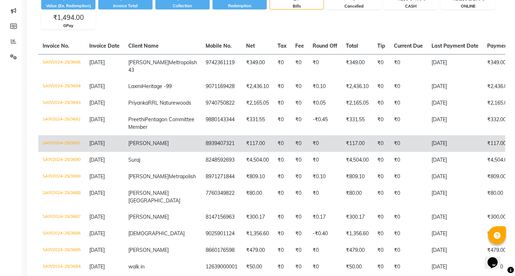
scroll to position [108, 0]
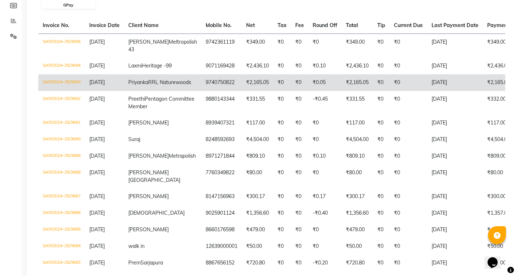
click at [105, 86] on span "[DATE]" at bounding box center [97, 82] width 16 height 7
drag, startPoint x: 169, startPoint y: 98, endPoint x: 213, endPoint y: 98, distance: 44.4
click at [213, 91] on tr "SAR/2024-25/3693 21-09-2025 Priyanka RRL Naturewoods 9740750822 ₹2,165.05 ₹0 ₹0…" at bounding box center [351, 82] width 626 height 17
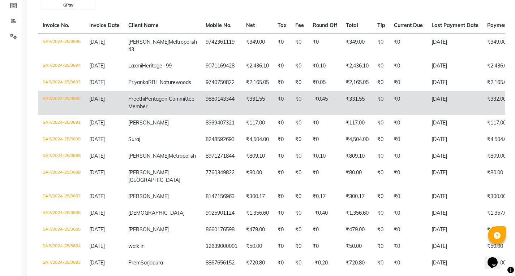
click at [134, 115] on td "Preethi Pentagon Committee Member" at bounding box center [162, 103] width 77 height 24
click at [104, 102] on span "21-09-2025" at bounding box center [97, 99] width 16 height 7
click at [122, 115] on td "21-09-2025" at bounding box center [104, 103] width 39 height 24
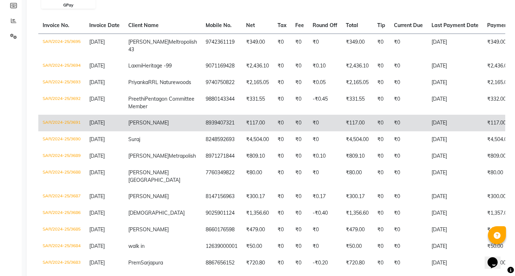
click at [105, 126] on span "21-09-2025" at bounding box center [97, 123] width 16 height 7
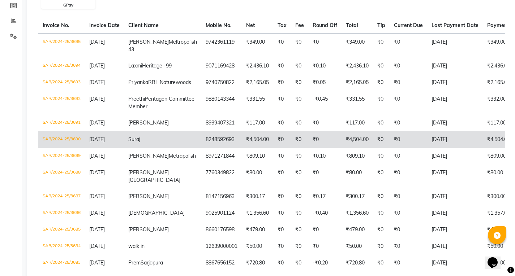
click at [105, 143] on span "21-09-2025" at bounding box center [97, 139] width 16 height 7
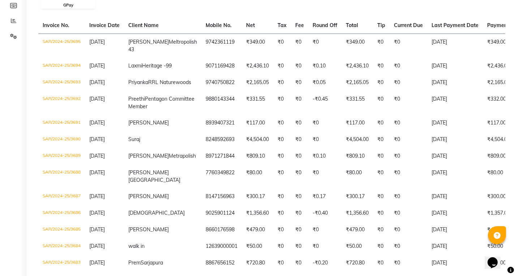
scroll to position [0, 0]
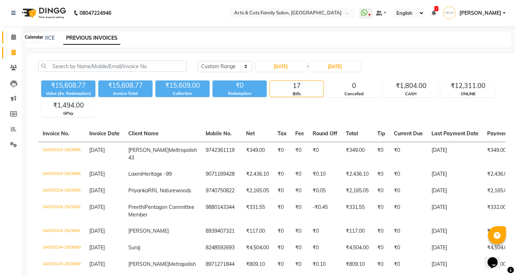
click at [15, 41] on span at bounding box center [13, 37] width 13 height 8
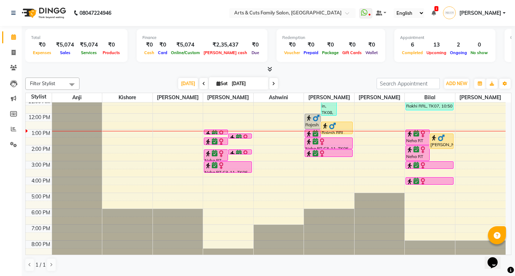
scroll to position [54, 0]
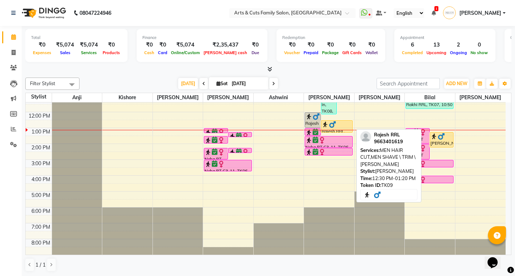
click at [333, 128] on img at bounding box center [332, 124] width 7 height 7
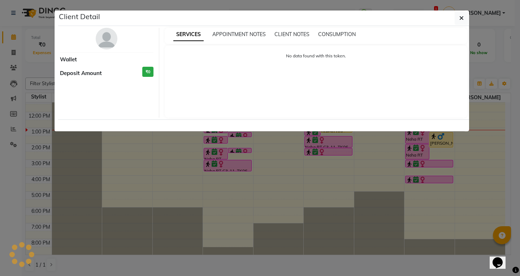
select select "1"
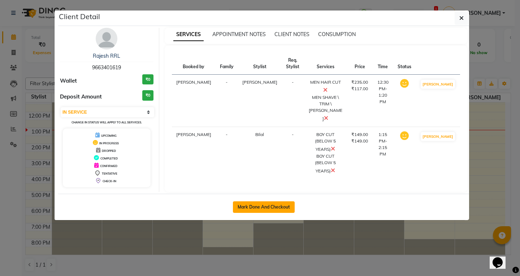
click at [262, 205] on button "Mark Done And Checkout" at bounding box center [264, 208] width 62 height 12
select select "service"
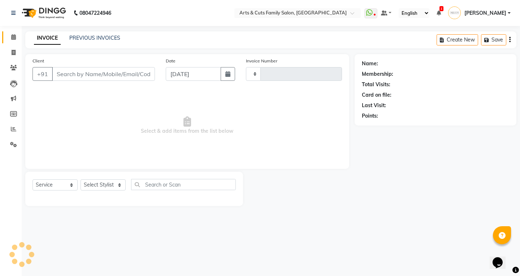
type input "3838"
select select "7513"
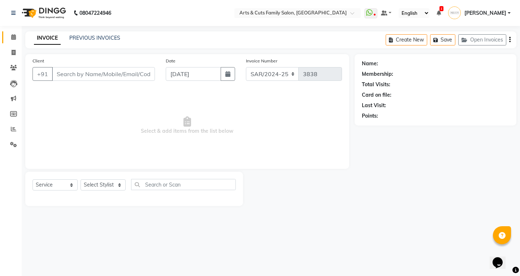
type input "9663401619"
select select "84494"
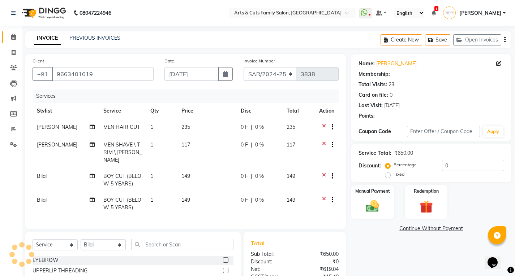
select select "1: Object"
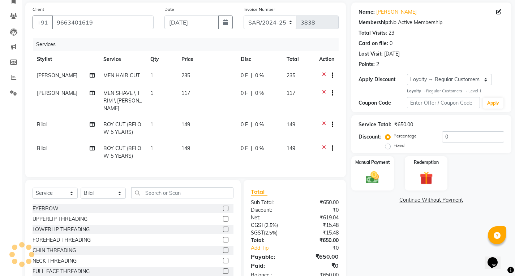
scroll to position [35, 0]
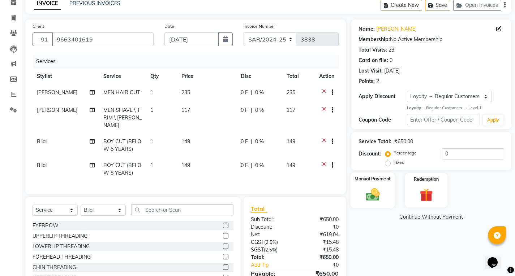
click at [375, 189] on img at bounding box center [372, 195] width 22 height 16
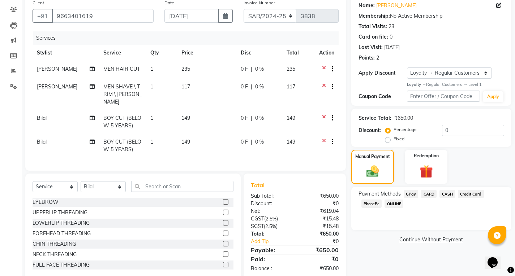
scroll to position [71, 0]
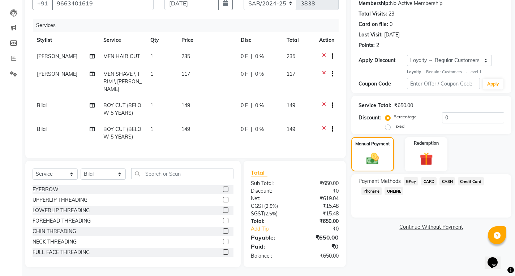
click at [392, 189] on span "ONLINE" at bounding box center [393, 191] width 19 height 8
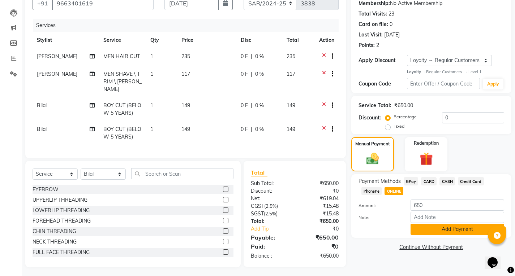
click at [424, 224] on button "Add Payment" at bounding box center [457, 229] width 94 height 11
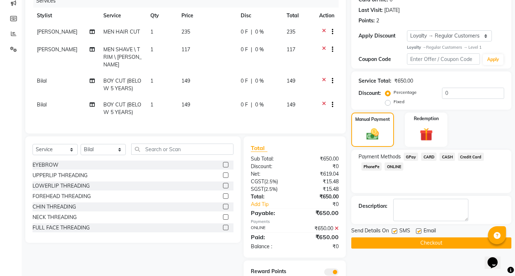
scroll to position [121, 0]
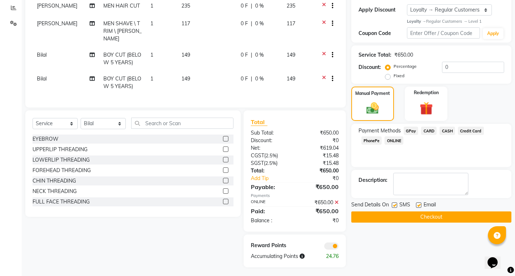
click at [419, 207] on label at bounding box center [418, 205] width 5 height 5
click at [419, 207] on input "checkbox" at bounding box center [418, 205] width 5 height 5
checkbox input "false"
click at [400, 221] on button "Checkout" at bounding box center [431, 217] width 160 height 11
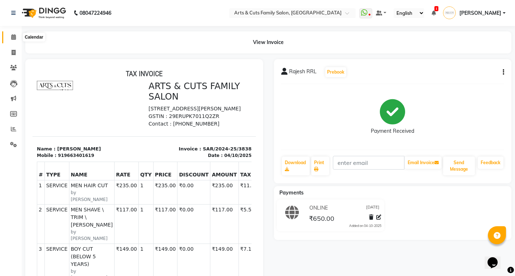
click at [15, 39] on icon at bounding box center [13, 36] width 5 height 5
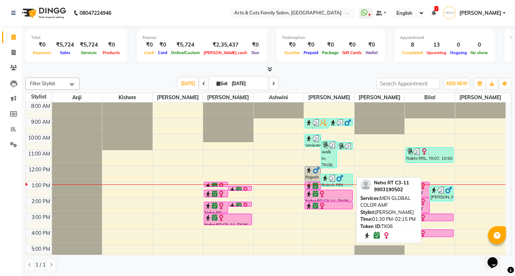
click at [318, 201] on div at bounding box center [328, 201] width 47 height 3
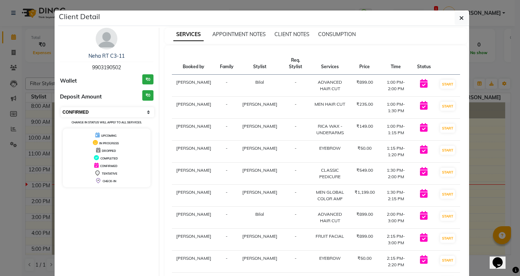
click at [86, 112] on select "Select IN SERVICE CONFIRMED TENTATIVE CHECK IN MARK DONE DROPPED UPCOMING" at bounding box center [108, 112] width 94 height 10
select select "1"
click at [61, 107] on select "Select IN SERVICE CONFIRMED TENTATIVE CHECK IN MARK DONE DROPPED UPCOMING" at bounding box center [108, 112] width 94 height 10
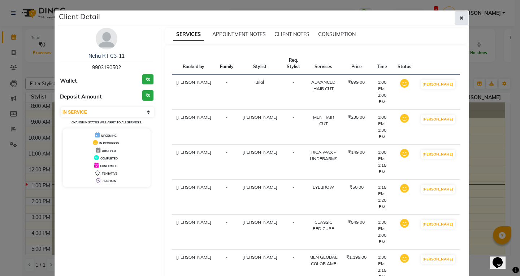
click at [455, 21] on button "button" at bounding box center [462, 18] width 14 height 14
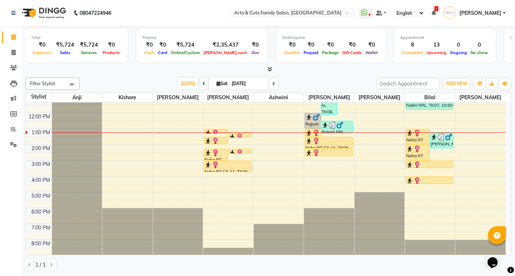
scroll to position [54, 0]
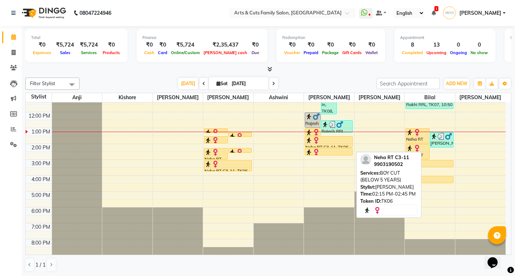
click at [333, 148] on link "Neha RT C3-11, TK06, 02:15 PM-02:45 PM, BOY CUT (BELOW 5 YEARS)" at bounding box center [329, 152] width 48 height 8
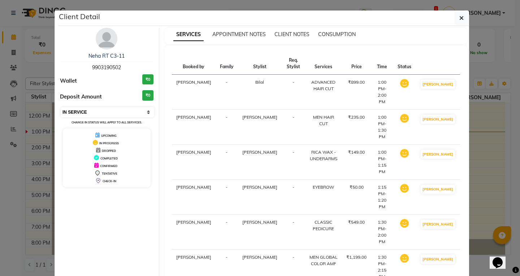
click at [79, 110] on select "Select IN SERVICE CONFIRMED TENTATIVE CHECK IN MARK DONE DROPPED UPCOMING" at bounding box center [108, 112] width 94 height 10
select select "5"
click at [61, 107] on select "Select IN SERVICE CONFIRMED TENTATIVE CHECK IN MARK DONE DROPPED UPCOMING" at bounding box center [108, 112] width 94 height 10
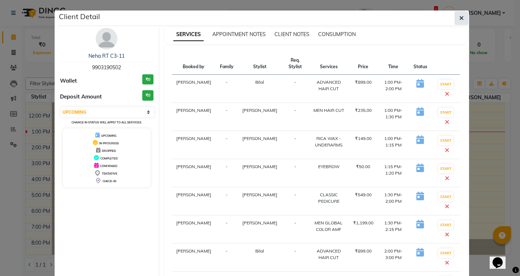
click at [464, 22] on button "button" at bounding box center [462, 18] width 14 height 14
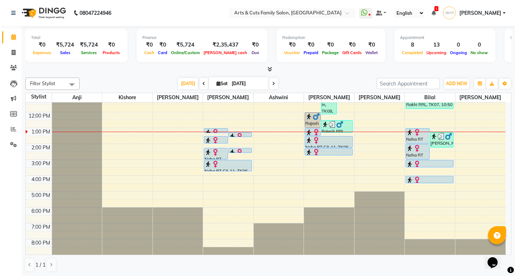
click at [488, 177] on div "8:00 AM 9:00 AM 10:00 AM 11:00 AM 12:00 PM 1:00 PM 2:00 PM 3:00 PM 4:00 PM 5:00…" at bounding box center [266, 152] width 480 height 206
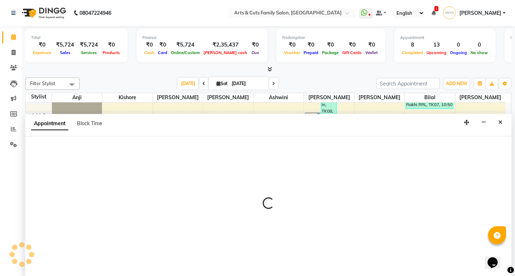
scroll to position [0, 0]
select select "93002"
select select "960"
select select "tentative"
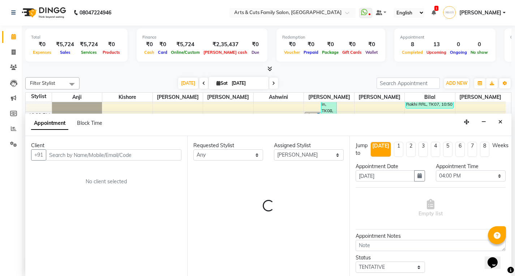
drag, startPoint x: 493, startPoint y: 122, endPoint x: 506, endPoint y: 121, distance: 13.1
click at [493, 122] on div "Appointment Block Time" at bounding box center [268, 125] width 486 height 22
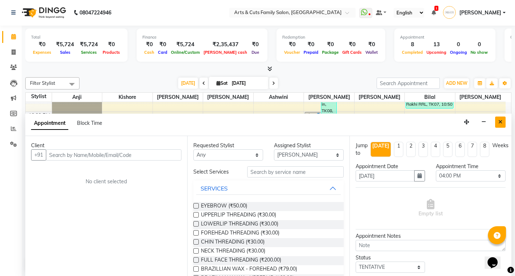
click at [496, 124] on button "Close" at bounding box center [500, 122] width 10 height 11
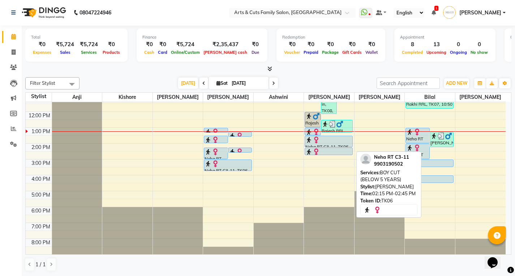
click at [313, 148] on img at bounding box center [315, 151] width 7 height 7
select select "5"
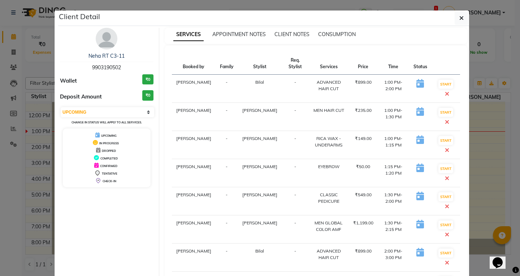
click at [462, 14] on button "button" at bounding box center [462, 18] width 14 height 14
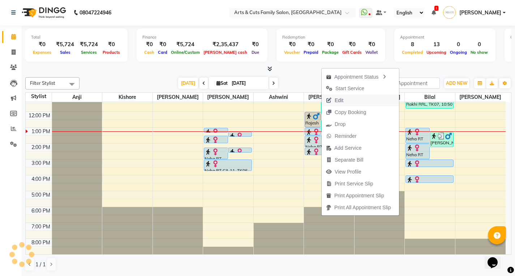
click at [346, 101] on span "Edit" at bounding box center [334, 101] width 26 height 12
select select "tentative"
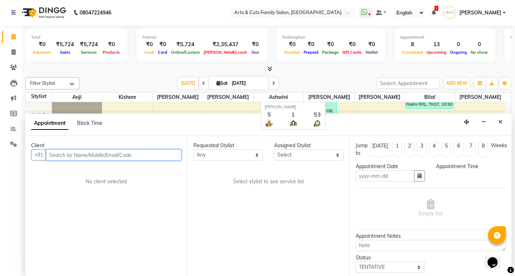
type input "[DATE]"
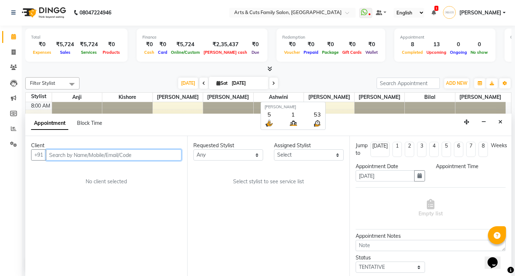
select select "upcoming"
select select "780"
select select "84494"
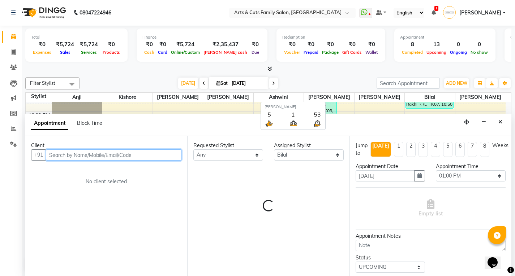
select select "2982"
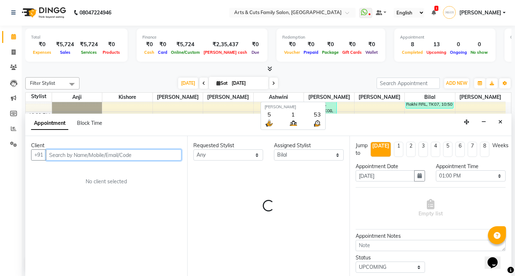
select select "2982"
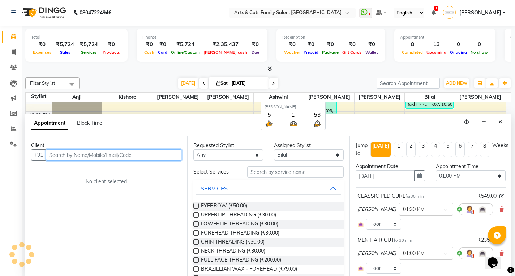
select select "2982"
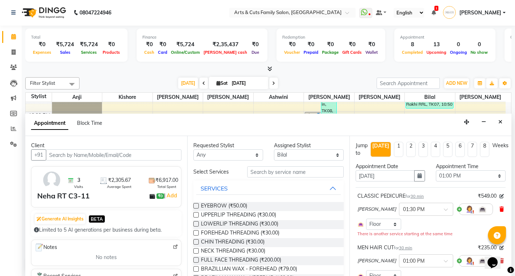
click at [499, 208] on icon at bounding box center [501, 209] width 4 height 5
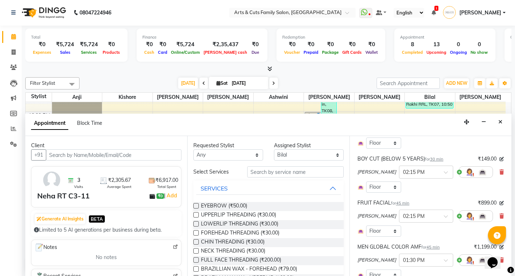
scroll to position [144, 0]
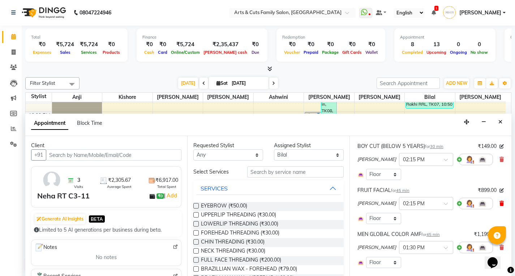
click at [499, 206] on icon at bounding box center [501, 203] width 4 height 5
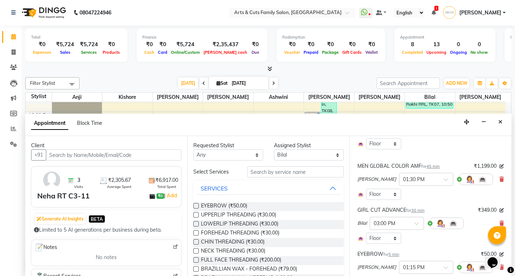
scroll to position [217, 0]
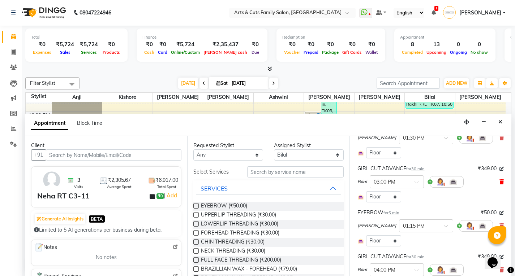
click at [499, 183] on icon at bounding box center [501, 182] width 4 height 5
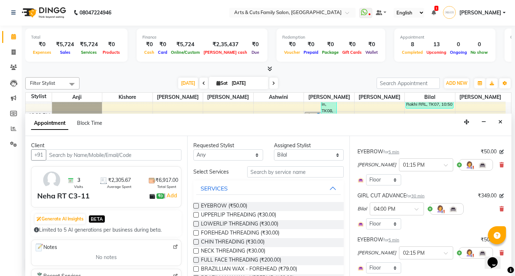
scroll to position [253, 0]
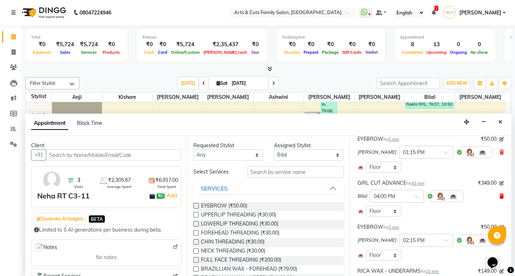
click at [499, 196] on icon at bounding box center [501, 196] width 4 height 5
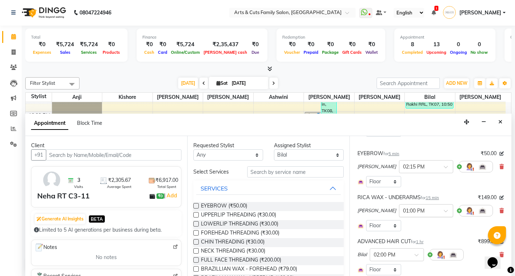
scroll to position [325, 0]
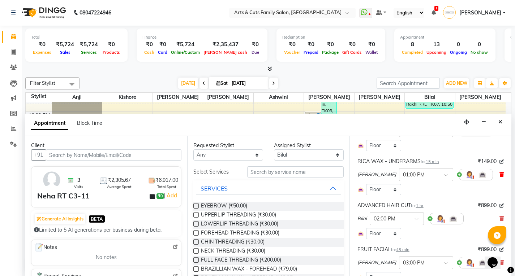
click at [499, 176] on icon at bounding box center [501, 174] width 4 height 5
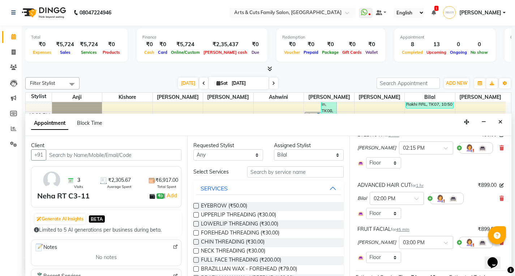
scroll to position [289, 0]
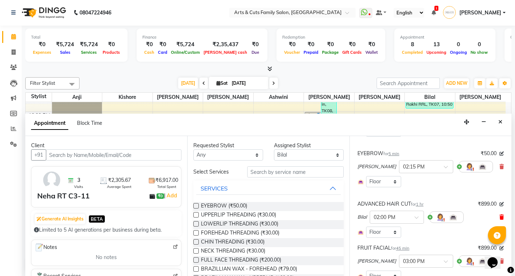
click at [499, 215] on icon at bounding box center [501, 217] width 4 height 5
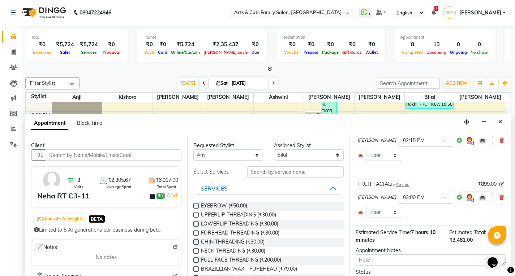
scroll to position [351, 0]
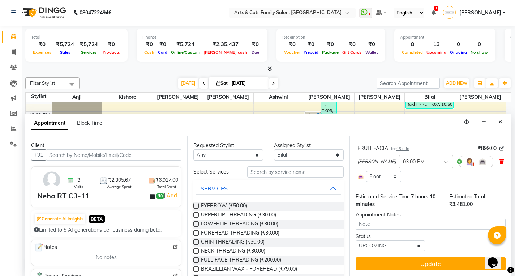
click at [499, 163] on icon at bounding box center [501, 161] width 4 height 5
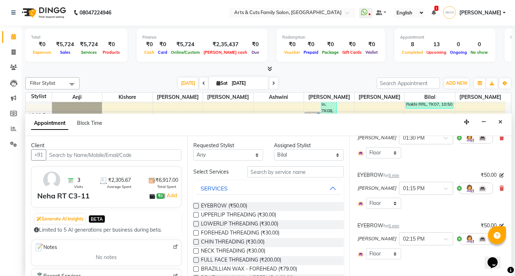
scroll to position [253, 0]
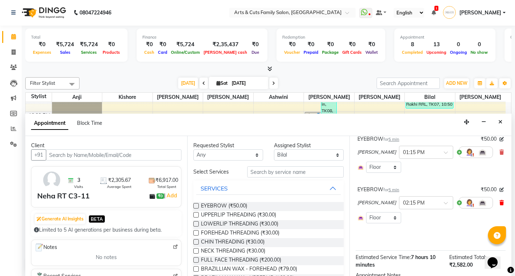
click at [499, 204] on icon at bounding box center [501, 202] width 4 height 5
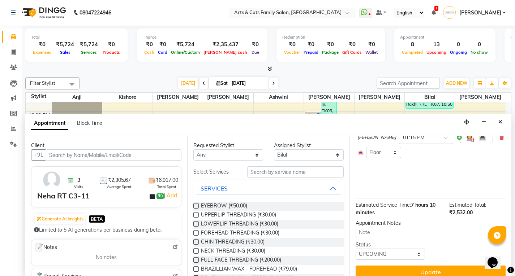
scroll to position [276, 0]
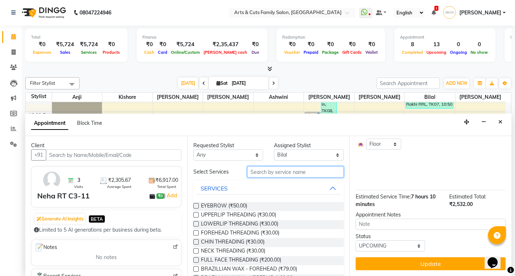
click at [264, 172] on input "text" at bounding box center [295, 172] width 96 height 11
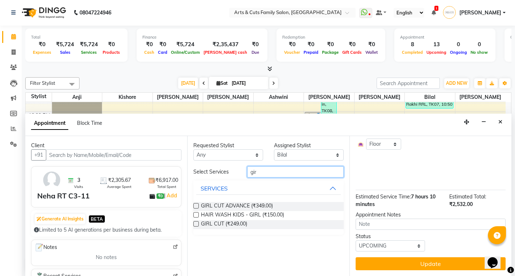
type input "gir"
click at [197, 224] on label at bounding box center [195, 223] width 5 height 5
click at [197, 224] on input "checkbox" at bounding box center [195, 225] width 5 height 5
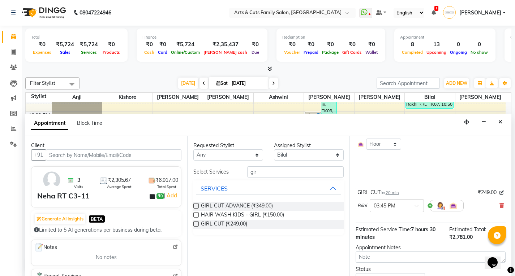
click at [197, 226] on label at bounding box center [195, 223] width 5 height 5
click at [197, 226] on input "checkbox" at bounding box center [195, 225] width 5 height 5
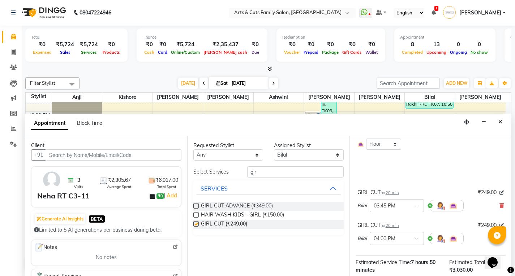
checkbox input "false"
click at [267, 171] on input "gir" at bounding box center [295, 172] width 96 height 11
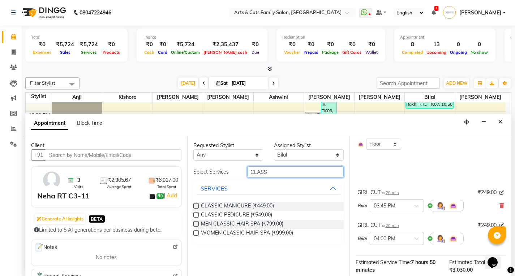
type input "CLASS"
click at [282, 154] on select "Select Abdulla Anji Ashwini Bhavya Bilal Kishore Manisha Salman Sandya" at bounding box center [309, 155] width 70 height 11
select select "75665"
click at [274, 150] on select "Select Abdulla Anji Ashwini Bhavya Bilal Kishore Manisha Salman Sandya" at bounding box center [309, 155] width 70 height 11
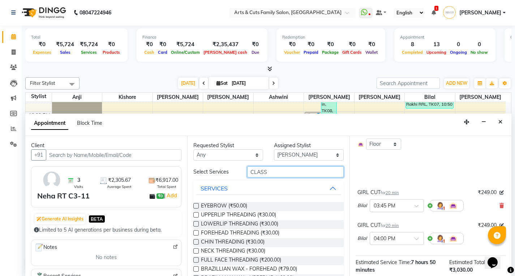
click at [270, 172] on input "CLASS" at bounding box center [295, 172] width 96 height 11
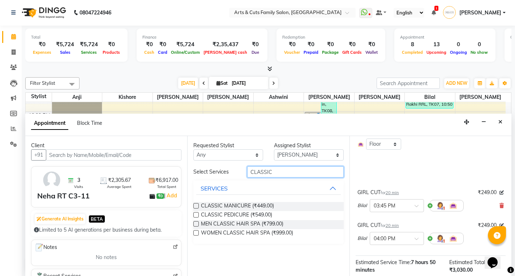
type input "CLASSIC"
click at [194, 216] on label at bounding box center [195, 214] width 5 height 5
click at [194, 216] on input "checkbox" at bounding box center [195, 215] width 5 height 5
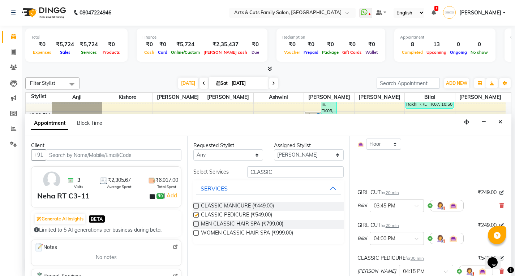
checkbox input "false"
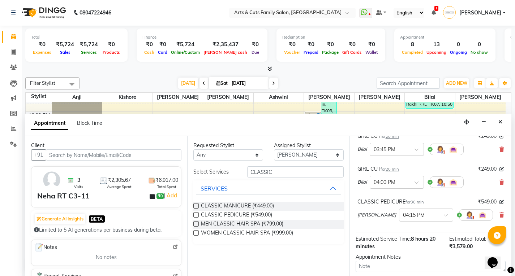
scroll to position [375, 0]
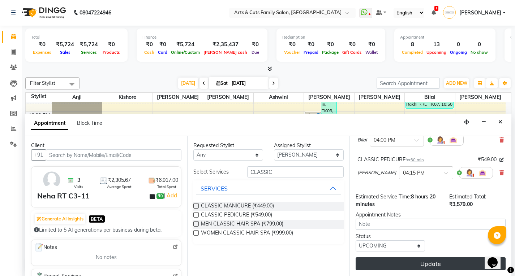
click at [401, 263] on button "Update" at bounding box center [430, 264] width 150 height 13
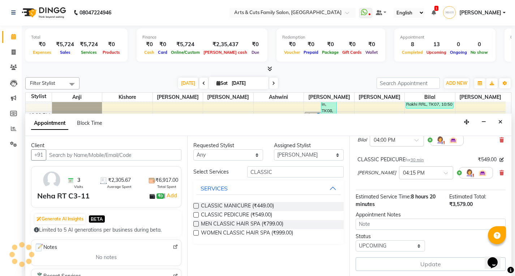
scroll to position [0, 0]
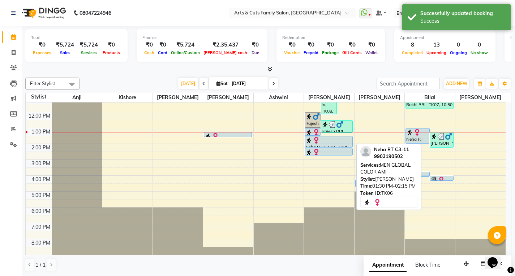
click at [316, 140] on img at bounding box center [315, 140] width 7 height 7
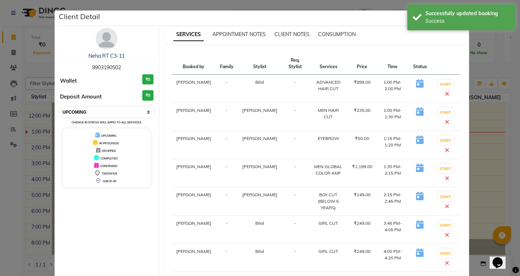
click at [106, 115] on select "Select IN SERVICE CONFIRMED TENTATIVE CHECK IN MARK DONE DROPPED UPCOMING" at bounding box center [108, 112] width 94 height 10
click at [61, 107] on select "Select IN SERVICE CONFIRMED TENTATIVE CHECK IN MARK DONE DROPPED UPCOMING" at bounding box center [108, 112] width 94 height 10
select select "select"
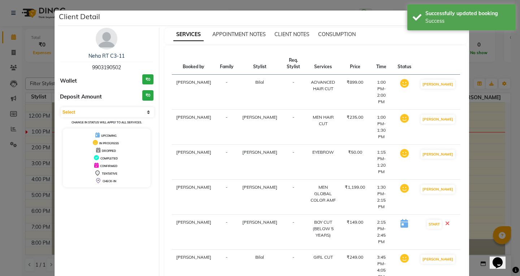
click at [477, 159] on ngb-modal-window "Client Detail Neha RT C3-11 9903190502 Wallet ₹0 Deposit Amount ₹0 Select IN SE…" at bounding box center [260, 138] width 520 height 276
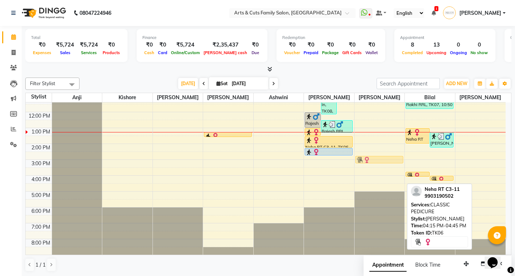
drag, startPoint x: 377, startPoint y: 185, endPoint x: 376, endPoint y: 164, distance: 20.3
click at [376, 164] on div "8:00 AM 9:00 AM 10:00 AM 11:00 AM 12:00 PM 1:00 PM 2:00 PM 3:00 PM 4:00 PM 5:00…" at bounding box center [266, 152] width 480 height 206
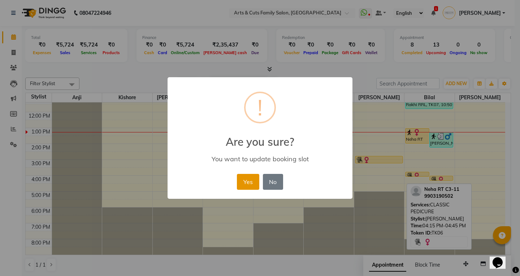
click at [250, 182] on button "Yes" at bounding box center [248, 182] width 22 height 16
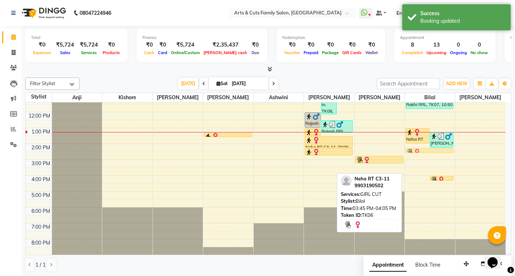
drag, startPoint x: 416, startPoint y: 174, endPoint x: 416, endPoint y: 150, distance: 23.8
click at [416, 150] on div "Neha RT C3-11, TK06, 01:00 PM-02:00 PM, ADVANCED HAIR CUT Rajesh RRL, TK09, 01:…" at bounding box center [430, 152] width 50 height 206
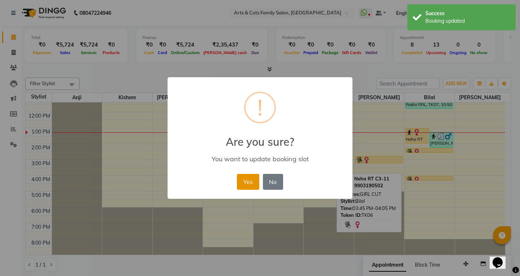
click at [253, 185] on button "Yes" at bounding box center [248, 182] width 22 height 16
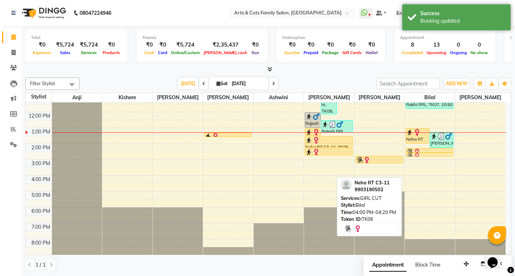
drag, startPoint x: 421, startPoint y: 178, endPoint x: 419, endPoint y: 158, distance: 20.7
click at [419, 158] on div "8:00 AM 9:00 AM 10:00 AM 11:00 AM 12:00 PM 1:00 PM 2:00 PM 3:00 PM 4:00 PM 5:00…" at bounding box center [266, 152] width 480 height 206
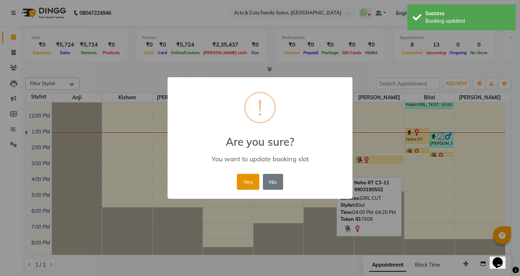
click at [242, 183] on button "Yes" at bounding box center [248, 182] width 22 height 16
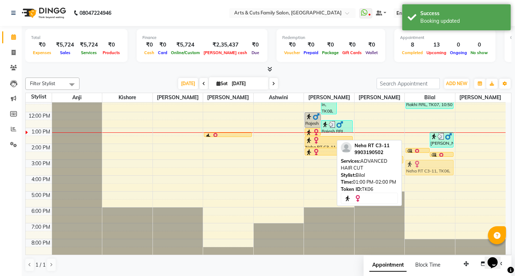
drag, startPoint x: 417, startPoint y: 135, endPoint x: 429, endPoint y: 166, distance: 33.3
click at [429, 166] on div "Neha RT C3-11, TK06, 01:00 PM-02:00 PM, ADVANCED HAIR CUT Rajesh RRL, TK09, 01:…" at bounding box center [430, 152] width 50 height 206
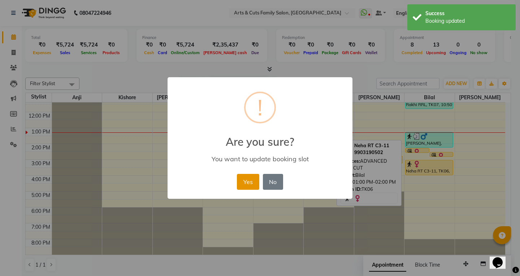
click at [253, 183] on button "Yes" at bounding box center [248, 182] width 22 height 16
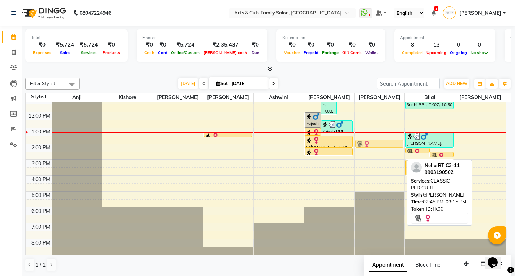
drag, startPoint x: 370, startPoint y: 161, endPoint x: 364, endPoint y: 146, distance: 16.1
click at [364, 146] on div "Neha RT C3-11, TK06, 02:45 PM-03:15 PM, CLASSIC PEDICURE Neha RT C3-11, TK06, 0…" at bounding box center [379, 152] width 50 height 206
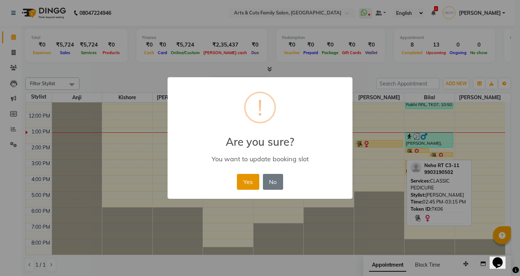
click at [249, 184] on button "Yes" at bounding box center [248, 182] width 22 height 16
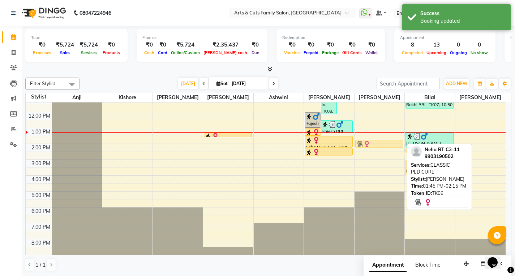
drag, startPoint x: 370, startPoint y: 143, endPoint x: 365, endPoint y: 140, distance: 5.7
click at [363, 139] on div "8:00 AM 9:00 AM 10:00 AM 11:00 AM 12:00 PM 1:00 PM 2:00 PM 3:00 PM 4:00 PM 5:00…" at bounding box center [266, 152] width 480 height 206
drag, startPoint x: 368, startPoint y: 143, endPoint x: 368, endPoint y: 136, distance: 6.5
click at [368, 136] on div "Neha RT C3-11, TK06, 01:45 PM-02:15 PM, CLASSIC PEDICURE Neha RT C3-11, TK06, 0…" at bounding box center [379, 152] width 50 height 206
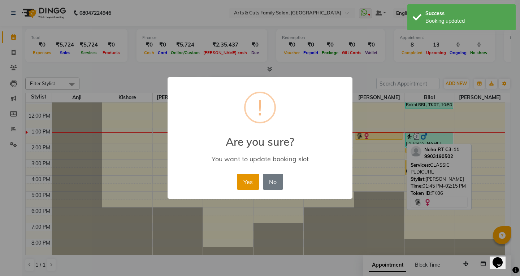
click at [246, 186] on button "Yes" at bounding box center [248, 182] width 22 height 16
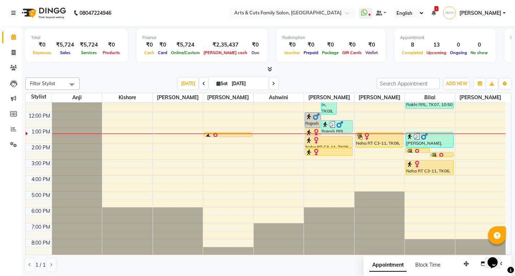
drag, startPoint x: 376, startPoint y: 139, endPoint x: 377, endPoint y: 148, distance: 8.7
click at [377, 148] on div "Neha RT C3-11, TK06, 01:15 PM-01:45 PM, CLASSIC PEDICURE Neha RT C3-11, TK06, 0…" at bounding box center [379, 152] width 50 height 206
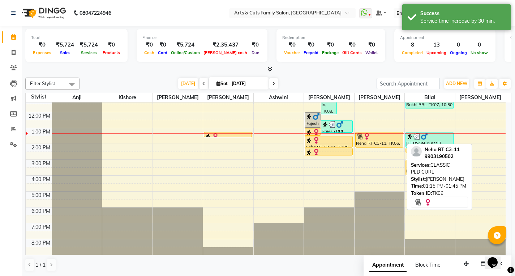
drag, startPoint x: 374, startPoint y: 146, endPoint x: 373, endPoint y: 151, distance: 5.2
click at [373, 151] on div "8:00 AM 9:00 AM 10:00 AM 11:00 AM 12:00 PM 1:00 PM 2:00 PM 3:00 PM 4:00 PM 5:00…" at bounding box center [266, 152] width 480 height 206
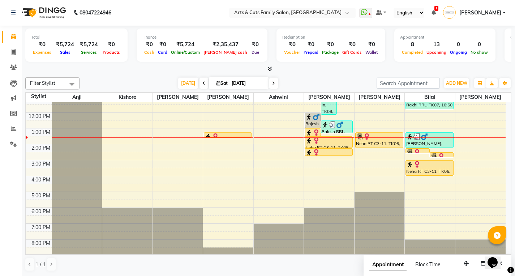
scroll to position [54, 0]
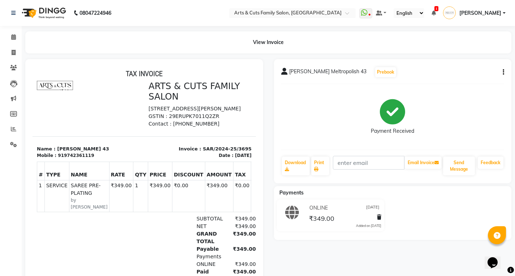
scroll to position [11, 0]
drag, startPoint x: 62, startPoint y: 160, endPoint x: 88, endPoint y: 159, distance: 26.0
click at [88, 159] on div "Mobile : 919742361119" at bounding box center [88, 155] width 103 height 7
copy div "9742361119"
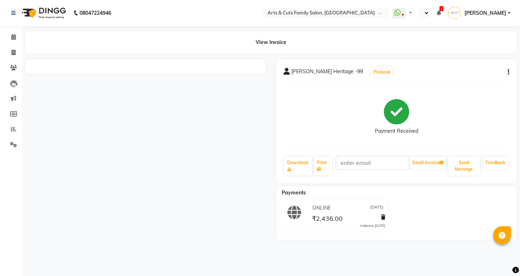
select select "en"
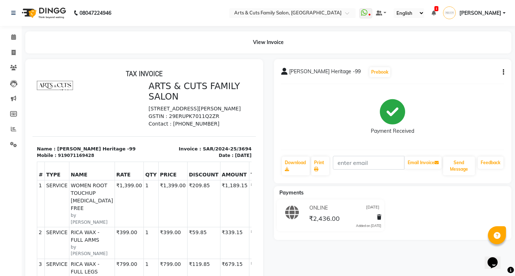
scroll to position [6, 0]
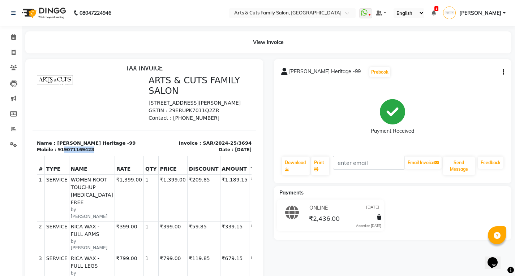
drag, startPoint x: 59, startPoint y: 164, endPoint x: 91, endPoint y: 167, distance: 32.6
click at [91, 153] on div "Mobile : 919071169428" at bounding box center [88, 150] width 103 height 7
copy div "9071169428"
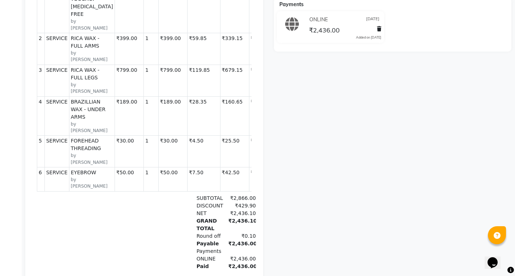
scroll to position [232, 0]
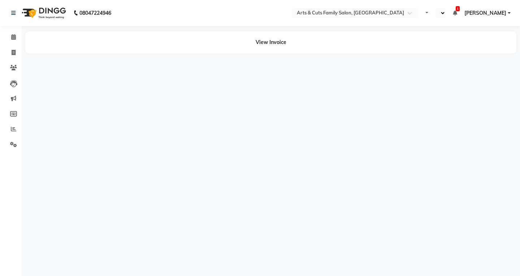
select select "en"
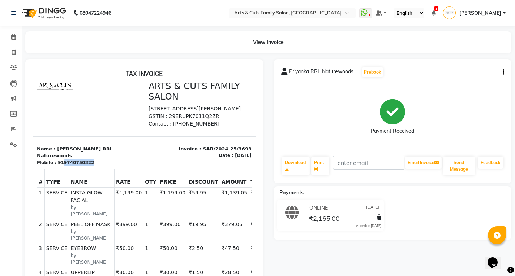
drag, startPoint x: 60, startPoint y: 172, endPoint x: 88, endPoint y: 171, distance: 28.2
click at [88, 166] on div "Mobile : 919740750822" at bounding box center [88, 163] width 103 height 7
copy div "9740750822"
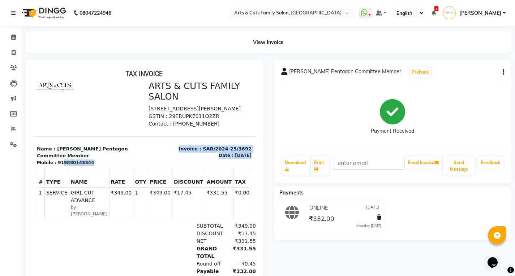
drag, startPoint x: 60, startPoint y: 180, endPoint x: 97, endPoint y: 182, distance: 37.0
click at [97, 182] on div "TAX INVOICE ARTS & CUTS FAMILY SALON [STREET_ADDRESS][PERSON_NAME] GSTIN : 29ER…" at bounding box center [144, 196] width 223 height 254
click at [96, 166] on div "Mobile : 919880143344" at bounding box center [88, 163] width 103 height 7
drag, startPoint x: 59, startPoint y: 176, endPoint x: 86, endPoint y: 179, distance: 26.5
click at [86, 166] on div "Mobile : 919880143344" at bounding box center [88, 163] width 103 height 7
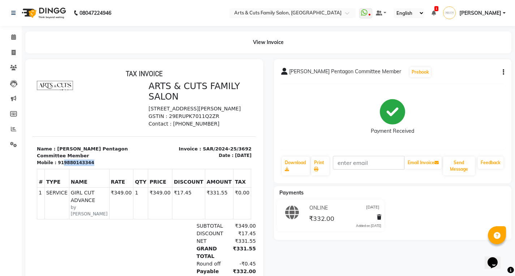
copy div "9880143344"
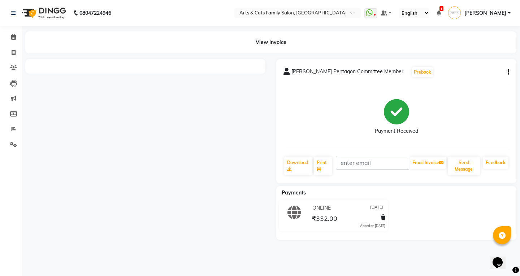
click at [505, 73] on button "button" at bounding box center [507, 73] width 4 height 8
click at [456, 83] on div "Edit Invoice" at bounding box center [472, 81] width 49 height 9
select select "service"
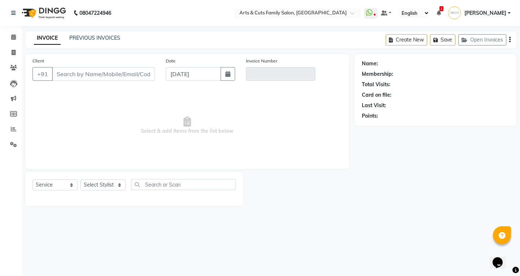
click at [509, 40] on icon "button" at bounding box center [509, 40] width 1 height 0
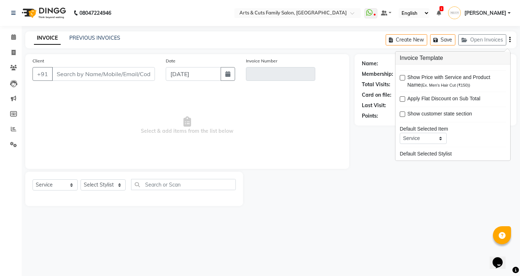
type input "9880143344"
type input "SAR/2024-25/3692"
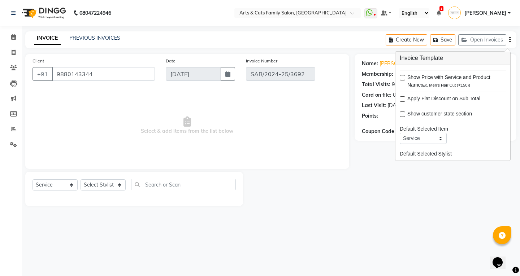
click at [335, 184] on div at bounding box center [299, 189] width 112 height 34
select select "1: Object"
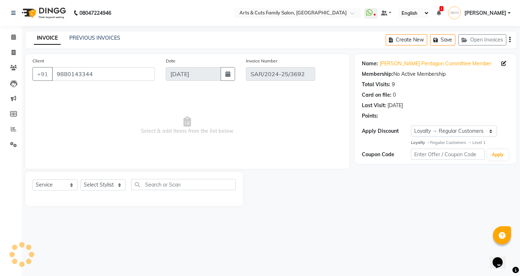
type input "[DATE]"
select select "select"
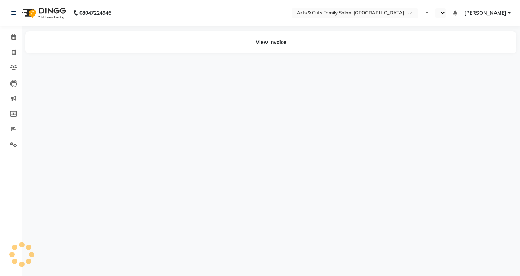
select select "en"
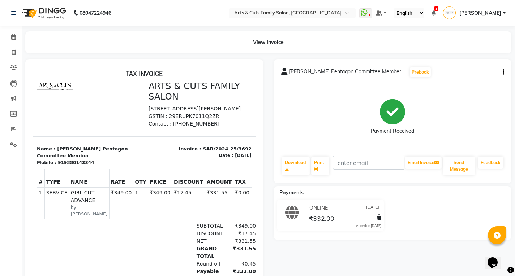
scroll to position [6, 0]
drag, startPoint x: 60, startPoint y: 174, endPoint x: 89, endPoint y: 171, distance: 29.5
click at [89, 166] on div "Mobile : 919880143344" at bounding box center [88, 163] width 103 height 7
copy div "9880143344"
click at [128, 166] on div "Mobile : 919880143344" at bounding box center [88, 163] width 103 height 7
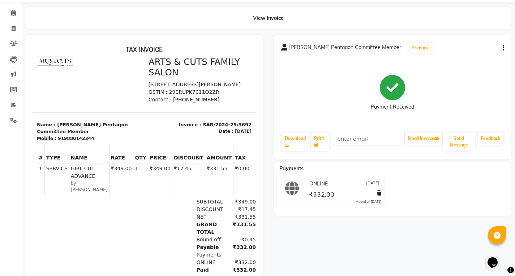
scroll to position [72, 0]
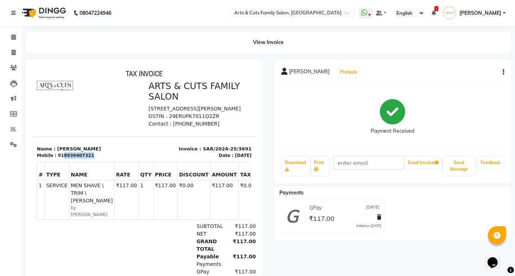
drag, startPoint x: 60, startPoint y: 171, endPoint x: 87, endPoint y: 170, distance: 26.8
click at [87, 159] on div "Mobile : 918939407321" at bounding box center [88, 155] width 103 height 7
copy div "8939407321"
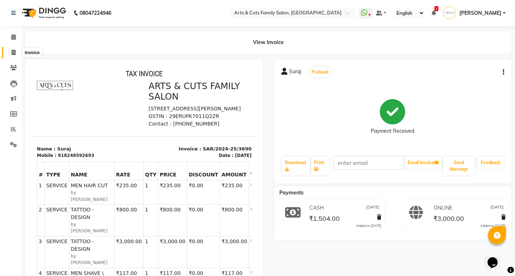
click at [13, 53] on icon at bounding box center [14, 52] width 4 height 5
select select "service"
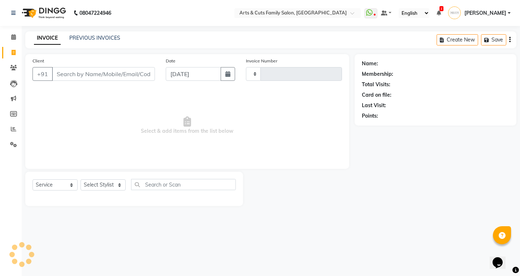
type input "3838"
select select "7513"
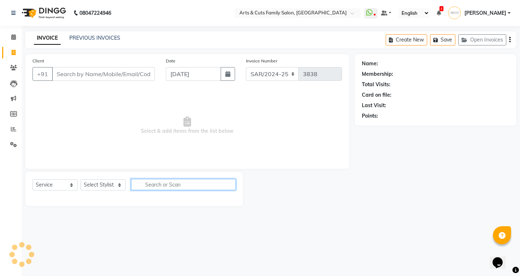
click at [149, 181] on input "text" at bounding box center [183, 184] width 105 height 11
click at [170, 189] on input "10mi" at bounding box center [178, 184] width 95 height 11
type input "10mi"
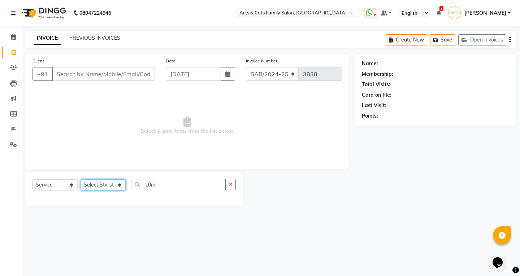
click at [104, 185] on select "Select Stylist [PERSON_NAME] Anji Ashwini [PERSON_NAME] Kishore [PERSON_NAME] […" at bounding box center [103, 185] width 45 height 11
select select "45356"
click at [81, 180] on select "Select Stylist [PERSON_NAME] Anji Ashwini [PERSON_NAME] Kishore [PERSON_NAME] […" at bounding box center [103, 185] width 45 height 11
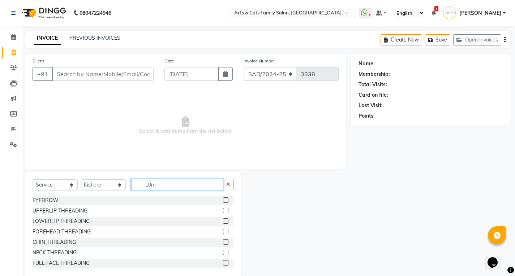
click at [166, 184] on input "10mi" at bounding box center [177, 184] width 92 height 11
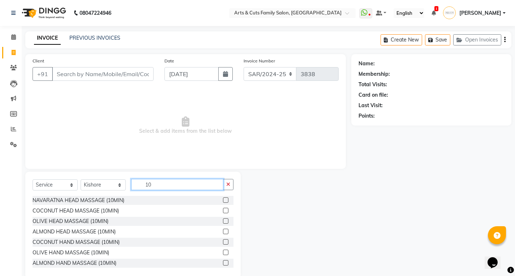
type input "10"
click at [223, 201] on label at bounding box center [225, 200] width 5 height 5
click at [223, 201] on input "checkbox" at bounding box center [225, 200] width 5 height 5
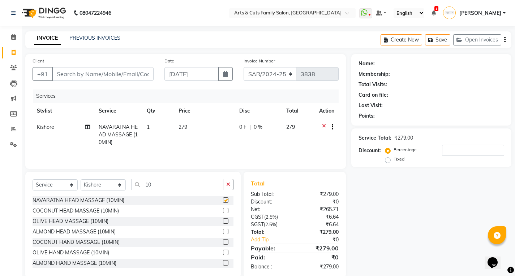
checkbox input "false"
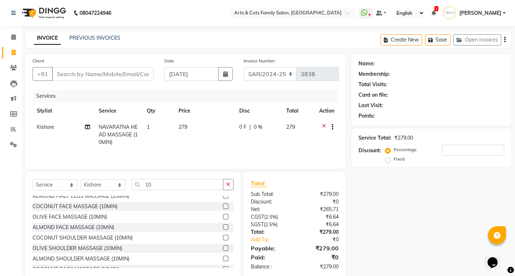
scroll to position [108, 0]
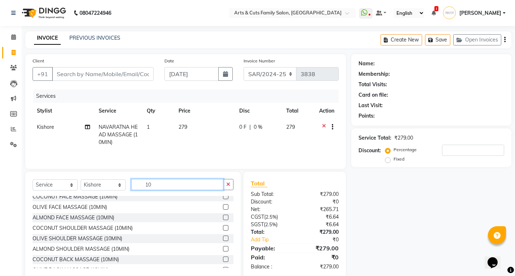
click at [152, 190] on input "10" at bounding box center [177, 184] width 92 height 11
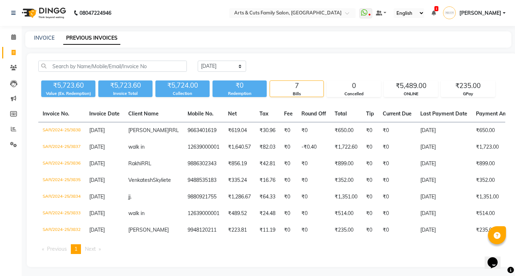
click at [216, 57] on div "[DATE] [DATE] Custom Range ₹5,723.60 Value (Ex. Redemption) ₹5,723.60 Invoice T…" at bounding box center [272, 160] width 490 height 214
click at [215, 65] on select "[DATE] [DATE] Custom Range" at bounding box center [222, 66] width 48 height 11
select select "range"
click at [198, 61] on select "[DATE] [DATE] Custom Range" at bounding box center [222, 66] width 48 height 11
click at [286, 67] on input "[DATE]" at bounding box center [280, 66] width 51 height 10
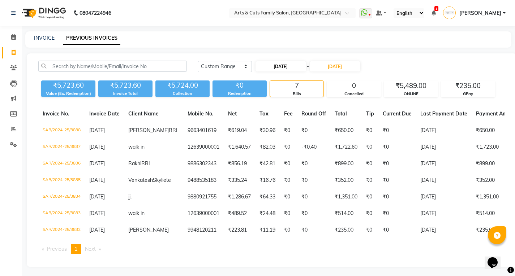
select select "10"
select select "2025"
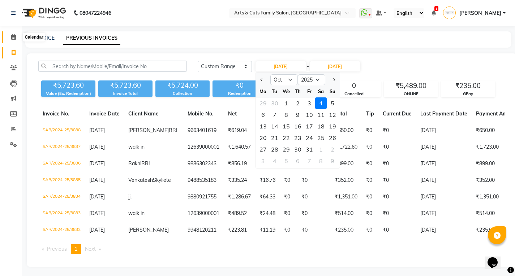
click at [13, 35] on icon at bounding box center [13, 36] width 5 height 5
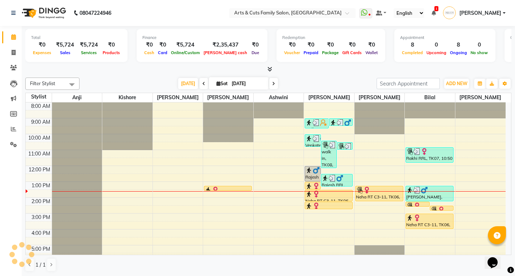
scroll to position [54, 0]
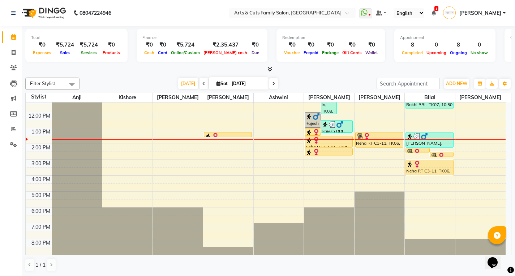
drag, startPoint x: 487, startPoint y: 274, endPoint x: 479, endPoint y: 267, distance: 9.7
click at [486, 274] on div "Filter Stylist Select All Abdulla Anji Ashwini Bhavya Bilal Kishore Manisha Sal…" at bounding box center [268, 175] width 486 height 200
click at [473, 264] on div "1 / 1" at bounding box center [268, 265] width 486 height 14
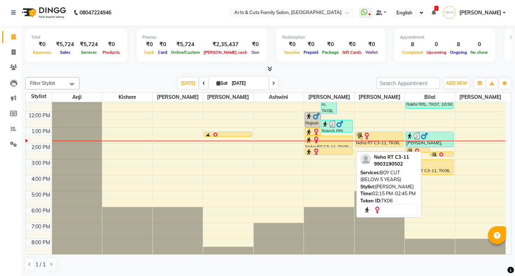
click at [340, 153] on div at bounding box center [328, 151] width 47 height 7
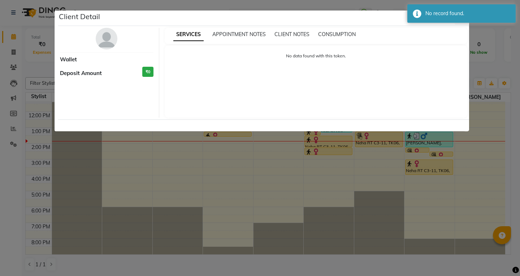
click at [195, 190] on ngb-modal-window "Client Detail Wallet Deposit Amount ₹0 SERVICES APPOINTMENT NOTES CLIENT NOTES …" at bounding box center [260, 138] width 520 height 276
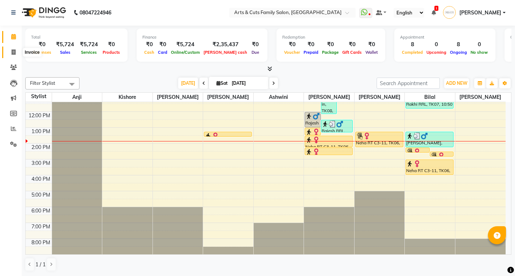
click at [9, 52] on span at bounding box center [13, 52] width 13 height 8
select select "service"
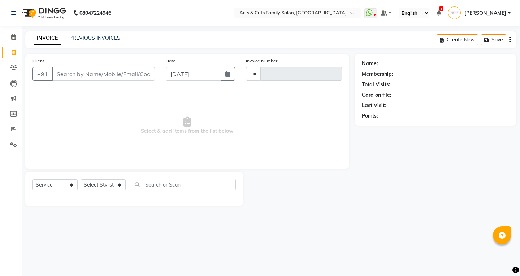
click at [80, 76] on input "Client" at bounding box center [103, 74] width 103 height 14
type input "8971895333"
click at [141, 77] on span "Add Client" at bounding box center [136, 73] width 29 height 7
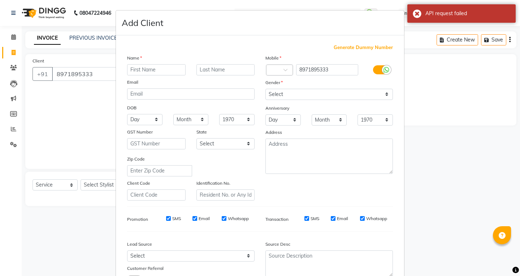
click at [144, 71] on input "text" at bounding box center [156, 69] width 59 height 11
type input "N"
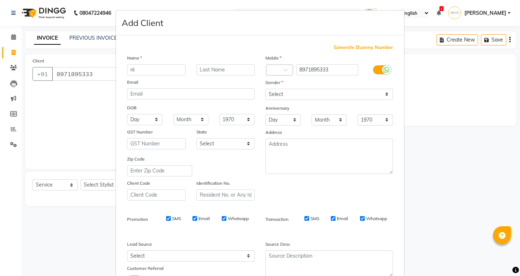
type input "n"
type input "NiRMAL"
click at [205, 68] on input "text" at bounding box center [226, 69] width 59 height 11
type input "S"
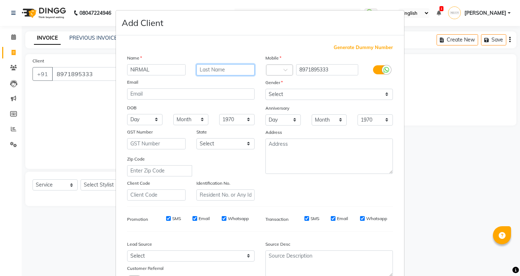
type input "S"
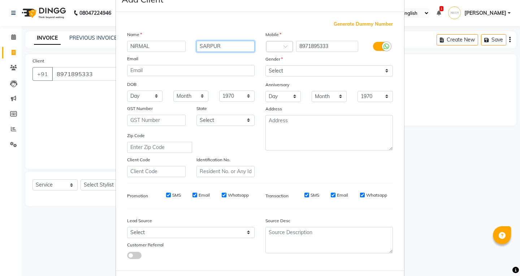
scroll to position [36, 0]
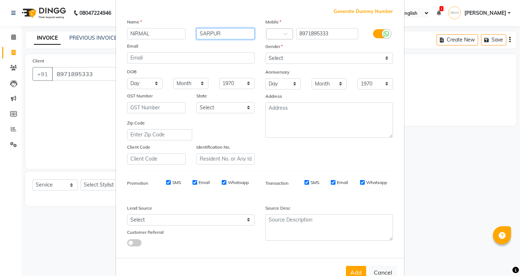
type input "SARPUR"
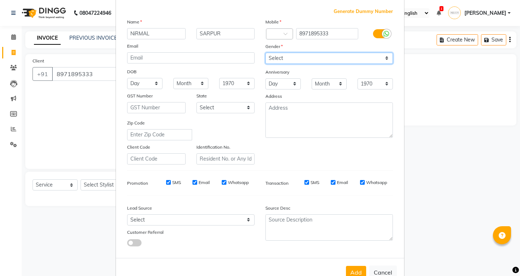
click at [281, 57] on select "Select Male Female Other Prefer Not To Say" at bounding box center [330, 58] width 128 height 11
select select "female"
click at [266, 53] on select "Select Male Female Other Prefer Not To Say" at bounding box center [330, 58] width 128 height 11
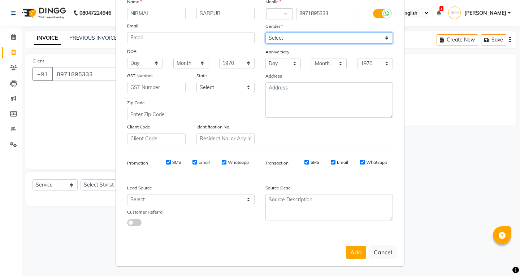
scroll to position [57, 0]
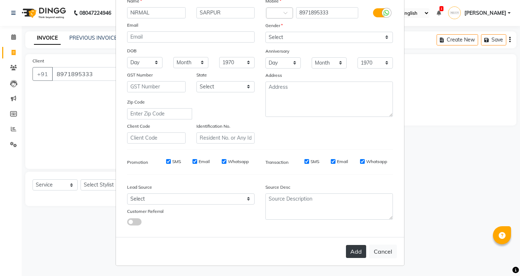
click at [354, 252] on button "Add" at bounding box center [356, 251] width 20 height 13
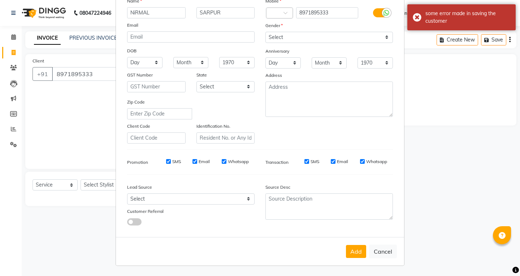
scroll to position [0, 0]
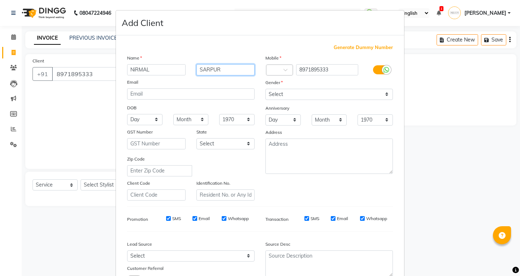
click at [225, 69] on input "SARPUR" at bounding box center [226, 69] width 59 height 11
type input "S"
click at [214, 74] on input "text" at bounding box center [226, 69] width 59 height 11
click at [211, 69] on input "SARJapur" at bounding box center [226, 69] width 59 height 11
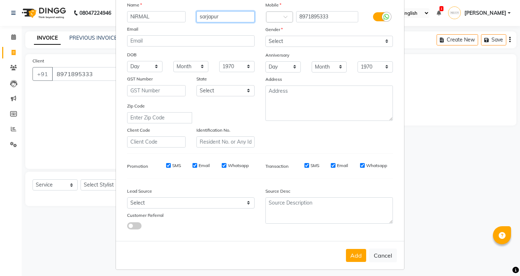
scroll to position [57, 0]
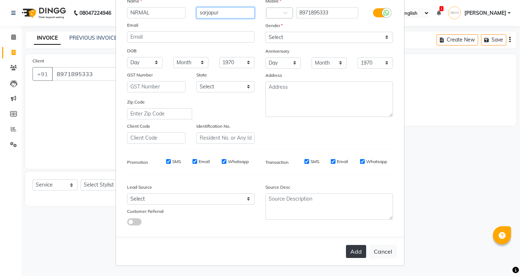
type input "sarjapur"
click at [359, 254] on button "Add" at bounding box center [356, 251] width 20 height 13
click at [355, 254] on div "Add Cancel" at bounding box center [260, 251] width 288 height 29
click at [359, 256] on div "Add Cancel" at bounding box center [260, 251] width 288 height 29
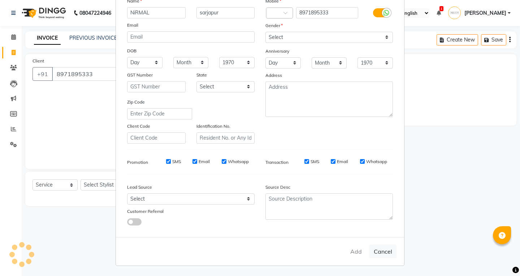
click at [358, 254] on div "Add Cancel" at bounding box center [260, 251] width 288 height 29
click at [284, 12] on span at bounding box center [288, 15] width 9 height 8
click at [326, 10] on input "8971895333" at bounding box center [327, 12] width 62 height 11
type input "8971895333"
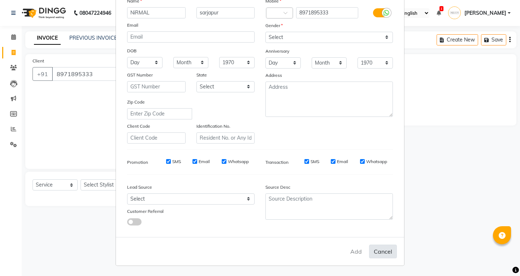
click at [372, 253] on button "Cancel" at bounding box center [383, 252] width 28 height 14
select select
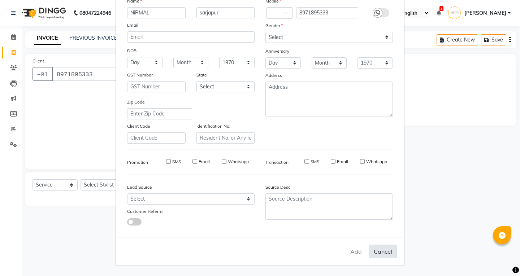
select select
checkbox input "false"
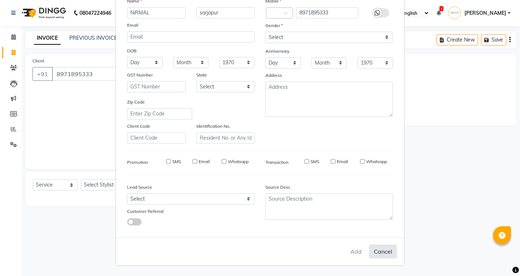
checkbox input "false"
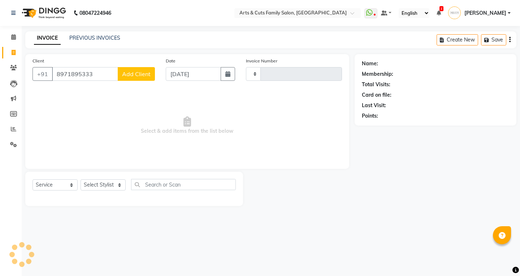
click at [130, 75] on span "Add Client" at bounding box center [136, 73] width 29 height 7
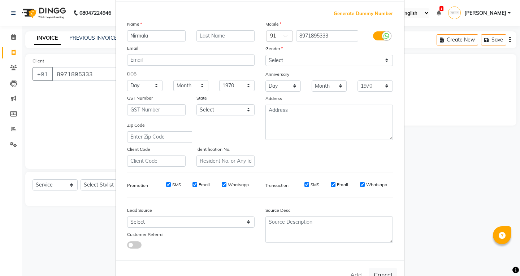
scroll to position [0, 0]
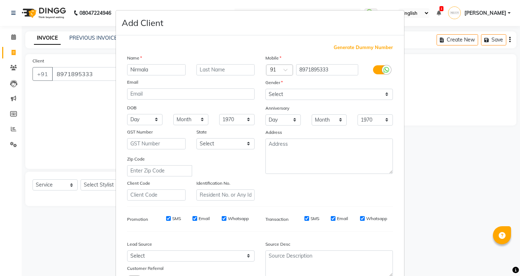
type input "Nirmala"
click at [449, 150] on ngb-modal-window "Add Client Generate Dummy Number Name Nirmala Email DOB Day 01 02 03 04 05 06 0…" at bounding box center [260, 138] width 520 height 276
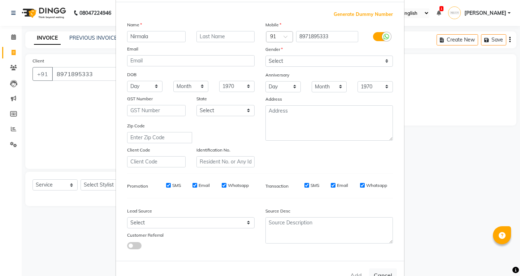
scroll to position [57, 0]
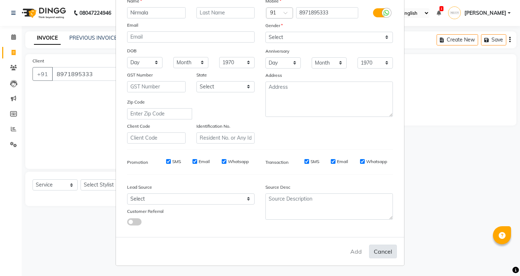
click at [379, 250] on button "Cancel" at bounding box center [383, 252] width 28 height 14
select select
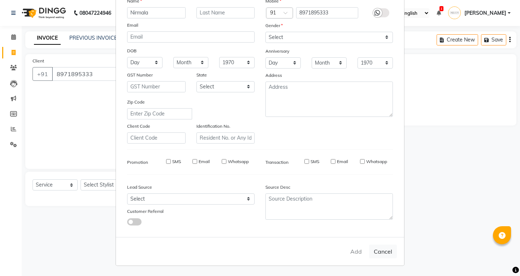
select select
checkbox input "false"
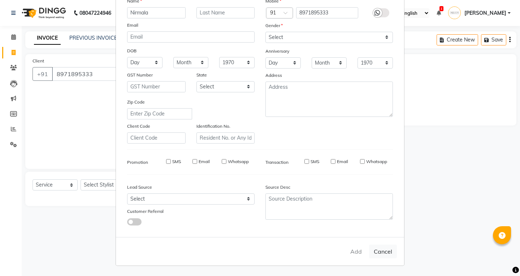
checkbox input "false"
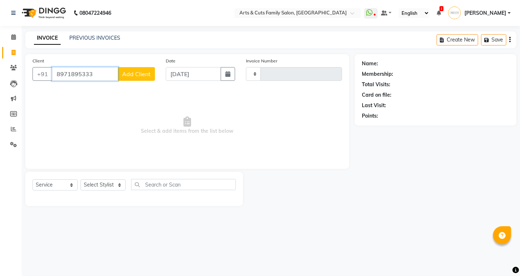
click at [87, 73] on input "8971895333" at bounding box center [85, 74] width 66 height 14
click at [18, 56] on span at bounding box center [13, 53] width 13 height 8
select select "service"
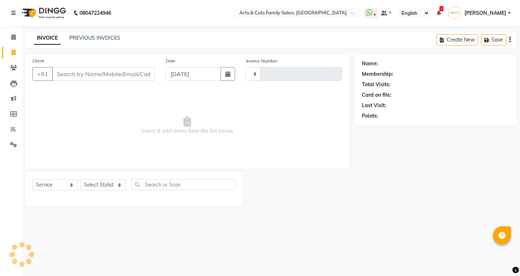
type input "3839"
select select "7513"
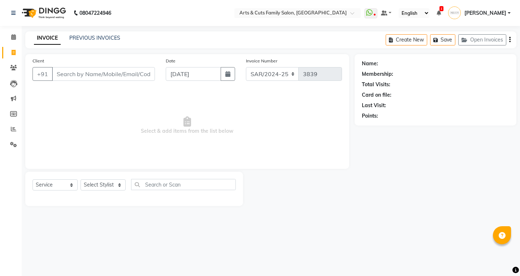
click at [89, 76] on input "Client" at bounding box center [103, 74] width 103 height 14
type input "9686817218"
click at [120, 76] on button "Add Client" at bounding box center [136, 74] width 37 height 14
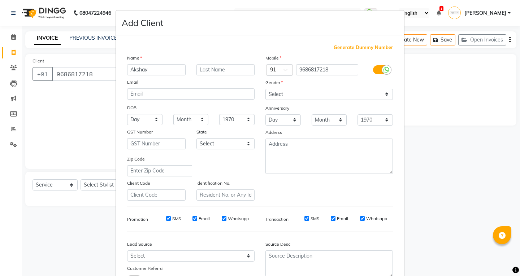
type input "Akshay"
click at [301, 91] on select "Select Male Female Other Prefer Not To Say" at bounding box center [330, 94] width 128 height 11
click at [266, 89] on select "Select Male Female Other Prefer Not To Say" at bounding box center [330, 94] width 128 height 11
drag, startPoint x: 307, startPoint y: 91, endPoint x: 307, endPoint y: 96, distance: 5.1
click at [307, 91] on select "Select Male Female Other Prefer Not To Say" at bounding box center [330, 94] width 128 height 11
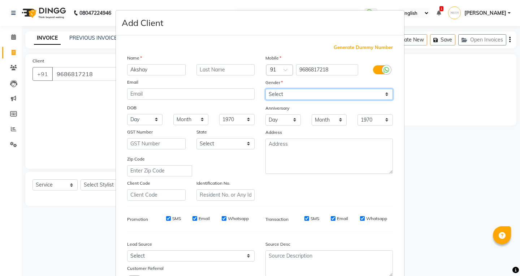
click at [266, 89] on select "Select Male Female Other Prefer Not To Say" at bounding box center [330, 94] width 128 height 11
click at [299, 100] on div "Mobile Country Code × 91 9686817218 Gender Select Male Female Other Prefer Not …" at bounding box center [329, 127] width 138 height 147
click at [301, 96] on select "Select Male Female Other Prefer Not To Say" at bounding box center [330, 94] width 128 height 11
select select "male"
click at [266, 89] on select "Select Male Female Other Prefer Not To Say" at bounding box center [330, 94] width 128 height 11
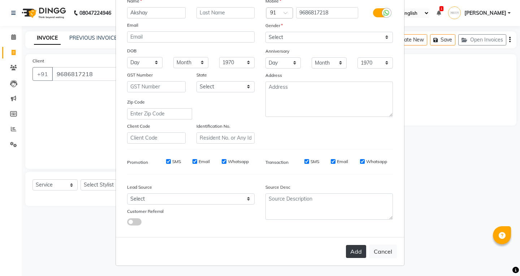
click at [347, 250] on button "Add" at bounding box center [356, 251] width 20 height 13
select select
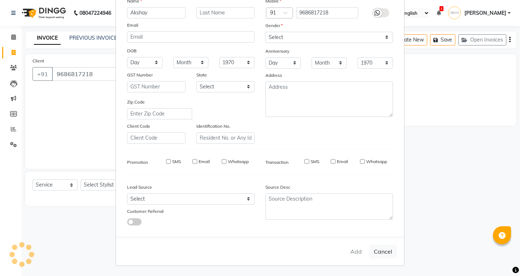
select select
checkbox input "false"
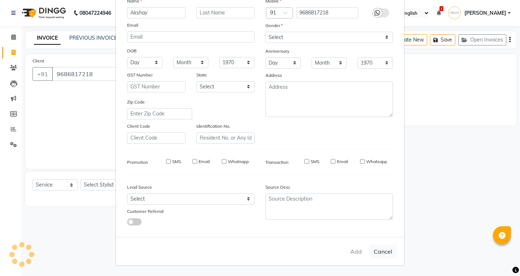
checkbox input "false"
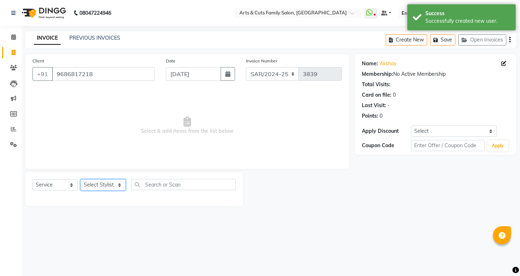
click at [111, 185] on select "Select Stylist [PERSON_NAME] Anji Ashwini [PERSON_NAME] Kishore [PERSON_NAME] […" at bounding box center [103, 185] width 45 height 11
select select "64389"
click at [81, 180] on select "Select Stylist [PERSON_NAME] Anji Ashwini [PERSON_NAME] Kishore [PERSON_NAME] […" at bounding box center [103, 185] width 45 height 11
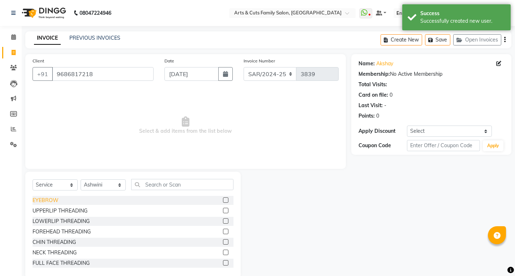
click at [54, 200] on div "EYEBROW" at bounding box center [46, 201] width 26 height 8
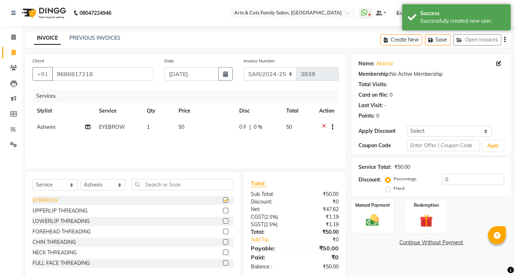
checkbox input "false"
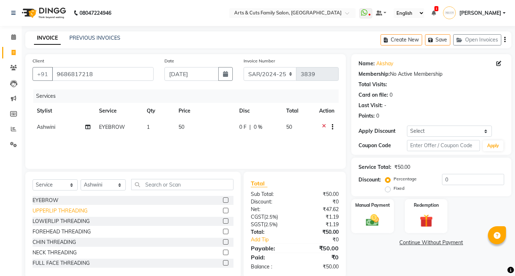
click at [46, 212] on div "UPPERLIP THREADING" at bounding box center [60, 211] width 55 height 8
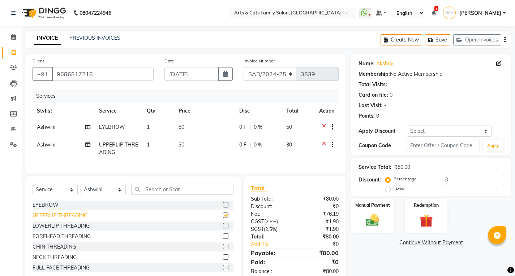
checkbox input "false"
click at [44, 251] on div "CHIN THREADING" at bounding box center [54, 247] width 43 height 8
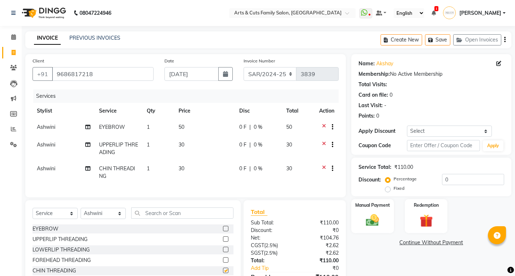
checkbox input "false"
click at [153, 217] on input "text" at bounding box center [182, 213] width 102 height 11
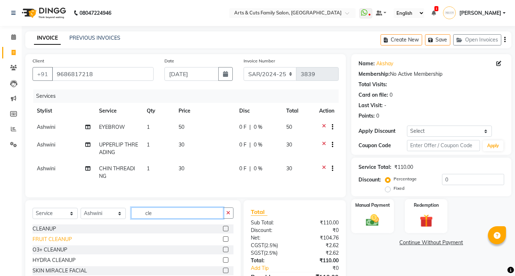
type input "cle"
click at [41, 243] on div "FRUIT CLEANUP" at bounding box center [52, 240] width 39 height 8
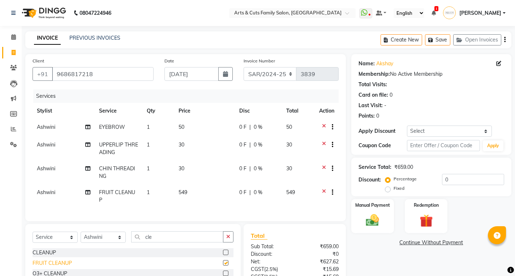
checkbox input "false"
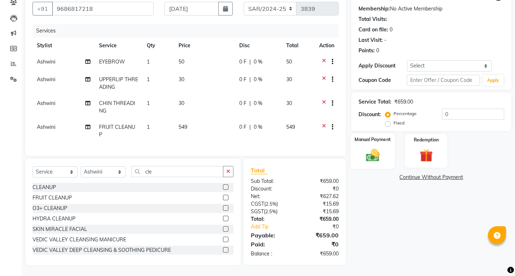
click at [374, 150] on img at bounding box center [372, 155] width 22 height 16
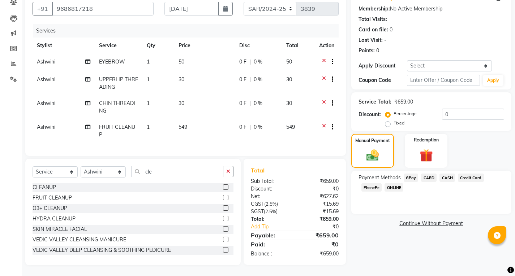
click at [443, 174] on span "CASH" at bounding box center [447, 178] width 16 height 8
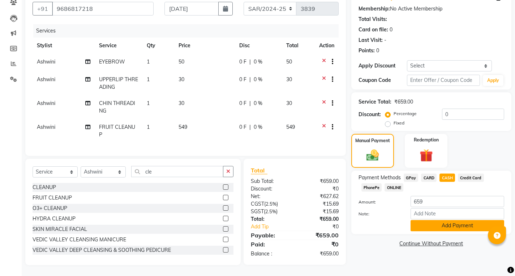
click at [433, 222] on button "Add Payment" at bounding box center [457, 225] width 94 height 11
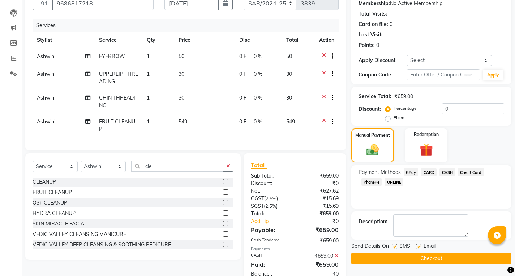
click at [418, 246] on label at bounding box center [418, 246] width 5 height 5
click at [418, 246] on input "checkbox" at bounding box center [418, 247] width 5 height 5
checkbox input "false"
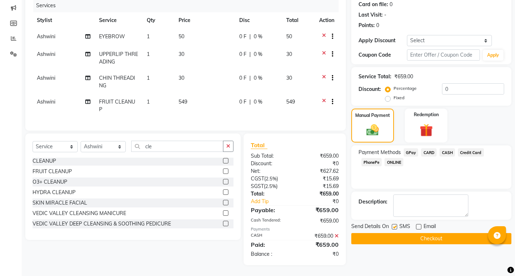
scroll to position [0, 0]
drag, startPoint x: 162, startPoint y: 126, endPoint x: 203, endPoint y: 131, distance: 40.7
click at [187, 128] on div "Client +91 9686817218 Date 04-10-2025 Invoice Number SAR/2024-25 HS/2025-26 KA/…" at bounding box center [185, 47] width 320 height 167
click at [163, 136] on div "Select Service Product Membership Package Voucher Prepaid Gift Card Select Styl…" at bounding box center [132, 187] width 215 height 107
click at [146, 186] on div "O3+ CLEANUP" at bounding box center [133, 183] width 201 height 9
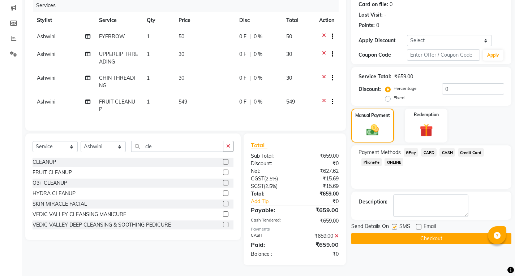
click at [126, 191] on div "HYDRA CLEANUP" at bounding box center [133, 193] width 201 height 9
click at [30, 185] on div "Select Service Product Membership Package Voucher Prepaid Gift Card Select Styl…" at bounding box center [132, 187] width 215 height 107
click at [30, 186] on div "Select Service Product Membership Package Voucher Prepaid Gift Card Select Styl…" at bounding box center [132, 187] width 215 height 107
click at [35, 183] on div "O3+ CLEANUP" at bounding box center [50, 184] width 35 height 8
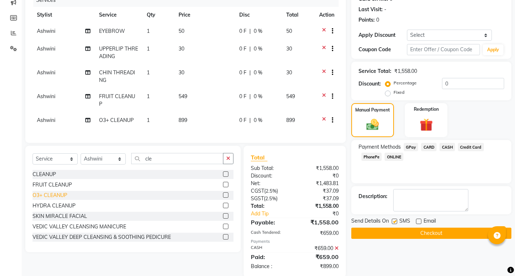
checkbox input "false"
click at [35, 178] on div "CLEANUP" at bounding box center [44, 175] width 23 height 8
checkbox input "false"
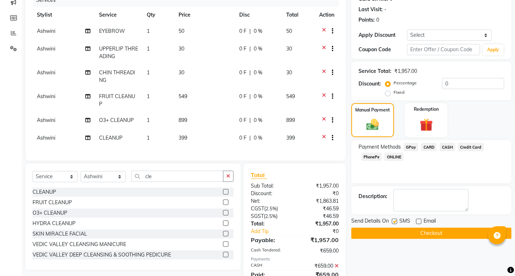
click at [139, 168] on div "Client +91 9686817218 Date 04-10-2025 Invoice Number SAR/2024-25 HS/2025-26 KA/…" at bounding box center [185, 126] width 331 height 337
click at [324, 117] on icon at bounding box center [324, 121] width 4 height 9
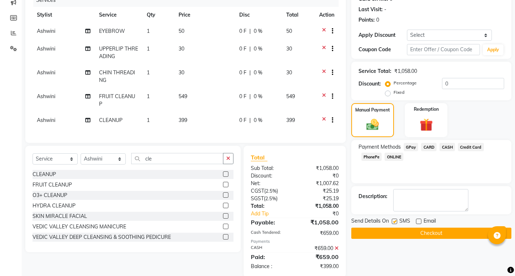
click at [323, 118] on icon at bounding box center [324, 121] width 4 height 9
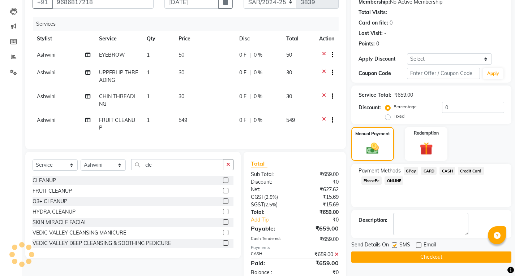
scroll to position [96, 0]
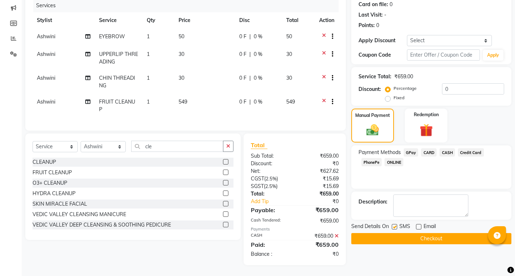
click at [418, 224] on label at bounding box center [418, 226] width 5 height 5
click at [418, 225] on input "checkbox" at bounding box center [418, 227] width 5 height 5
click at [418, 224] on label at bounding box center [418, 226] width 5 height 5
click at [418, 225] on input "checkbox" at bounding box center [418, 227] width 5 height 5
click at [419, 224] on label at bounding box center [418, 226] width 5 height 5
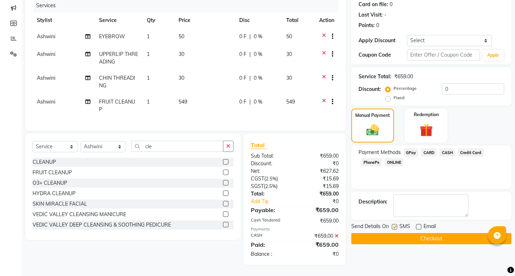
click at [419, 225] on input "checkbox" at bounding box center [418, 227] width 5 height 5
click at [419, 224] on label at bounding box center [418, 226] width 5 height 5
click at [419, 225] on input "checkbox" at bounding box center [418, 227] width 5 height 5
checkbox input "false"
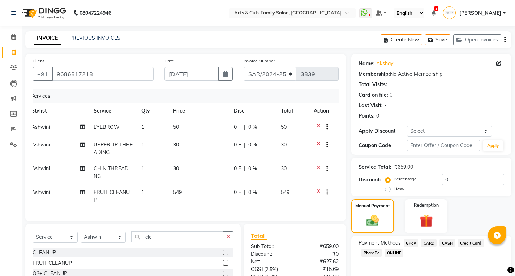
scroll to position [0, 0]
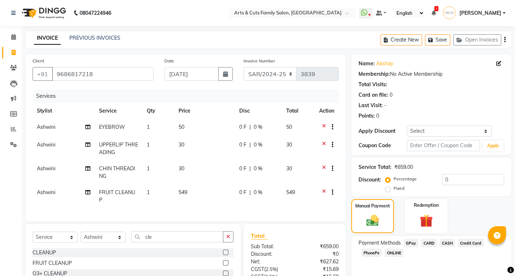
click at [190, 27] on div "08047224946 Select Location × Arts & Cuts Family Salon, Sarjapur WhatsApp Statu…" at bounding box center [257, 183] width 515 height 367
click at [445, 89] on div "Name: Akshay Membership: No Active Membership Total Visits: Card on file: 0 Las…" at bounding box center [431, 88] width 146 height 63
click at [437, 99] on div "Card on file: 0" at bounding box center [431, 95] width 146 height 8
click at [459, 162] on div "Service Total: ₹659.00 Discount: Percentage Fixed 0" at bounding box center [431, 177] width 146 height 33
click at [465, 210] on div "Manual Payment Redemption" at bounding box center [431, 216] width 171 height 34
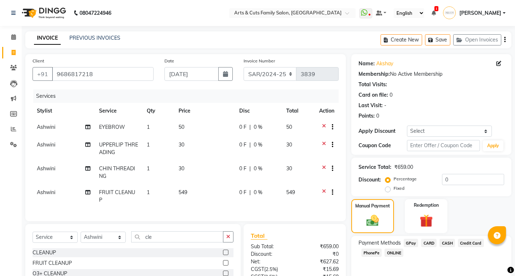
click at [467, 256] on div "Payment Methods GPay CARD CASH Credit Card PhonePe ONLINE" at bounding box center [431, 249] width 146 height 20
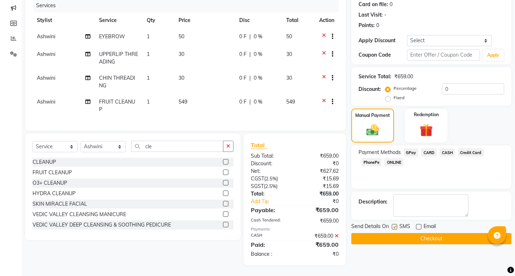
scroll to position [96, 0]
click at [419, 233] on button "Checkout" at bounding box center [431, 238] width 160 height 11
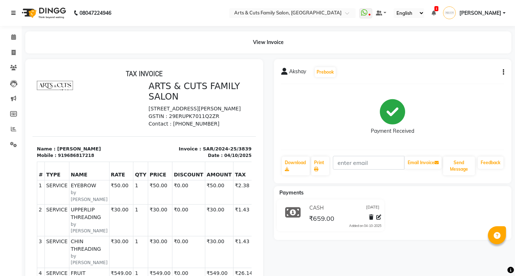
click at [14, 9] on link at bounding box center [14, 13] width 7 height 20
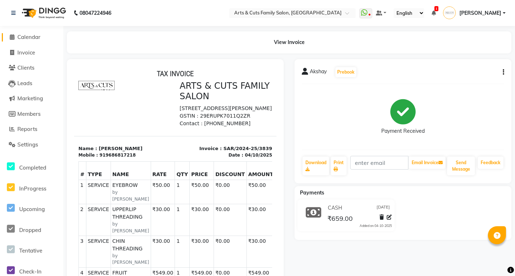
click at [13, 39] on icon at bounding box center [12, 36] width 5 height 5
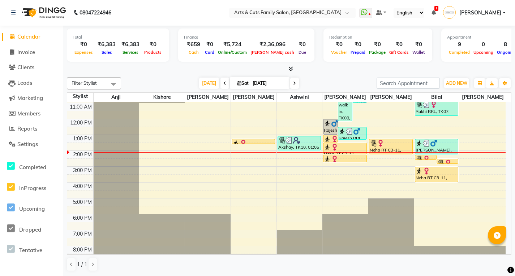
scroll to position [54, 0]
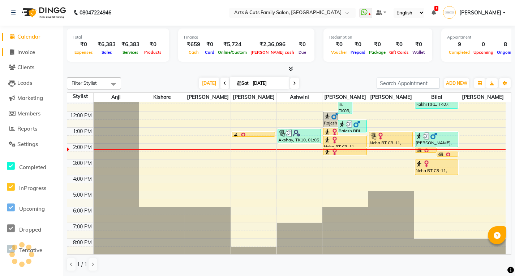
click at [13, 56] on span at bounding box center [12, 52] width 11 height 8
select select "service"
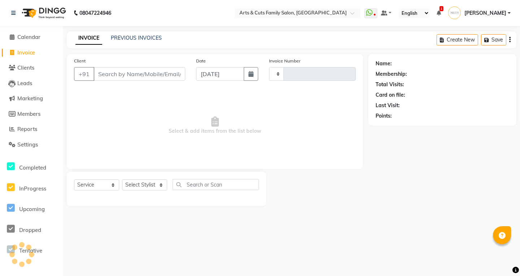
click at [117, 70] on input "Client" at bounding box center [140, 74] width 92 height 14
click at [156, 73] on input "Client" at bounding box center [140, 74] width 92 height 14
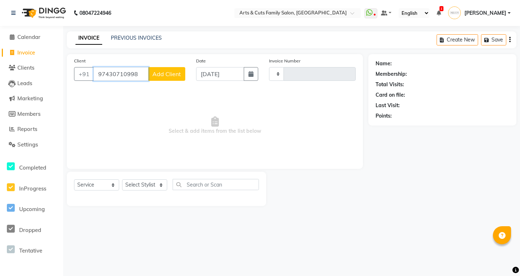
type input "97430710998"
click at [171, 72] on span "Add Client" at bounding box center [166, 73] width 29 height 7
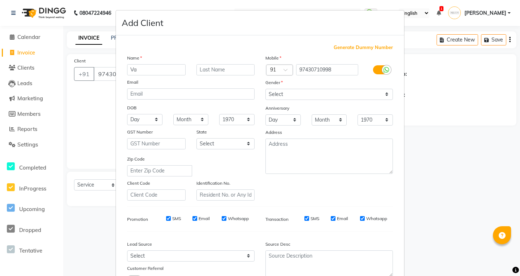
type input "V"
type input "Arun"
click at [292, 94] on select "Select Male Female Other Prefer Not To Say" at bounding box center [330, 94] width 128 height 11
select select "male"
click at [266, 89] on select "Select Male Female Other Prefer Not To Say" at bounding box center [330, 94] width 128 height 11
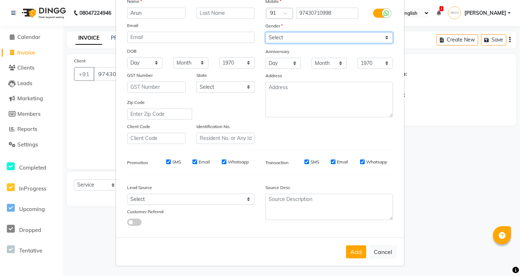
scroll to position [57, 0]
click at [305, 161] on input "SMS" at bounding box center [307, 161] width 5 height 5
checkbox input "false"
click at [337, 162] on label "Email" at bounding box center [342, 162] width 11 height 7
click at [335, 162] on input "Email" at bounding box center [333, 161] width 5 height 5
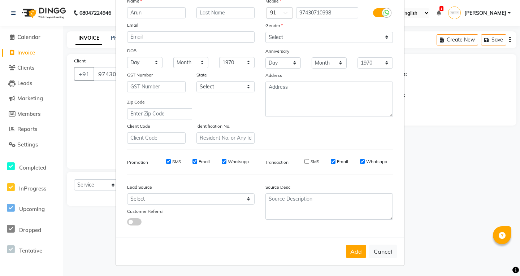
checkbox input "false"
click at [370, 160] on label "Whatsapp" at bounding box center [376, 162] width 21 height 7
click at [365, 160] on input "Whatsapp" at bounding box center [362, 161] width 5 height 5
checkbox input "false"
click at [175, 159] on label "SMS" at bounding box center [176, 162] width 9 height 7
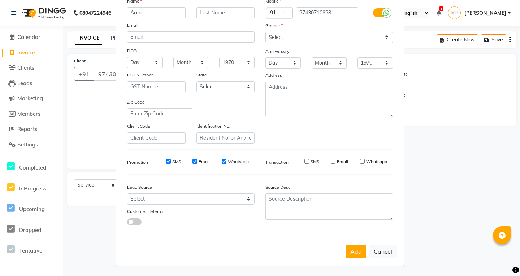
click at [171, 159] on input "SMS" at bounding box center [168, 161] width 5 height 5
checkbox input "false"
click at [191, 157] on div "Promotion SMS Email Whatsapp" at bounding box center [191, 162] width 138 height 13
click at [203, 163] on label "Email" at bounding box center [204, 162] width 11 height 7
click at [197, 163] on input "Email" at bounding box center [195, 161] width 5 height 5
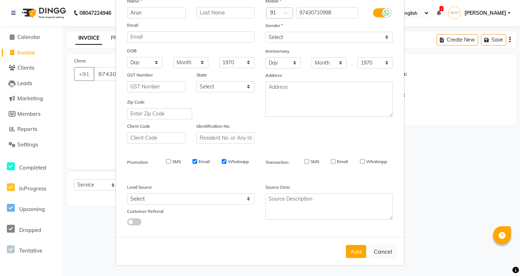
checkbox input "false"
click at [224, 160] on div "Whatsapp" at bounding box center [235, 162] width 27 height 7
click at [222, 160] on input "Whatsapp" at bounding box center [224, 161] width 5 height 5
checkbox input "false"
click at [355, 256] on button "Add" at bounding box center [356, 251] width 20 height 13
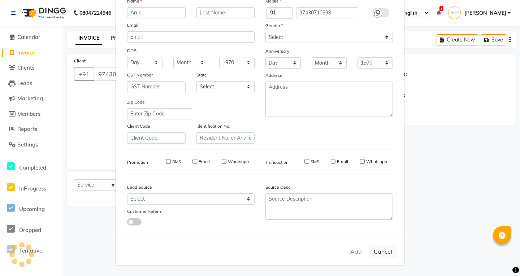
select select
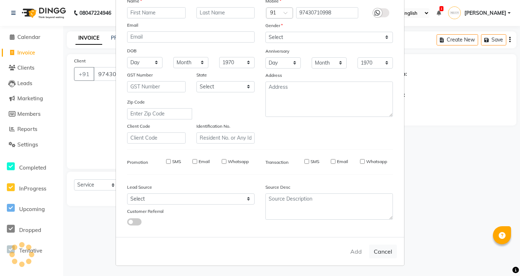
select select
checkbox input "false"
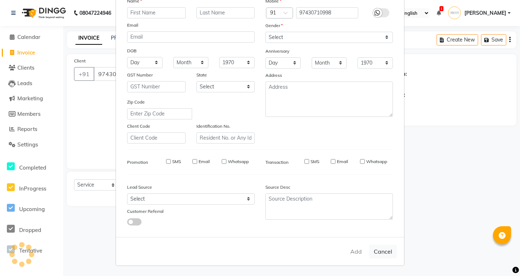
checkbox input "false"
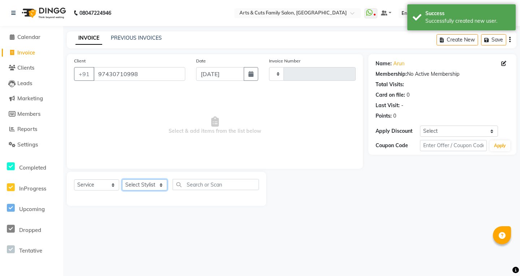
drag, startPoint x: 140, startPoint y: 188, endPoint x: 141, endPoint y: 181, distance: 6.7
click at [140, 188] on select "Select Stylist" at bounding box center [144, 185] width 45 height 11
click at [122, 180] on select "Select Stylist" at bounding box center [144, 185] width 45 height 11
click at [85, 187] on select "Select Service Product Membership Package Voucher Prepaid Gift Card" at bounding box center [96, 185] width 45 height 11
click at [74, 180] on select "Select Service Product Membership Package Voucher Prepaid Gift Card" at bounding box center [96, 185] width 45 height 11
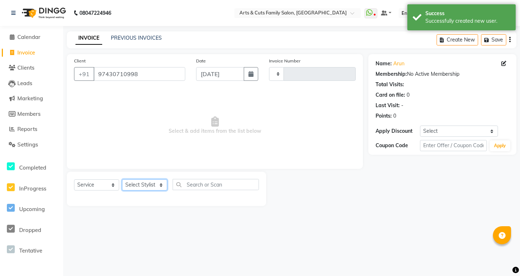
click at [141, 187] on select "Select Stylist" at bounding box center [144, 185] width 45 height 11
click at [122, 180] on select "Select Stylist" at bounding box center [144, 185] width 45 height 11
click at [172, 188] on div "Select Service Product Membership Package Voucher Prepaid Gift Card Select Styl…" at bounding box center [166, 187] width 185 height 17
click at [180, 185] on input "text" at bounding box center [216, 184] width 86 height 11
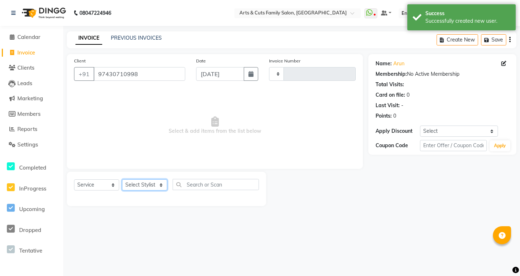
click at [156, 187] on select "Select Stylist" at bounding box center [144, 185] width 45 height 11
click at [279, 75] on select at bounding box center [276, 74] width 15 height 14
drag, startPoint x: 130, startPoint y: 73, endPoint x: 4, endPoint y: 75, distance: 126.1
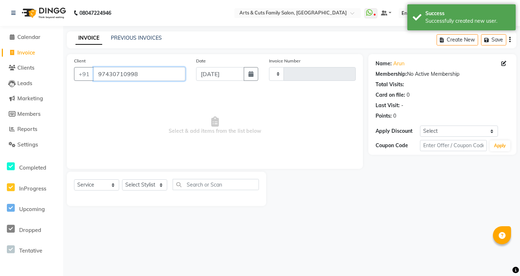
click at [1, 75] on app-home "08047224946 Select Location × Arts & Cuts Family Salon, Sarjapur WhatsApp Statu…" at bounding box center [260, 108] width 520 height 217
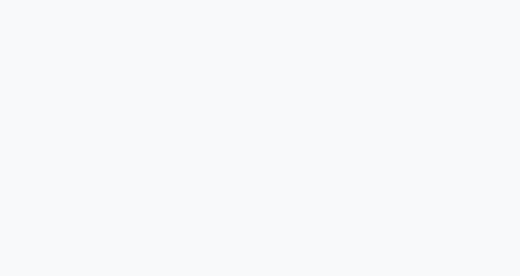
select select "service"
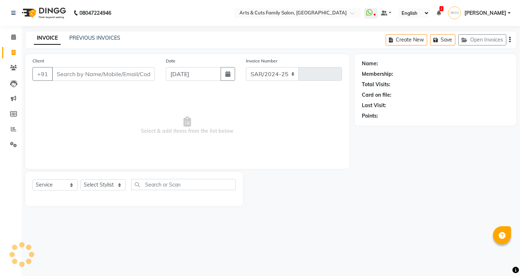
select select "7513"
type input "3840"
drag, startPoint x: 0, startPoint y: 0, endPoint x: 463, endPoint y: 9, distance: 463.5
click at [444, 9] on span "1" at bounding box center [442, 8] width 4 height 5
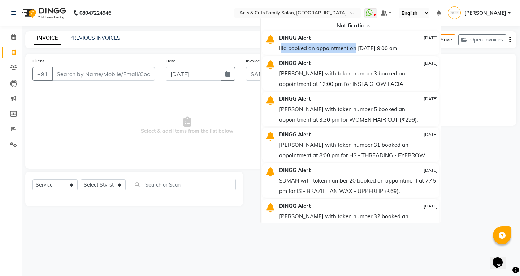
drag, startPoint x: 301, startPoint y: 48, endPoint x: 446, endPoint y: 46, distance: 145.2
click at [443, 46] on div "DINGG Alert [DATE] Illa booked an appointment on [DATE] 9:00 am." at bounding box center [358, 43] width 169 height 21
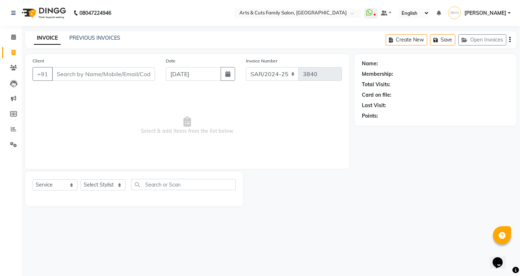
click at [441, 13] on icon at bounding box center [439, 12] width 4 height 5
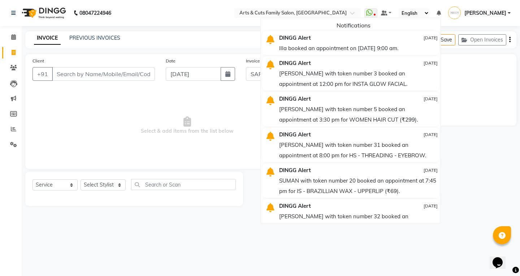
click at [305, 47] on div "Illa booked an appointment on [DATE] 9:00 am." at bounding box center [358, 48] width 159 height 10
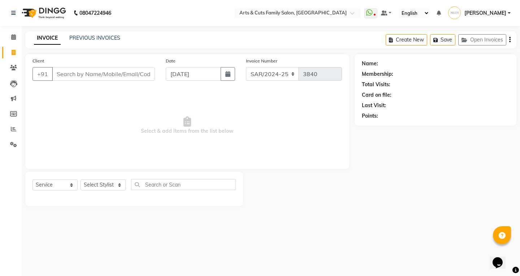
click at [305, 47] on div "INVOICE PREVIOUS INVOICES Create New Save Open Invoices" at bounding box center [270, 39] width 491 height 17
click at [14, 37] on icon at bounding box center [13, 36] width 5 height 5
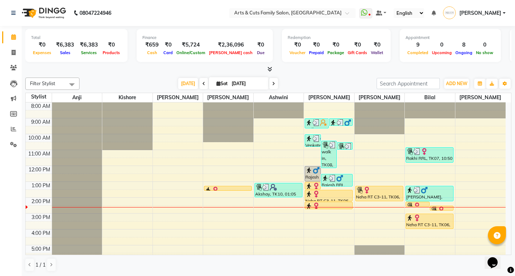
click at [274, 81] on span at bounding box center [273, 83] width 9 height 11
type input "[DATE]"
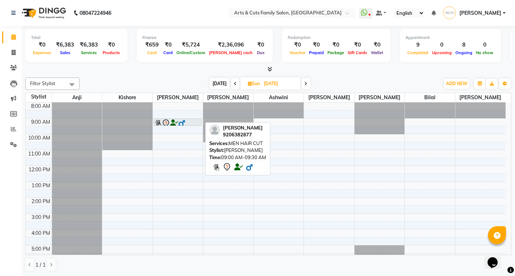
click at [184, 123] on img at bounding box center [181, 123] width 7 height 7
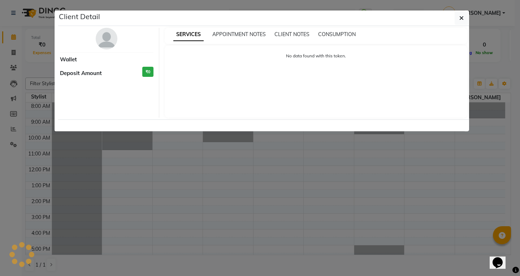
select select "7"
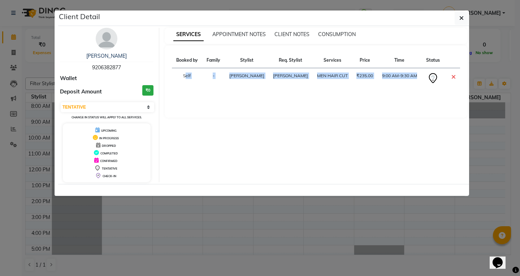
drag, startPoint x: 179, startPoint y: 74, endPoint x: 444, endPoint y: 72, distance: 264.8
click at [444, 72] on tr "Self - [PERSON_NAME] MEN HAIR CUT ₹235.00 9:00 AM-9:30 AM" at bounding box center [316, 78] width 289 height 21
click at [393, 123] on div "SERVICES APPOINTMENT NOTES CLIENT NOTES CONSUMPTION Booked by Family Stylist Re…" at bounding box center [316, 105] width 314 height 155
drag, startPoint x: 376, startPoint y: 73, endPoint x: 409, endPoint y: 73, distance: 33.2
click at [409, 73] on tr "Self - [PERSON_NAME] MEN HAIR CUT ₹235.00 9:00 AM-9:30 AM" at bounding box center [316, 78] width 289 height 21
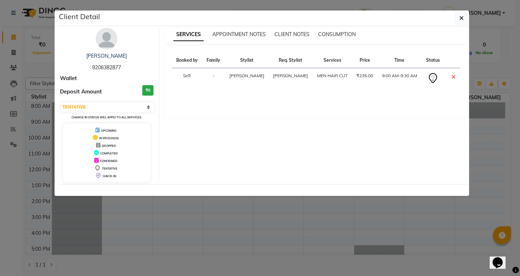
click at [417, 92] on div "Booked by Family Stylist Req. Stylist Services Price Time Status Self - [PERSON…" at bounding box center [316, 74] width 289 height 42
click at [102, 67] on span "9206382877" at bounding box center [106, 67] width 29 height 7
click at [463, 12] on button "button" at bounding box center [462, 18] width 14 height 14
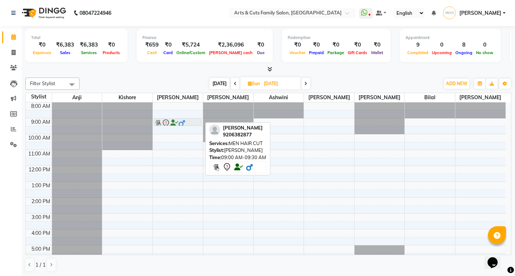
drag, startPoint x: 174, startPoint y: 123, endPoint x: 199, endPoint y: 122, distance: 24.6
click at [199, 122] on div "[PERSON_NAME] , 09:00 AM-09:30 AM, MEN HAIR CUT [PERSON_NAME] , 09:00 AM-09:30 …" at bounding box center [178, 206] width 50 height 206
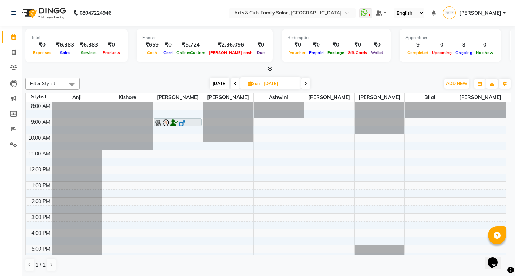
click at [456, 14] on img at bounding box center [449, 13] width 13 height 13
click at [461, 15] on ul "WhatsApp Status ✕ Status: Disconnected Recent Service Activity: [DATE] 05:30 AM…" at bounding box center [434, 13] width 150 height 12
click at [453, 13] on ul "WhatsApp Status ✕ Status: Disconnected Recent Service Activity: [DATE] 05:30 AM…" at bounding box center [434, 13] width 150 height 12
click at [436, 12] on icon at bounding box center [433, 12] width 4 height 5
click at [13, 61] on li "Clients" at bounding box center [11, 68] width 22 height 16
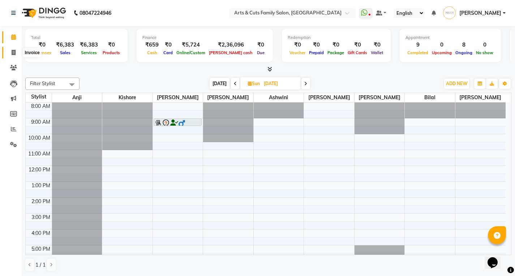
click at [14, 55] on icon at bounding box center [14, 52] width 4 height 5
select select "service"
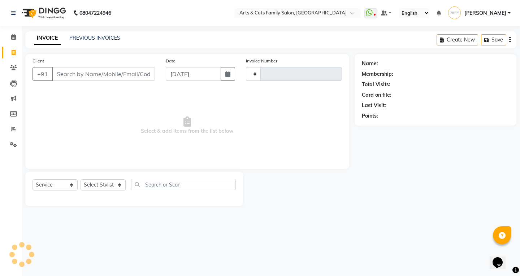
type input "3840"
select select "7513"
click at [92, 69] on input "Client" at bounding box center [103, 74] width 103 height 14
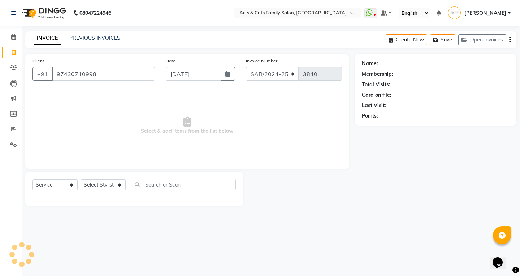
type input "97430710998"
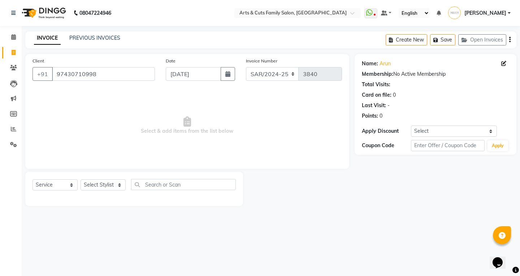
click at [95, 191] on div "Select Service Product Membership Package Voucher Prepaid Gift Card Select Styl…" at bounding box center [134, 187] width 203 height 17
drag, startPoint x: 100, startPoint y: 185, endPoint x: 104, endPoint y: 180, distance: 5.9
click at [100, 185] on select "Select Stylist [PERSON_NAME] Anji Ashwini [PERSON_NAME] Kishore [PERSON_NAME] […" at bounding box center [103, 185] width 45 height 11
select select "45356"
click at [81, 180] on select "Select Stylist [PERSON_NAME] Anji Ashwini [PERSON_NAME] Kishore [PERSON_NAME] […" at bounding box center [103, 185] width 45 height 11
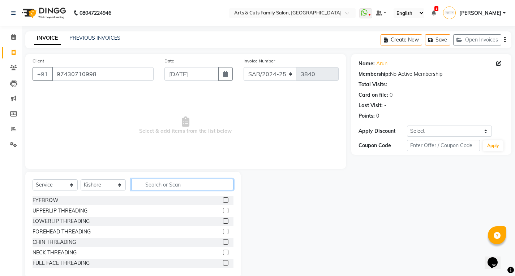
click at [165, 186] on input "text" at bounding box center [182, 184] width 102 height 11
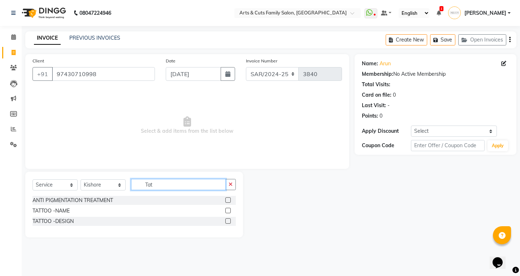
type input "Tat"
click at [228, 210] on label at bounding box center [227, 210] width 5 height 5
click at [228, 210] on input "checkbox" at bounding box center [227, 211] width 5 height 5
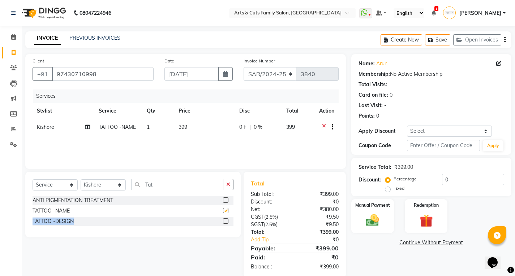
checkbox input "false"
drag, startPoint x: 228, startPoint y: 210, endPoint x: 228, endPoint y: 220, distance: 9.8
click at [228, 220] on div "ANTI PIGMENTATION TREATMENT TATTOO -NAME TATTOO -DESIGN" at bounding box center [133, 211] width 201 height 31
click at [226, 220] on label at bounding box center [225, 221] width 5 height 5
click at [226, 220] on input "checkbox" at bounding box center [225, 221] width 5 height 5
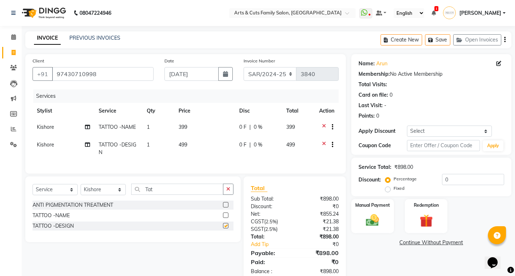
checkbox input "false"
click at [326, 126] on div at bounding box center [329, 128] width 7 height 9
click at [322, 126] on icon at bounding box center [324, 128] width 4 height 9
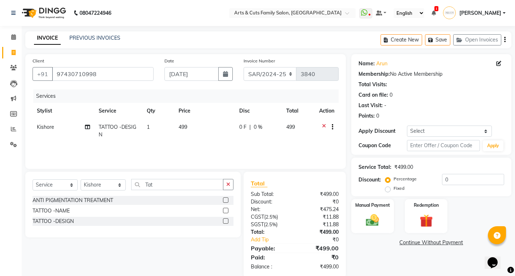
click at [198, 124] on td "499" at bounding box center [204, 131] width 61 height 24
select select "45356"
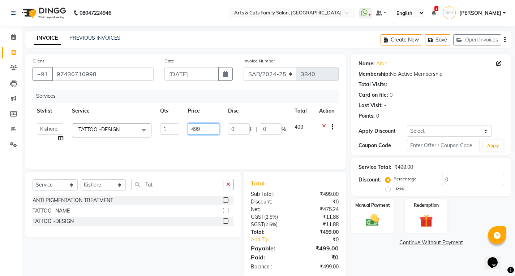
drag, startPoint x: 185, startPoint y: 130, endPoint x: 129, endPoint y: 127, distance: 56.1
click at [129, 127] on tr "[PERSON_NAME] SNOVEE Anji Ashwini [PERSON_NAME] Kishore [PERSON_NAME] [PERSON_N…" at bounding box center [186, 132] width 306 height 27
type input "1500"
click at [480, 185] on input "0" at bounding box center [473, 179] width 62 height 11
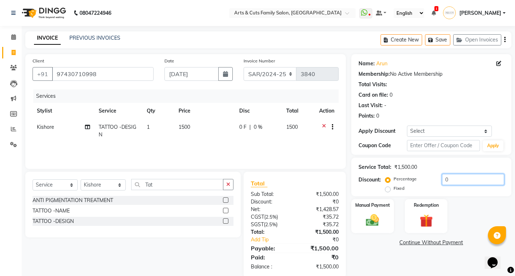
scroll to position [13, 0]
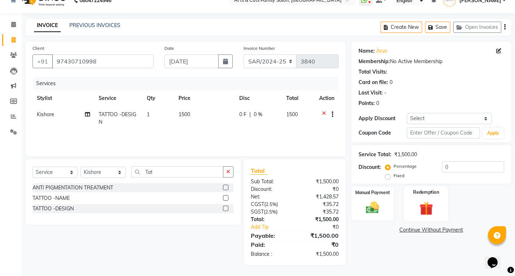
click at [423, 200] on img at bounding box center [426, 208] width 22 height 17
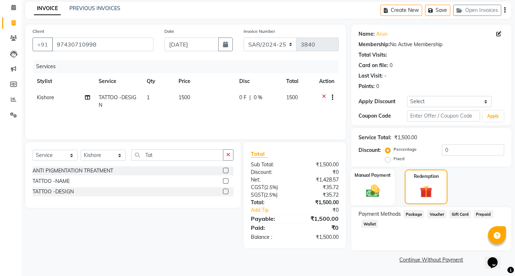
click at [383, 178] on label "Manual Payment" at bounding box center [372, 175] width 36 height 7
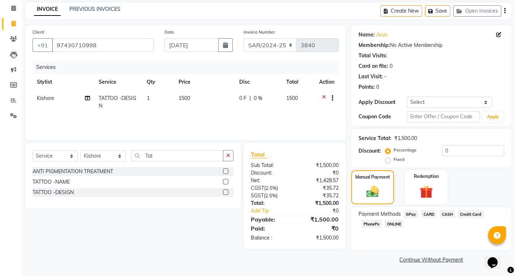
click at [410, 214] on span "GPay" at bounding box center [410, 214] width 15 height 8
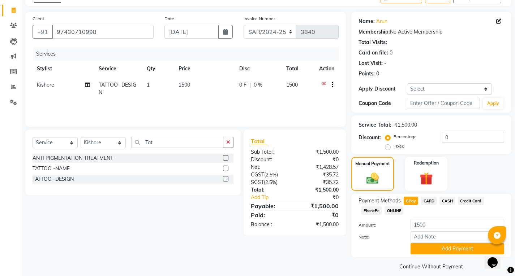
scroll to position [49, 0]
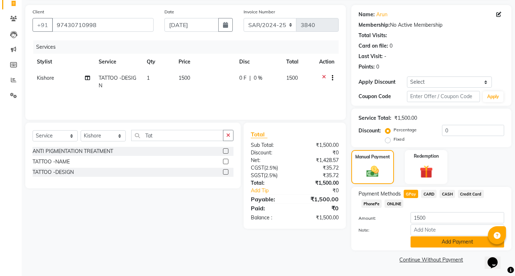
click at [430, 244] on button "Add Payment" at bounding box center [457, 242] width 94 height 11
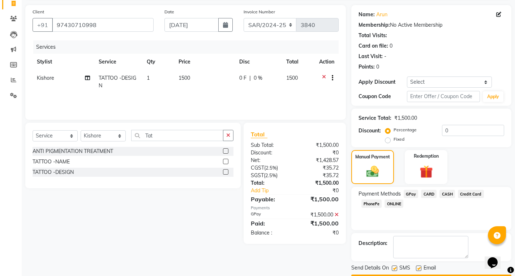
scroll to position [70, 0]
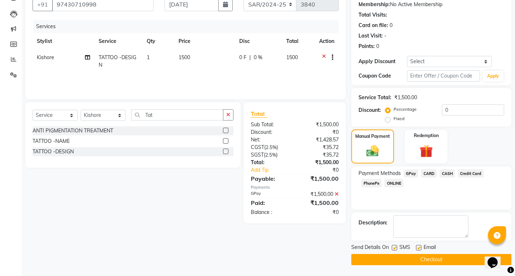
click at [417, 246] on label at bounding box center [418, 247] width 5 height 5
click at [417, 246] on input "checkbox" at bounding box center [418, 248] width 5 height 5
checkbox input "false"
click at [415, 260] on button "Checkout" at bounding box center [431, 259] width 160 height 11
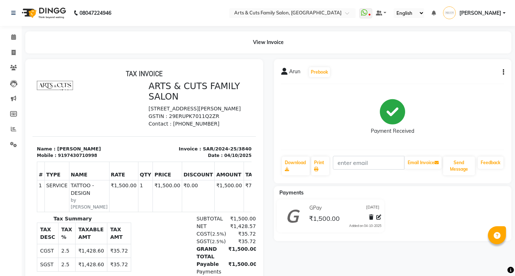
click at [415, 260] on div "Arun Prebook Payment Received Download Print Email Invoice Send Message Feedbac…" at bounding box center [392, 205] width 249 height 292
click at [420, 256] on div "Arun Prebook Payment Received Download Print Email Invoice Send Message Feedbac…" at bounding box center [392, 205] width 249 height 292
click at [420, 258] on div "Arun Prebook Payment Received Download Print Email Invoice Send Message Feedbac…" at bounding box center [392, 205] width 249 height 292
click at [9, 57] on link "Invoice" at bounding box center [10, 53] width 17 height 12
select select "service"
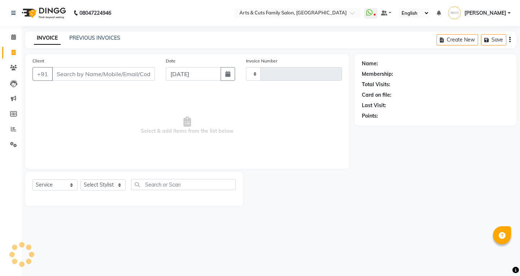
type input "3841"
select select "7513"
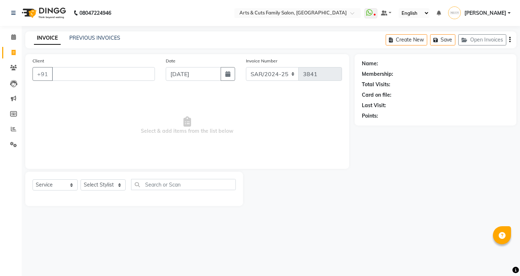
drag, startPoint x: 141, startPoint y: 157, endPoint x: 143, endPoint y: 142, distance: 15.7
click at [143, 149] on span "Select & add items from the list below" at bounding box center [188, 126] width 310 height 72
click at [40, 214] on main "INVOICE PREVIOUS INVOICES Create New Save Open Invoices Client +91 Date [DATE] …" at bounding box center [271, 124] width 499 height 186
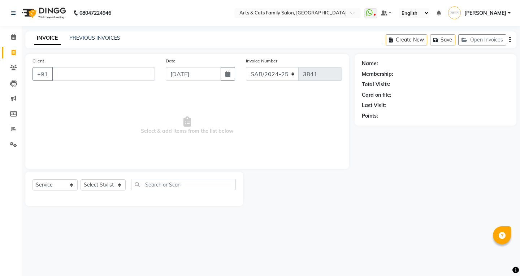
click at [40, 214] on main "INVOICE PREVIOUS INVOICES Create New Save Open Invoices Client +91 Date [DATE] …" at bounding box center [271, 124] width 499 height 186
click at [82, 72] on input "Client" at bounding box center [103, 74] width 103 height 14
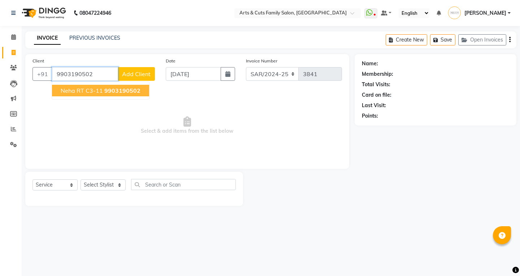
click at [65, 89] on span "Neha RT C3-11" at bounding box center [82, 90] width 42 height 7
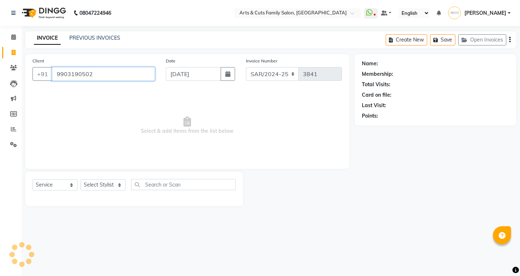
type input "9903190502"
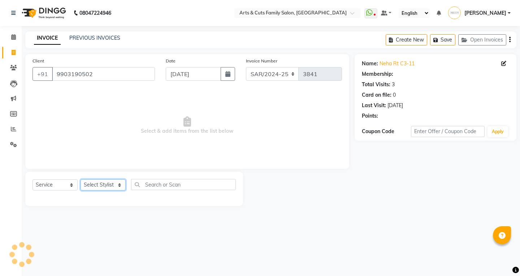
click at [89, 185] on select "Select Stylist [PERSON_NAME] Anji Ashwini [PERSON_NAME] Kishore [PERSON_NAME] […" at bounding box center [103, 185] width 45 height 11
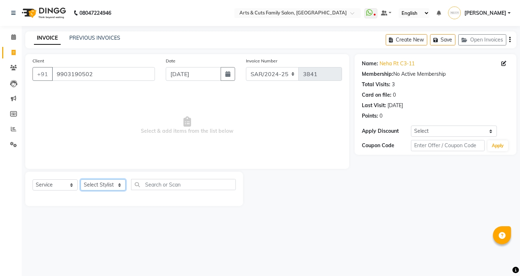
select select "84494"
click at [81, 180] on select "Select Stylist [PERSON_NAME] Anji Ashwini [PERSON_NAME] Kishore [PERSON_NAME] […" at bounding box center [103, 185] width 45 height 11
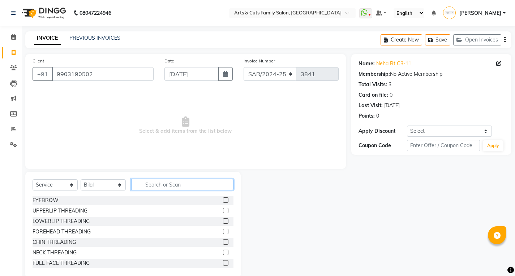
click at [173, 184] on input "text" at bounding box center [182, 184] width 102 height 11
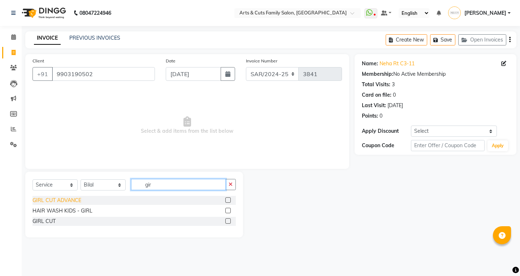
type input "gir"
click at [56, 202] on div "GIRL CUT ADVANCE" at bounding box center [57, 201] width 49 height 8
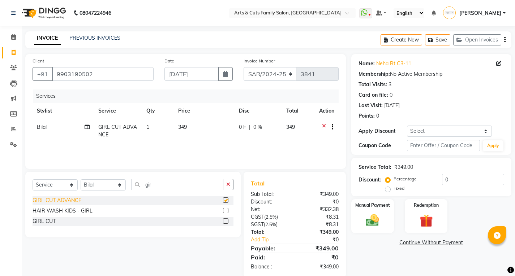
checkbox input "false"
click at [163, 184] on input "gir" at bounding box center [177, 184] width 92 height 11
click at [177, 189] on input "gir" at bounding box center [177, 184] width 92 height 11
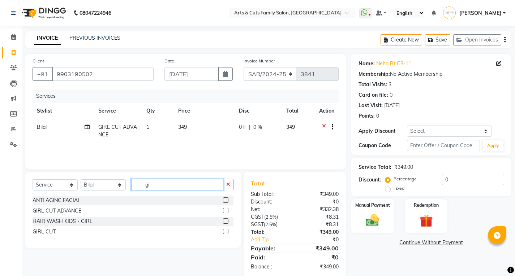
type input "gir"
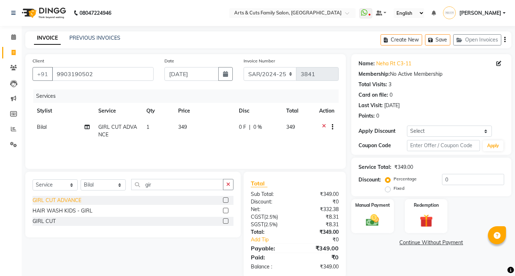
click at [68, 199] on div "GIRL CUT ADVANCE" at bounding box center [57, 201] width 49 height 8
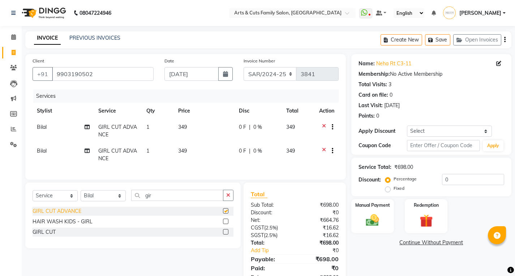
checkbox input "false"
click at [153, 198] on input "gir" at bounding box center [177, 195] width 92 height 11
type input "g"
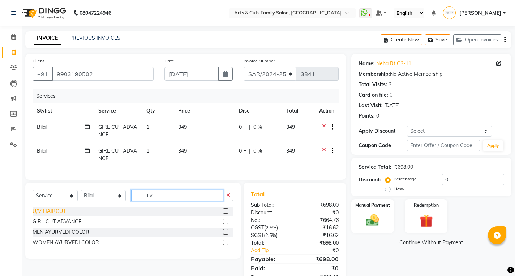
type input "u v"
click at [49, 215] on div "U/V HAIRCUT" at bounding box center [49, 212] width 33 height 8
checkbox input "false"
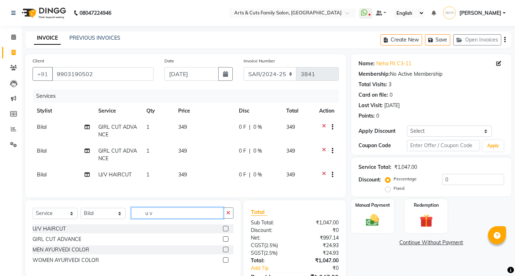
click at [160, 218] on input "u v" at bounding box center [177, 213] width 92 height 11
type input "u"
type input "clas"
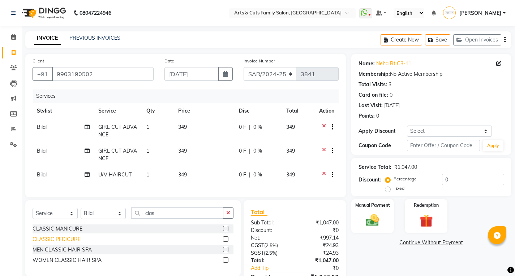
click at [55, 243] on div "CLASSIC PEDICURE" at bounding box center [57, 240] width 48 height 8
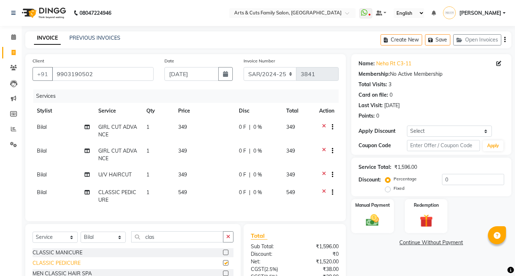
checkbox input "false"
click at [38, 191] on span "Bilal" at bounding box center [42, 192] width 10 height 7
select select "84494"
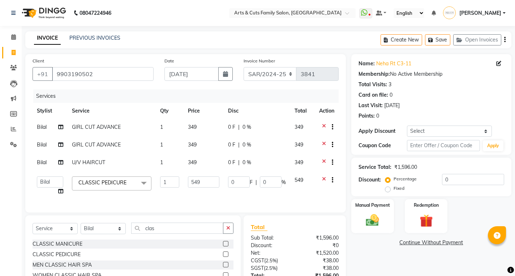
click at [128, 184] on link "x" at bounding box center [127, 183] width 3 height 7
type input "0"
click at [40, 182] on select "[PERSON_NAME] SNOVEE Anji Ashwini [PERSON_NAME] Kishore [PERSON_NAME] [PERSON_N…" at bounding box center [50, 182] width 26 height 11
select select "75665"
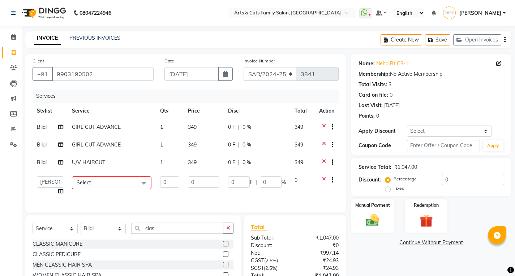
click at [116, 180] on span "Select" at bounding box center [111, 183] width 79 height 13
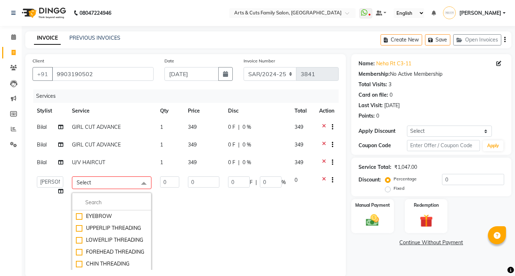
click at [60, 230] on td "[PERSON_NAME] SNOVEE Anji Ashwini [PERSON_NAME] Kishore [PERSON_NAME] [PERSON_N…" at bounding box center [50, 229] width 35 height 114
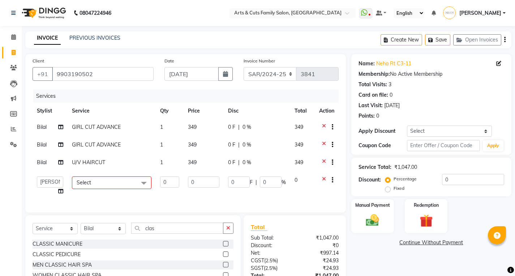
click at [322, 177] on icon at bounding box center [324, 181] width 4 height 9
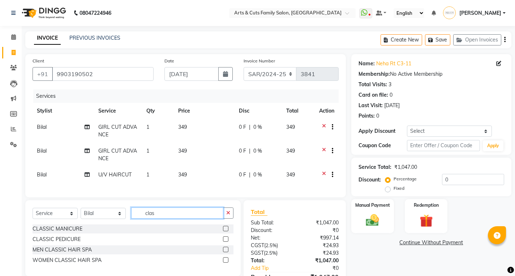
click at [167, 217] on input "clas" at bounding box center [177, 213] width 92 height 11
click at [55, 243] on div "CLASSIC PEDICURE" at bounding box center [57, 240] width 48 height 8
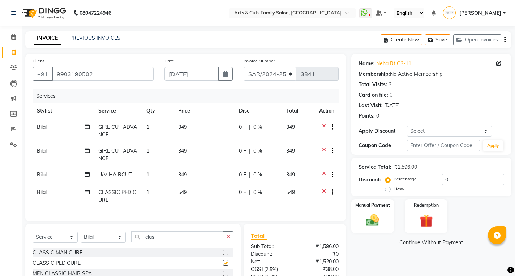
checkbox input "false"
click at [105, 242] on select "Select Stylist [PERSON_NAME] Anji Ashwini [PERSON_NAME] Kishore [PERSON_NAME] […" at bounding box center [103, 237] width 45 height 11
select select "66025"
click at [81, 237] on select "Select Stylist [PERSON_NAME] Anji Ashwini [PERSON_NAME] Kishore [PERSON_NAME] […" at bounding box center [103, 237] width 45 height 11
click at [166, 241] on input "clas" at bounding box center [177, 237] width 92 height 11
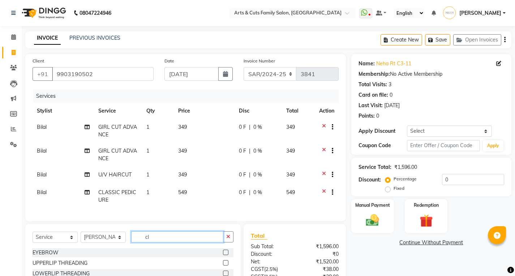
type input "c"
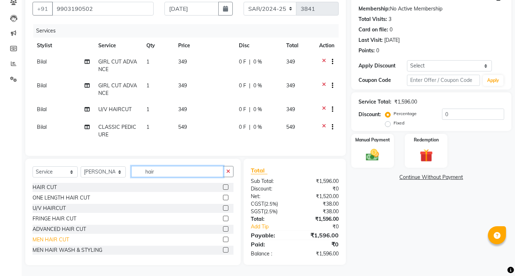
type input "hair"
click at [38, 237] on div "MEN HAIR CUT" at bounding box center [51, 240] width 36 height 8
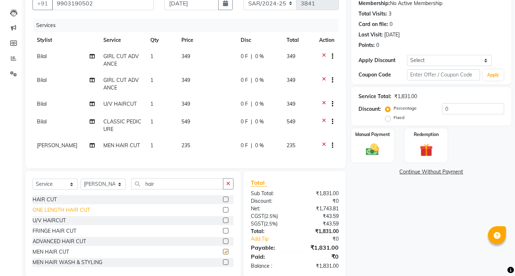
checkbox input "false"
click at [175, 190] on input "hair" at bounding box center [177, 183] width 92 height 11
type input "h"
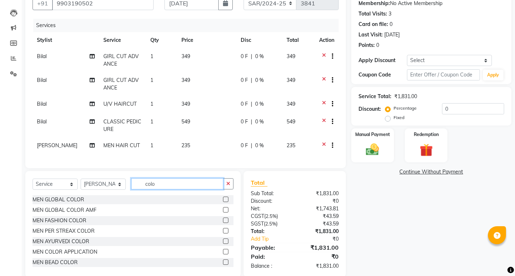
type input "colo"
click at [202, 195] on div "Select Service Product Membership Package Voucher Prepaid Gift Card Select Styl…" at bounding box center [133, 186] width 201 height 17
click at [53, 214] on div "MEN GLOBAL COLOR AMF" at bounding box center [65, 211] width 64 height 8
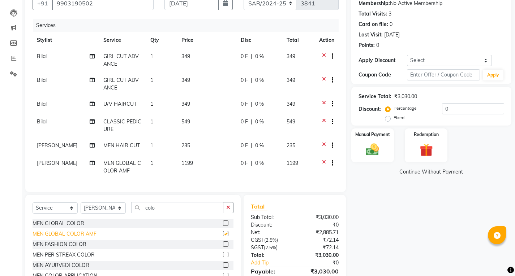
checkbox input "false"
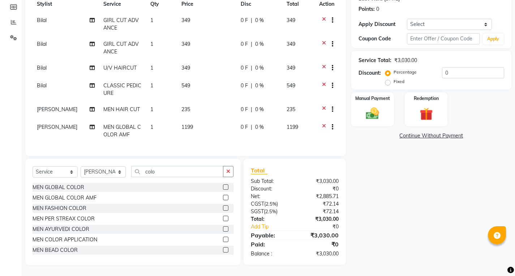
scroll to position [40, 0]
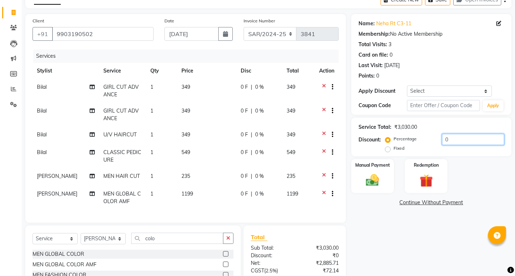
click at [471, 144] on input "0" at bounding box center [473, 139] width 62 height 11
click at [470, 142] on input "020" at bounding box center [473, 139] width 62 height 11
type input "0"
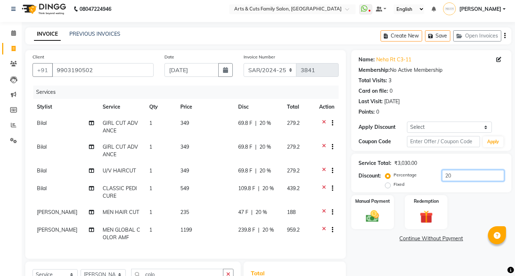
scroll to position [76, 0]
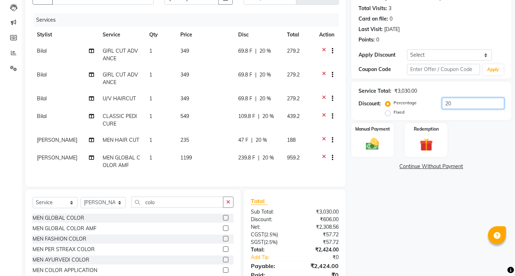
type input "20"
click at [42, 113] on span "Bilal" at bounding box center [42, 116] width 10 height 7
select select "84494"
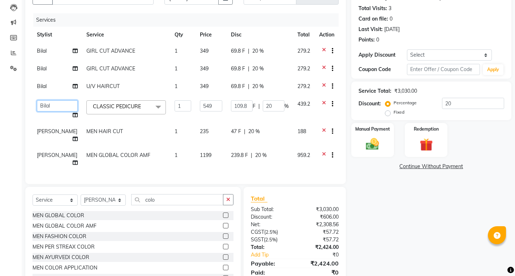
click at [48, 108] on select "[PERSON_NAME] SNOVEE Anji Ashwini [PERSON_NAME] Kishore [PERSON_NAME] [PERSON_N…" at bounding box center [57, 105] width 41 height 11
select select "75665"
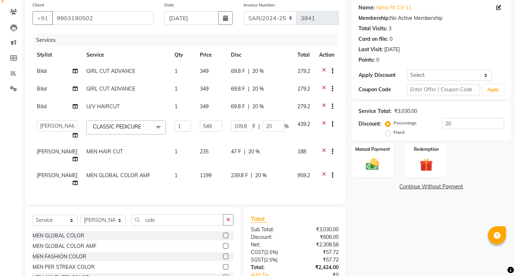
scroll to position [92, 0]
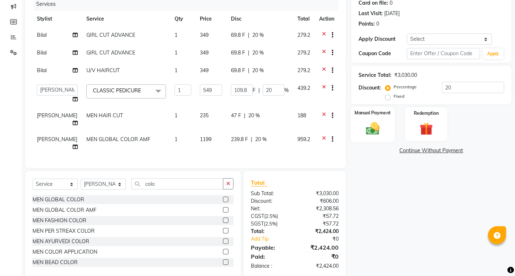
click at [371, 131] on img at bounding box center [372, 129] width 22 height 16
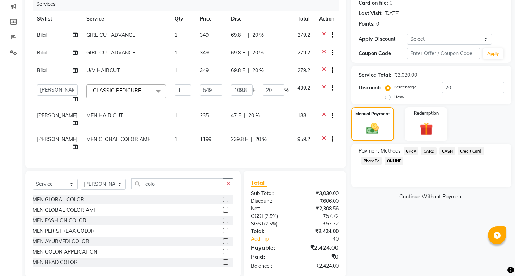
click at [412, 152] on span "GPay" at bounding box center [410, 151] width 15 height 8
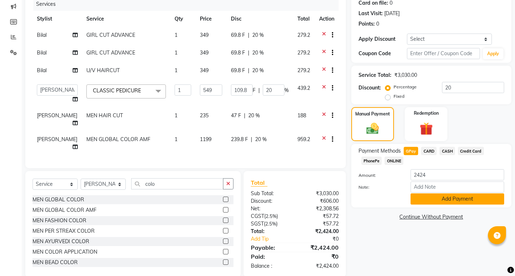
click at [427, 196] on button "Add Payment" at bounding box center [457, 199] width 94 height 11
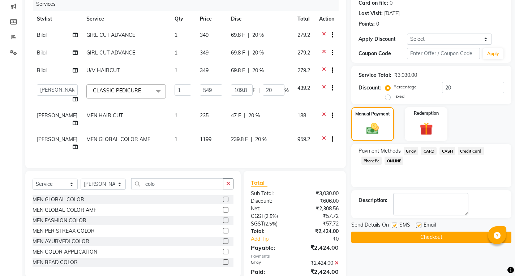
click at [419, 223] on label at bounding box center [418, 225] width 5 height 5
click at [419, 224] on input "checkbox" at bounding box center [418, 226] width 5 height 5
checkbox input "false"
click at [419, 233] on button "Checkout" at bounding box center [431, 237] width 160 height 11
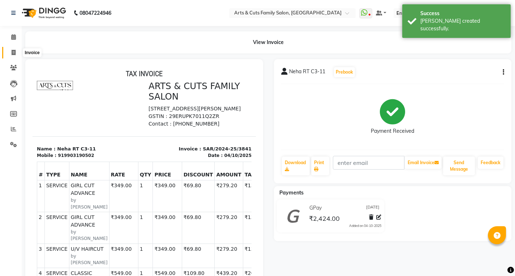
click at [10, 51] on span at bounding box center [13, 53] width 13 height 8
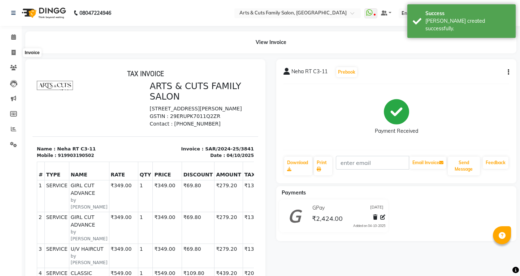
select select "service"
